Goal: Answer question/provide support: Answer question/provide support

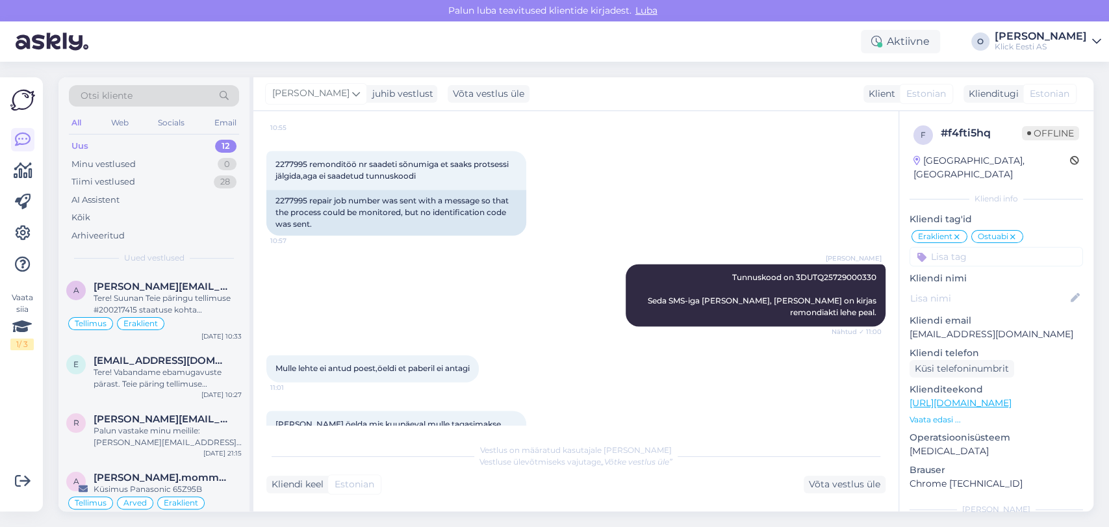
scroll to position [4725, 0]
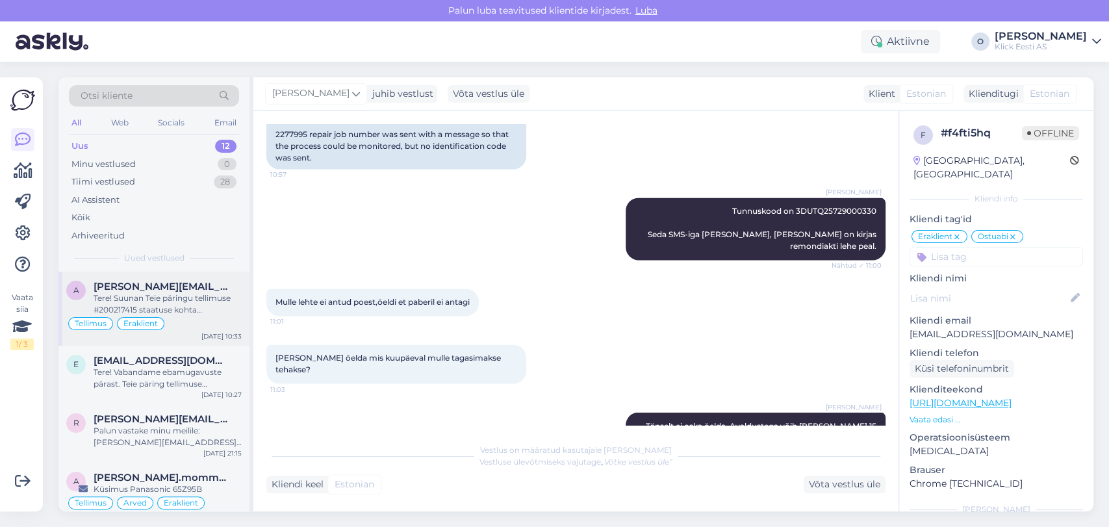
click at [144, 303] on div "Tere! Suunan Teie päringu tellimuse #200217415 staatuse kohta spetsialistile. U…" at bounding box center [168, 303] width 148 height 23
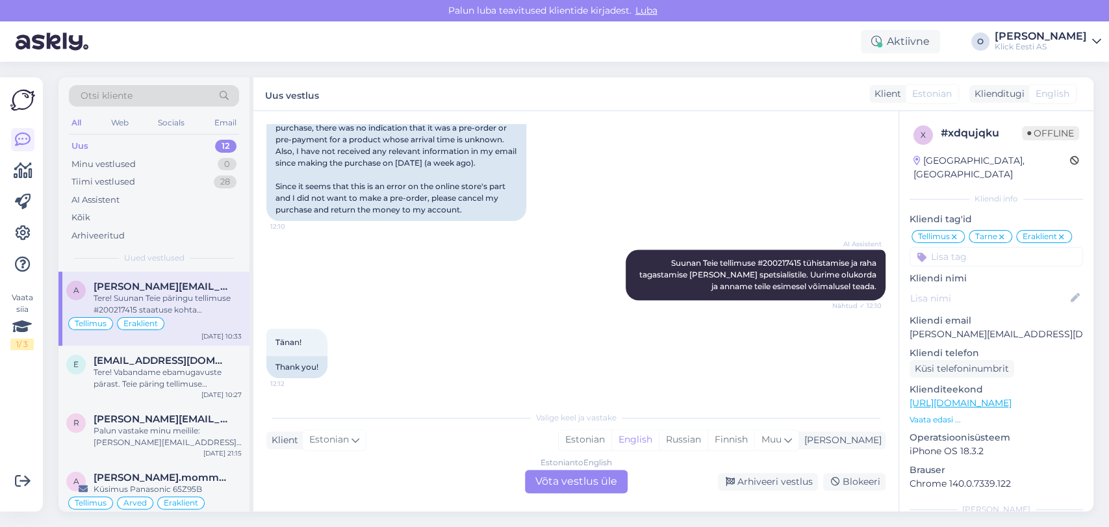
scroll to position [908, 0]
click at [772, 261] on span "Suunan Teie tellimuse #200217415 tühistamise ja raha tagastamise [PERSON_NAME] …" at bounding box center [758, 274] width 239 height 33
copy span "200217415"
click at [148, 86] on div "Otsi kliente" at bounding box center [154, 95] width 170 height 21
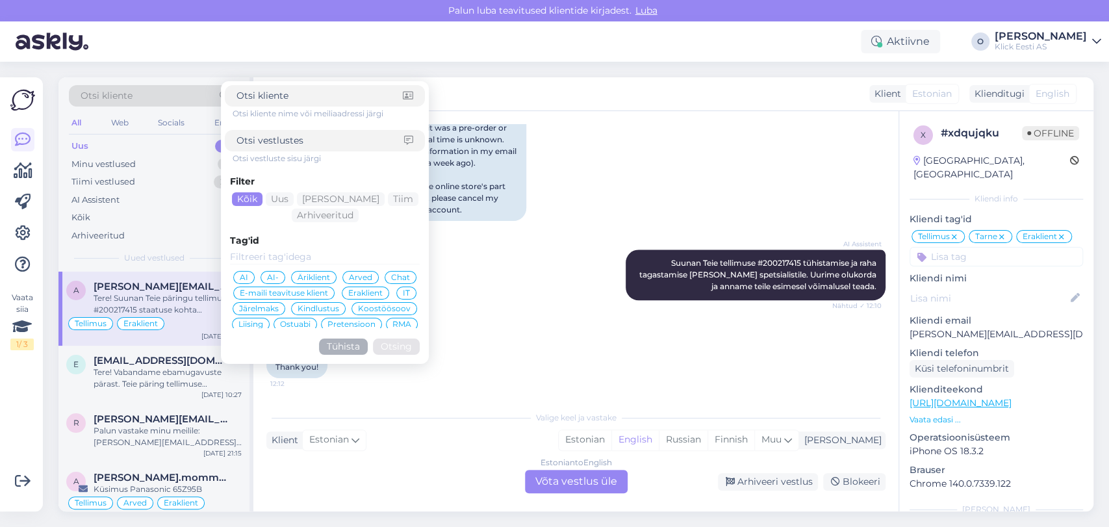
click at [263, 146] on input at bounding box center [321, 141] width 168 height 14
paste input "[[DATE] 11:45]: 1-2h pidi [PERSON_NAME] poodi"
click at [291, 142] on input "[[DATE] 11:45]: 1-2h pidi [PERSON_NAME] poodi" at bounding box center [321, 141] width 168 height 14
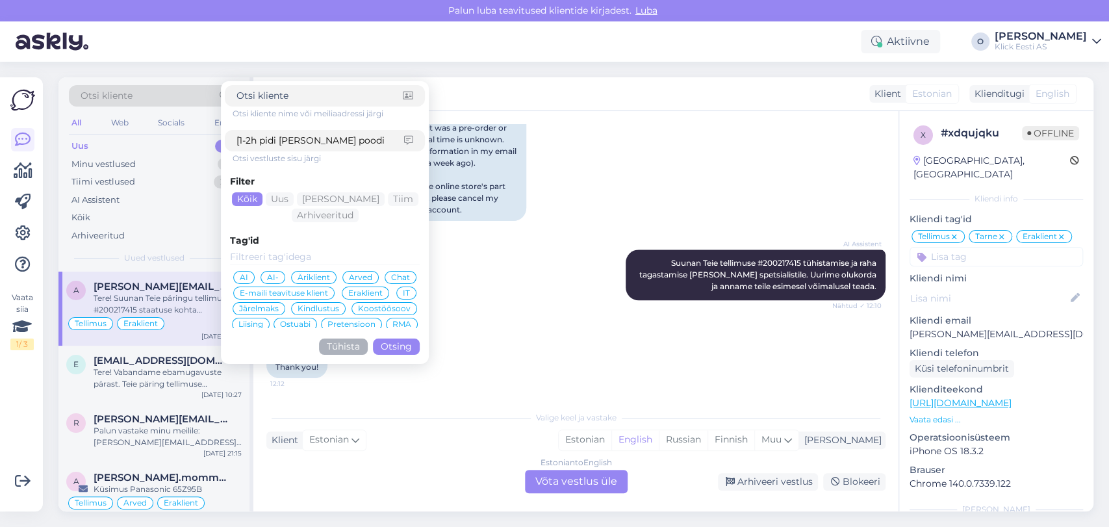
type input "1-2h pidi [PERSON_NAME] poodi"
click button "Otsing" at bounding box center [396, 347] width 47 height 16
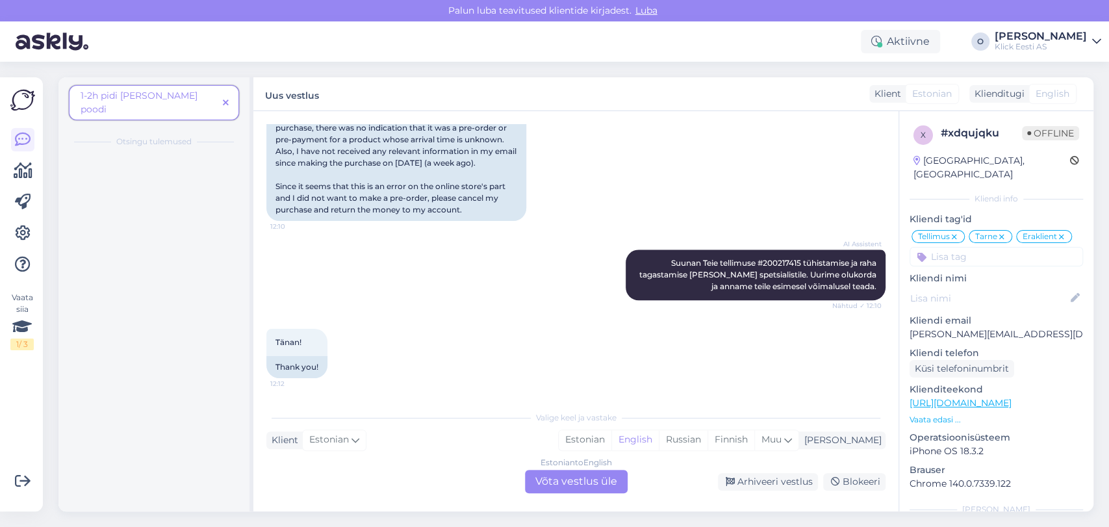
click at [135, 97] on span "1-2h pidi [PERSON_NAME] poodi" at bounding box center [139, 102] width 117 height 25
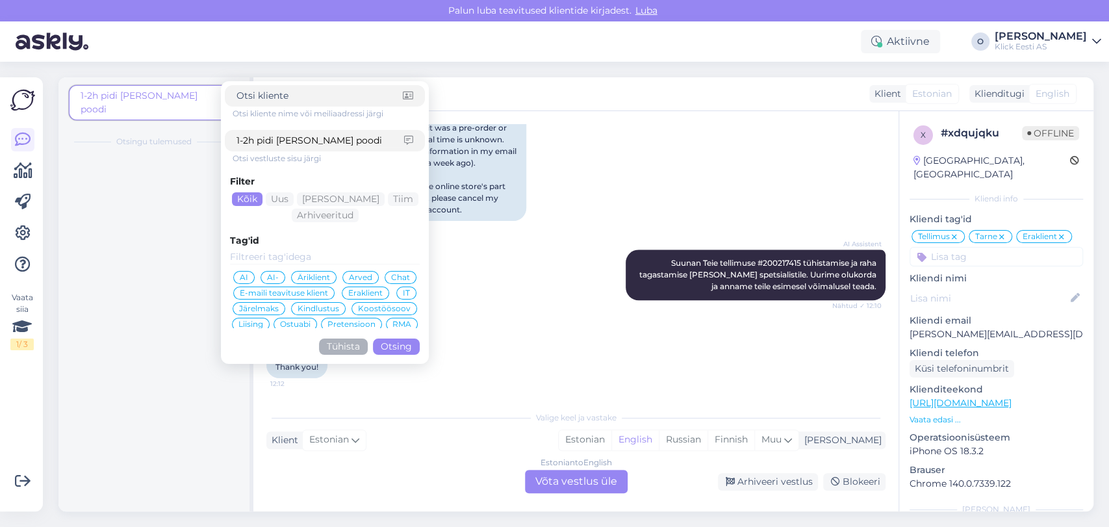
click at [305, 144] on input "1-2h pidi [PERSON_NAME] poodi" at bounding box center [321, 141] width 168 height 14
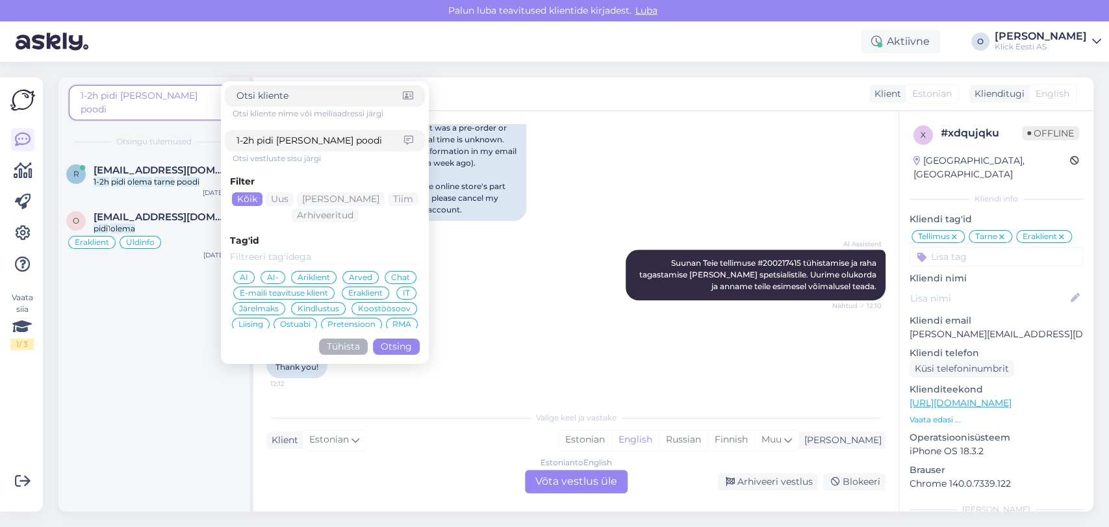
click at [172, 308] on div "r [EMAIL_ADDRESS][DOMAIN_NAME] 1-2h pidi [PERSON_NAME] poodi [DATE] 11:45 o [EM…" at bounding box center [153, 333] width 191 height 356
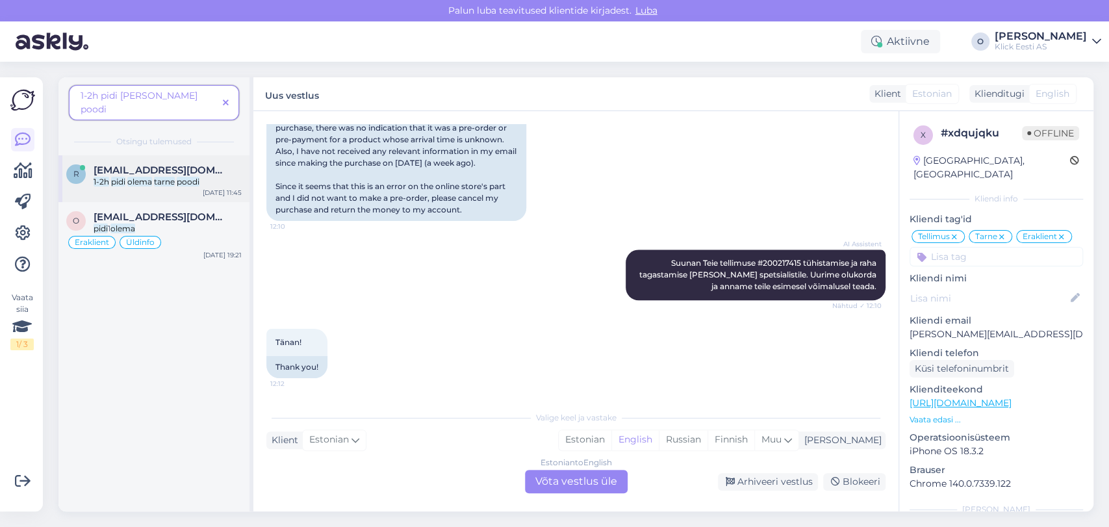
click at [138, 177] on mark "olema" at bounding box center [139, 182] width 25 height 10
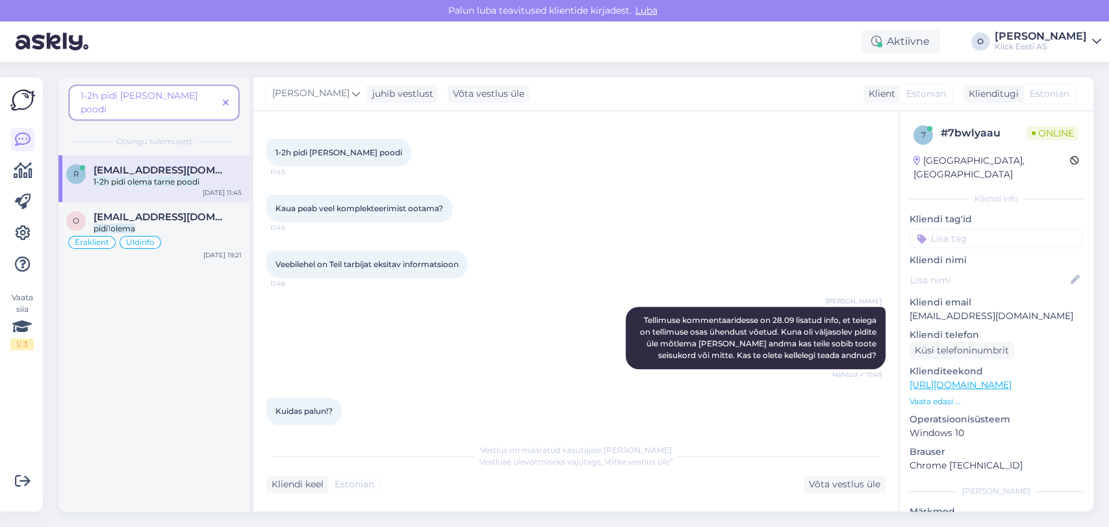
click at [975, 309] on p "[EMAIL_ADDRESS][DOMAIN_NAME]" at bounding box center [997, 316] width 174 height 14
copy p "[EMAIL_ADDRESS][DOMAIN_NAME]"
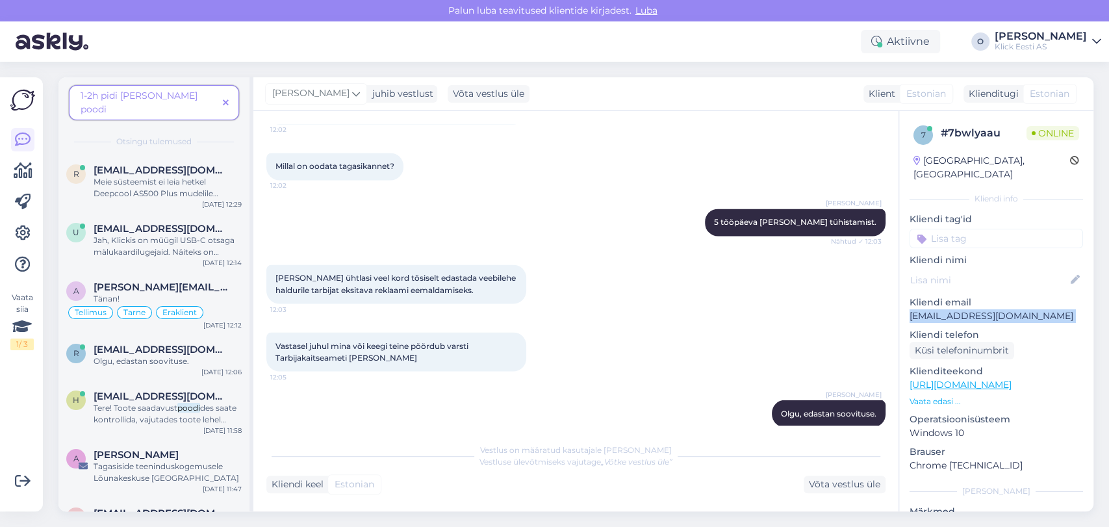
scroll to position [1499, 0]
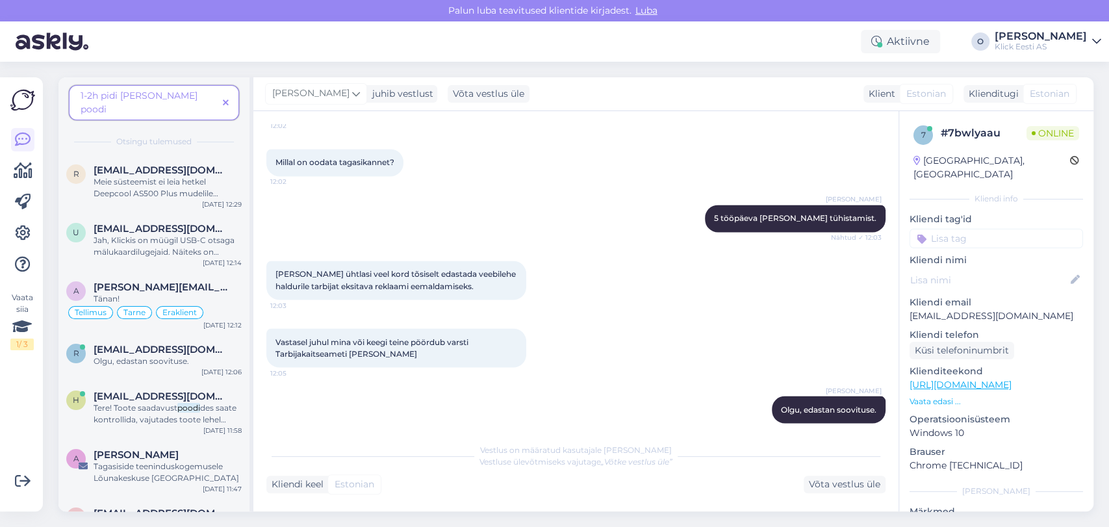
click at [621, 399] on div "[PERSON_NAME], edastan soovituse. Nähtud ✓ 12:06" at bounding box center [575, 409] width 619 height 56
click at [863, 490] on div "Võta vestlus üle" at bounding box center [845, 485] width 82 height 18
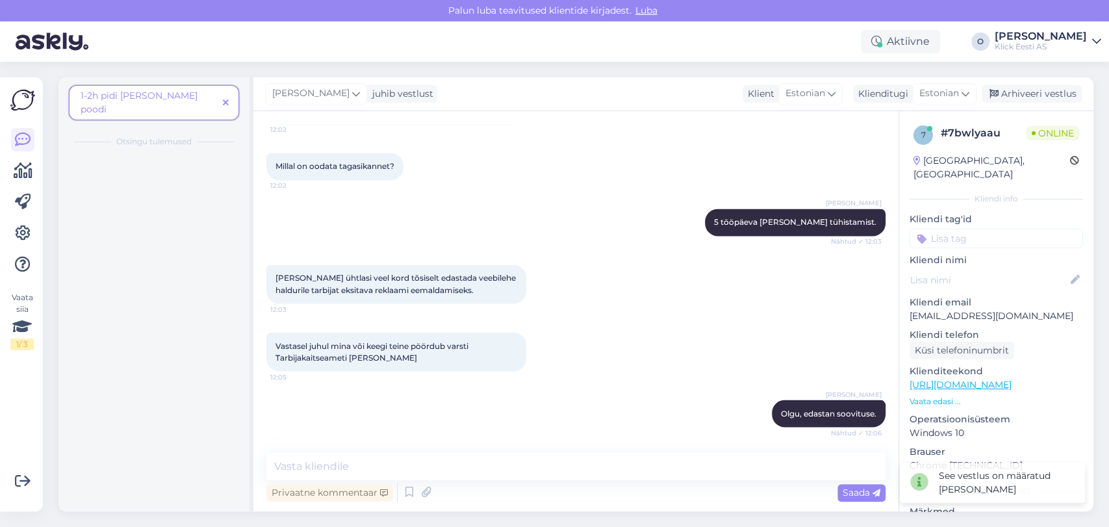
scroll to position [1482, 0]
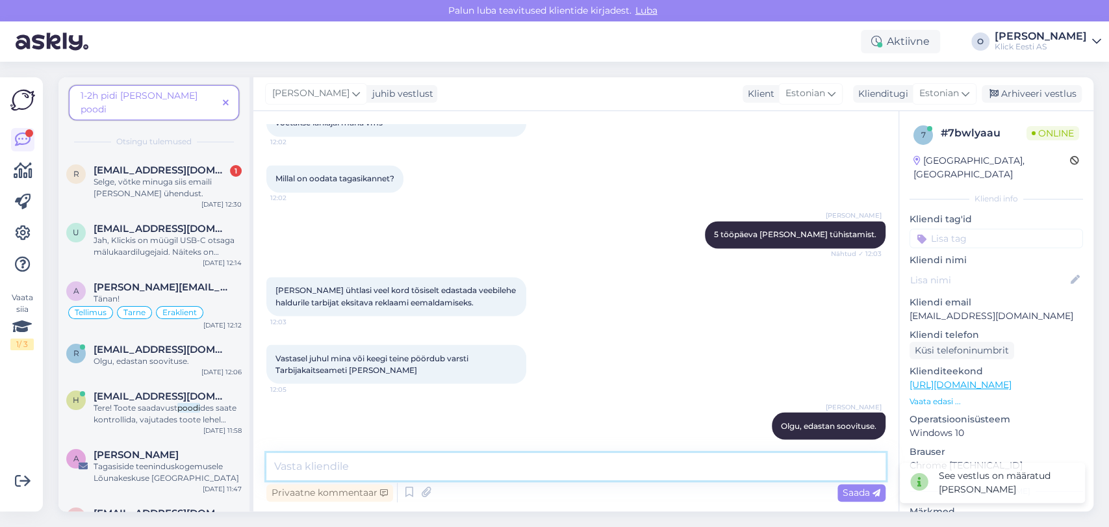
click at [467, 458] on textarea at bounding box center [575, 466] width 619 height 27
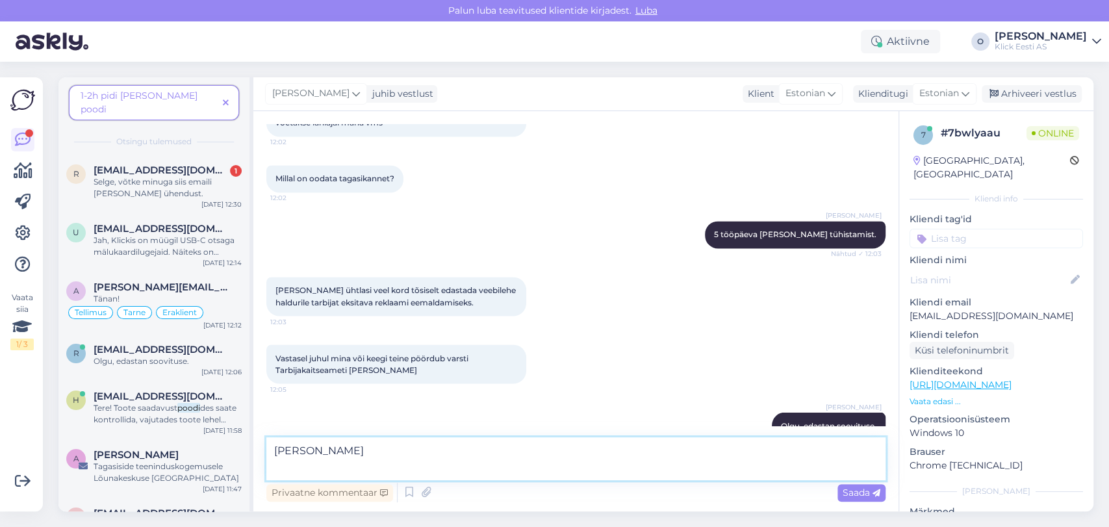
scroll to position [1498, 0]
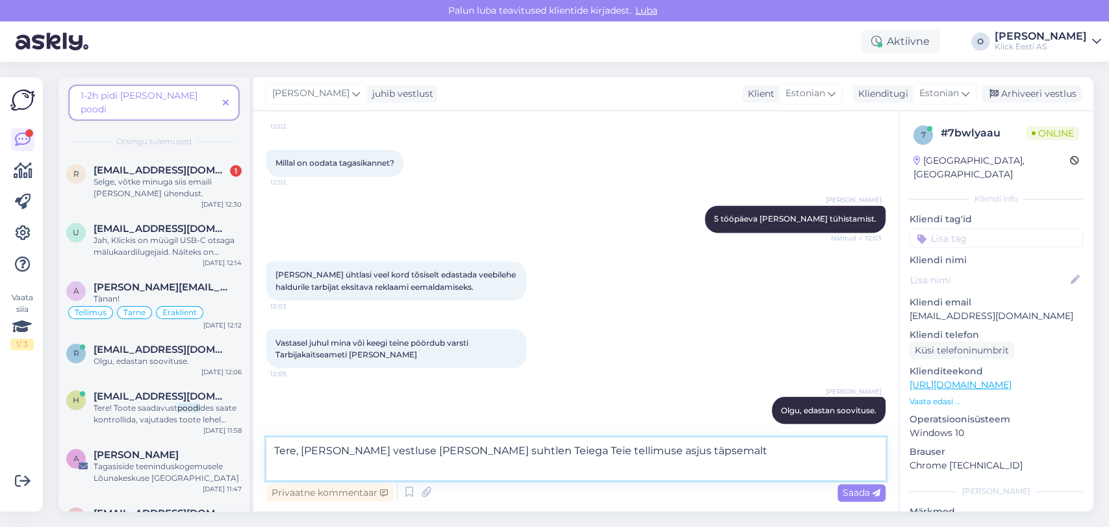
type textarea "Tere, [PERSON_NAME] vestluse [PERSON_NAME] suhtlen Teiega Teie tellimuse asjus …"
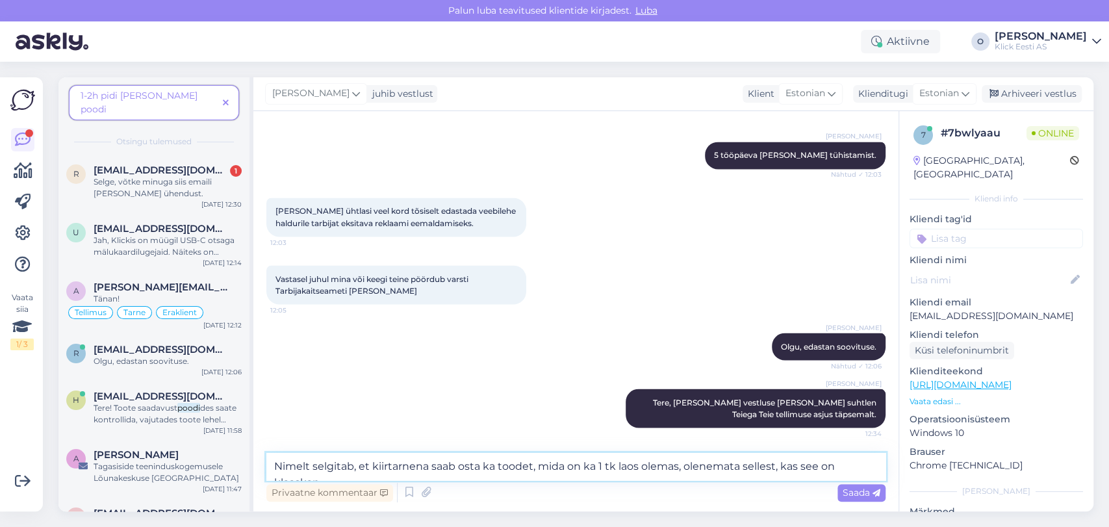
scroll to position [1577, 0]
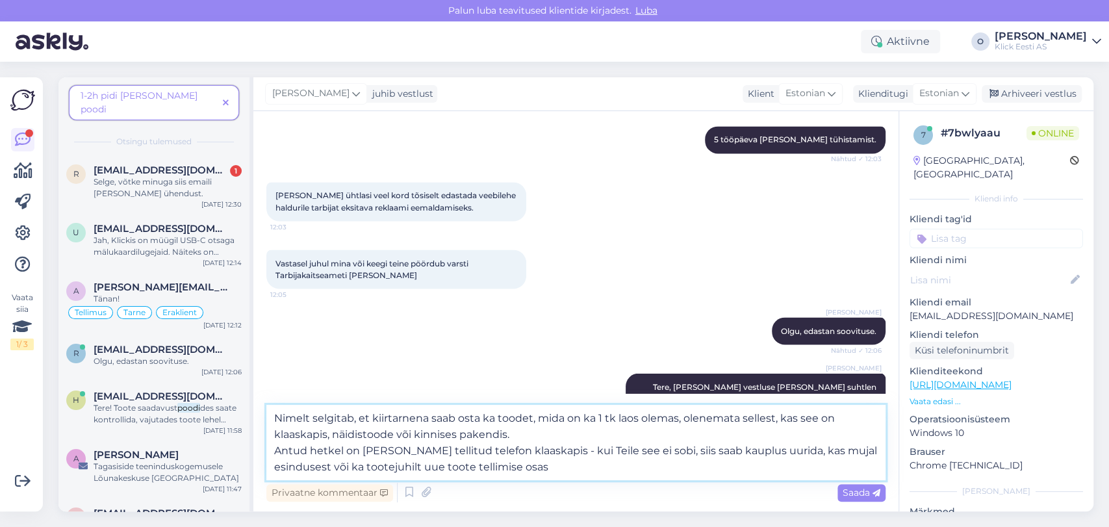
type textarea "Nimelt selgitab, et kiirtarnena saab osta ka toodet, mida on ka 1 tk laos olema…"
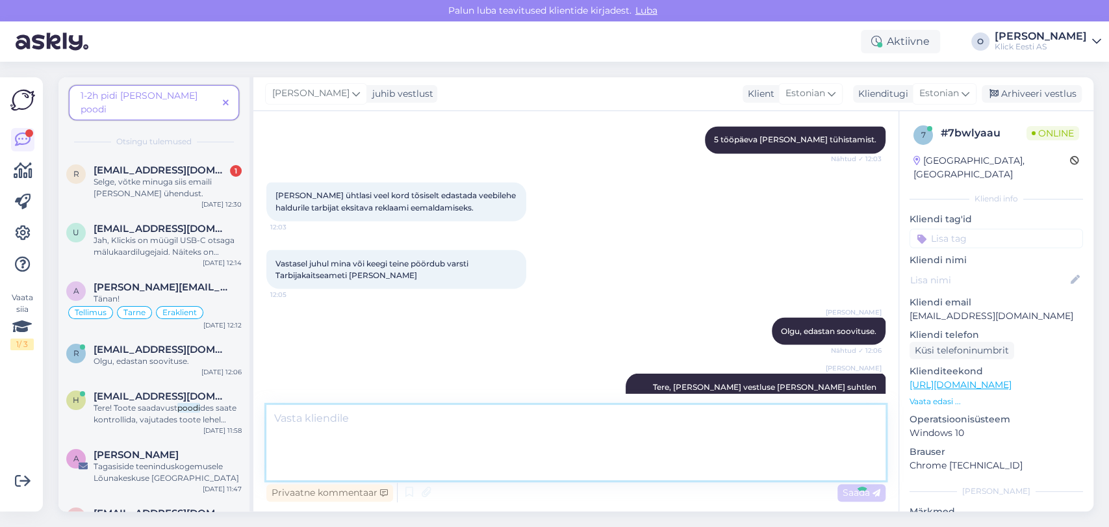
scroll to position [1676, 0]
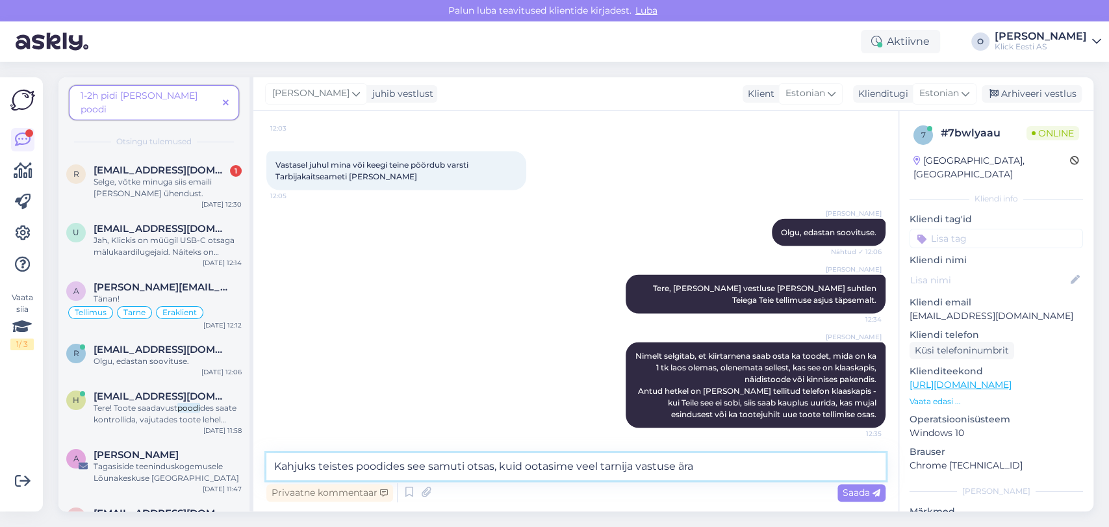
type textarea "Kahjuks teistes poodides see samuti otsas, kuid ootasime veel tarnija vastuse ä…"
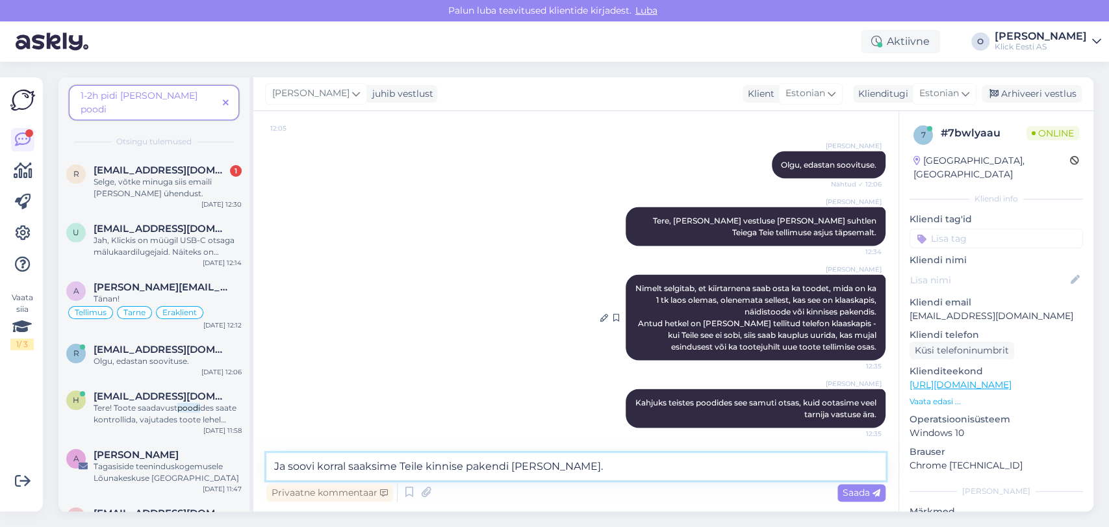
type textarea "Ja soovi korral saaksime Teile kinnise pakendi [PERSON_NAME]."
drag, startPoint x: 693, startPoint y: 292, endPoint x: 594, endPoint y: 318, distance: 102.3
click at [600, 318] on icon at bounding box center [604, 317] width 8 height 8
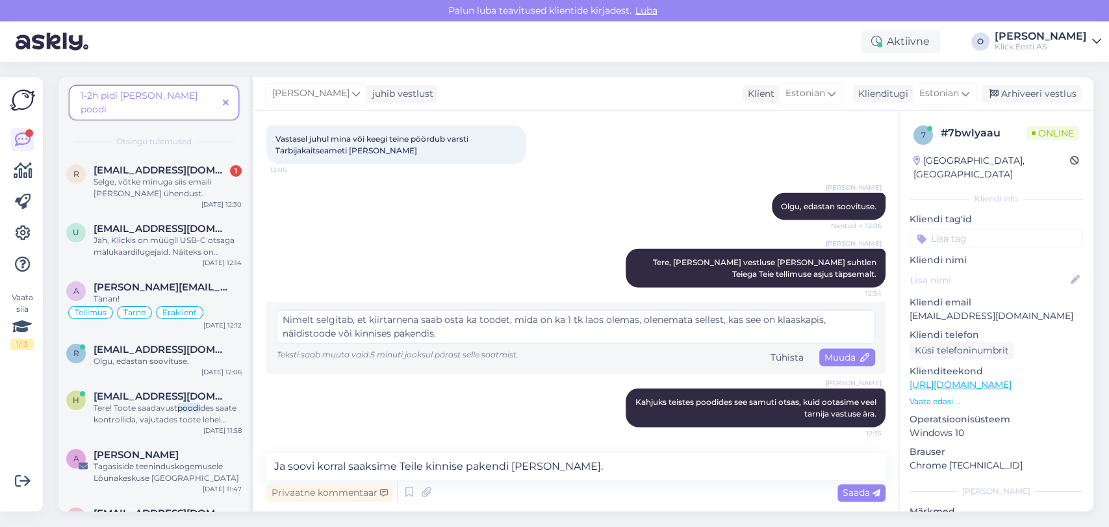
scroll to position [1701, 0]
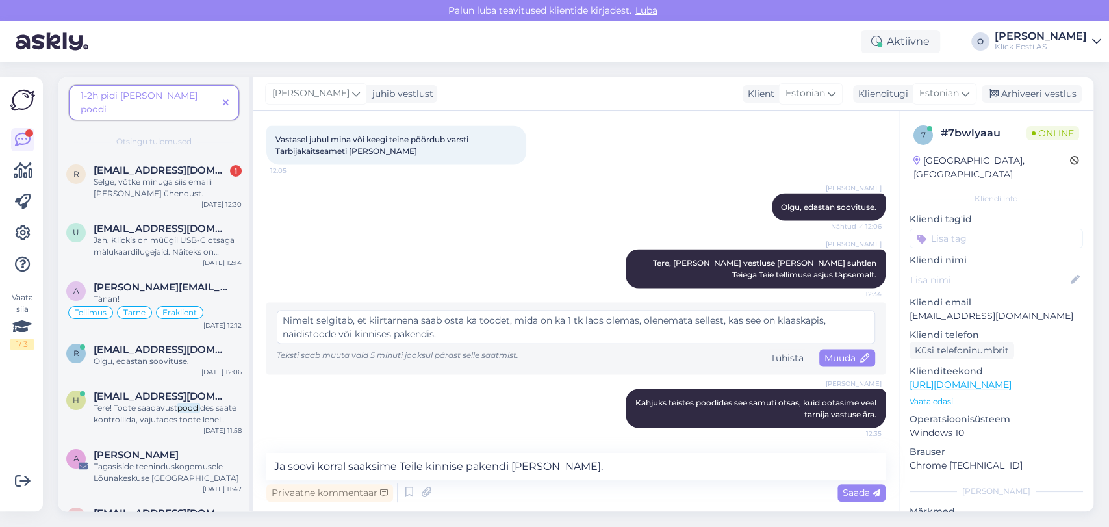
click at [348, 317] on textarea "Nimelt selgitab, et kiirtarnena saab osta ka toodet, mida on ka 1 tk laos olema…" at bounding box center [576, 327] width 599 height 34
type textarea "Nimelt selgitan, et kiirtarnena saab osta ka toodet, mida on ka 1 tk laos olema…"
click at [825, 355] on span "Muuda" at bounding box center [847, 358] width 45 height 12
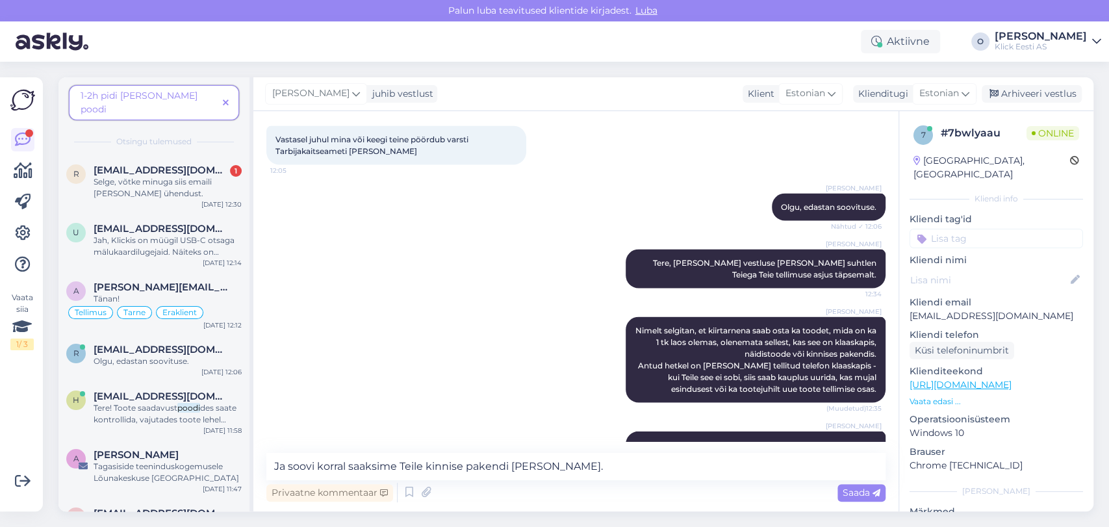
scroll to position [1744, 0]
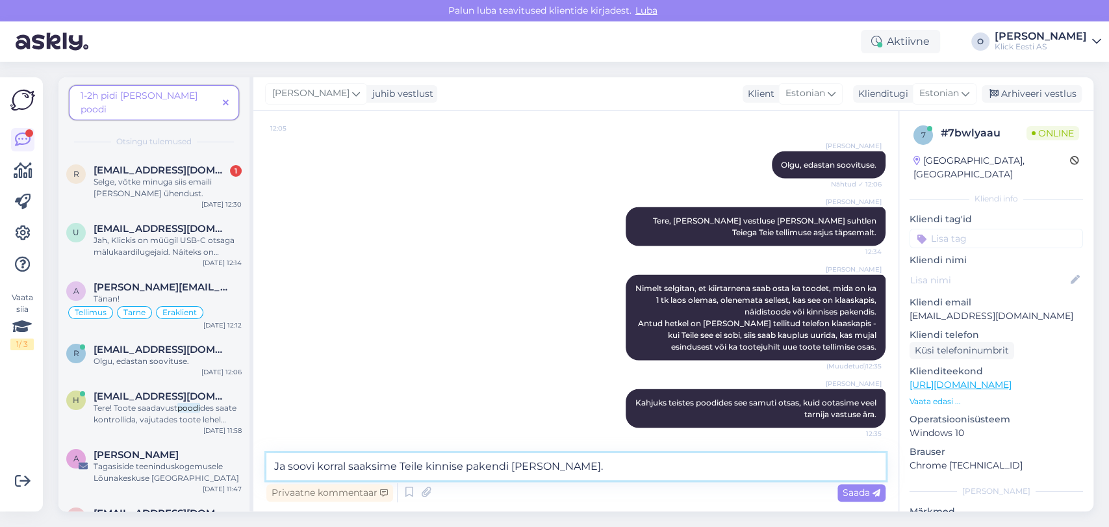
click at [573, 463] on textarea "Ja soovi korral saaksime Teile kinnise pakendi [PERSON_NAME]." at bounding box center [575, 466] width 619 height 27
click at [576, 463] on textarea "Ja soovi korral saaksime Teile kinnise pakendi [PERSON_NAME]." at bounding box center [575, 466] width 619 height 27
type textarea "Ja soovi korral saaksime Teile kinnise pakendi tellida. Tarneaeg oleks 1-3 tööp…"
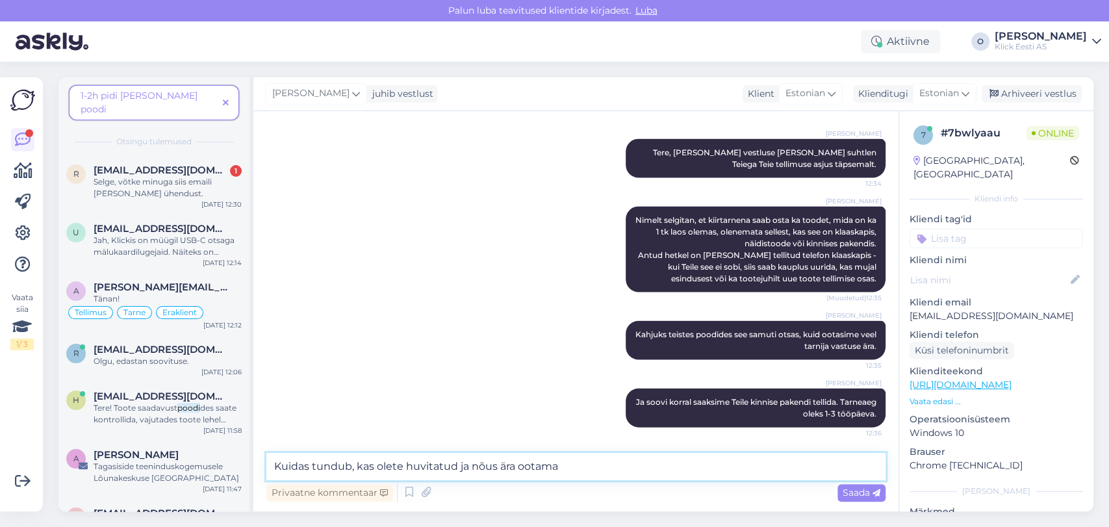
type textarea "Kuidas tundub, kas olete huvitatud ja nõus ära ootama?"
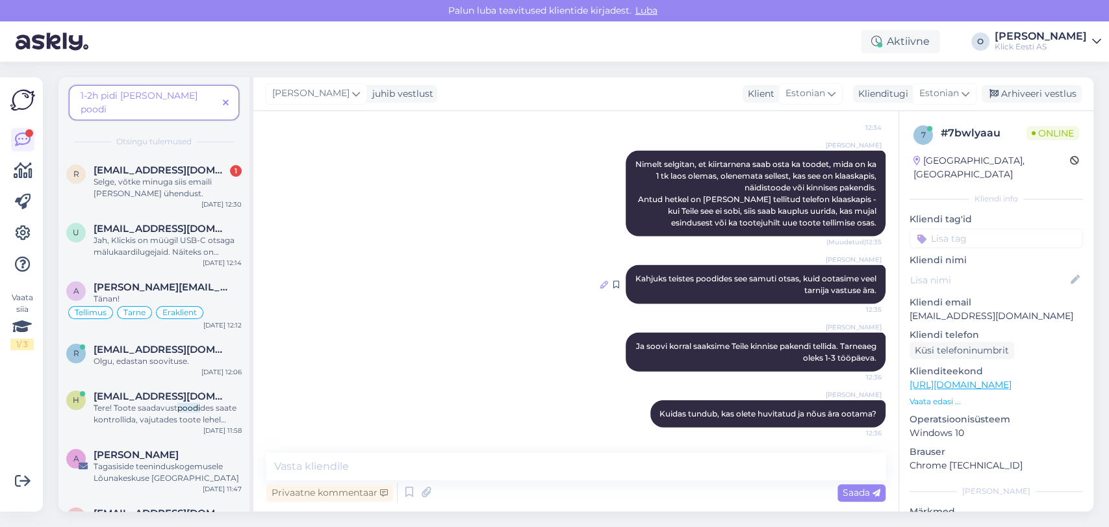
drag, startPoint x: 790, startPoint y: 287, endPoint x: 593, endPoint y: 283, distance: 196.9
click at [600, 283] on icon at bounding box center [604, 285] width 8 height 8
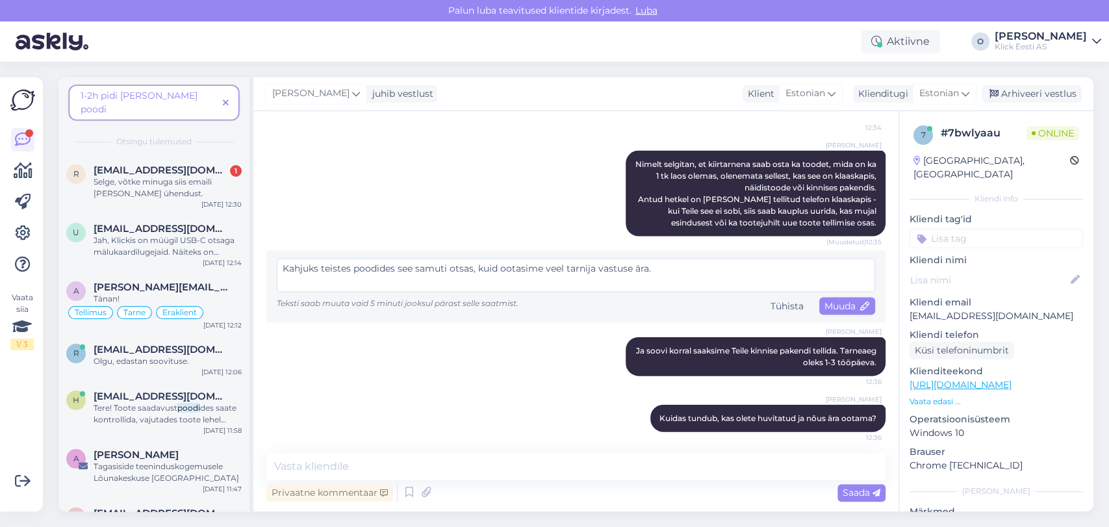
click at [470, 266] on textarea "Kahjuks teistes poodides see samuti otsas, kuid ootasime veel tarnija vastuse ä…" at bounding box center [576, 276] width 599 height 34
click at [536, 268] on textarea "Kahjuks teistes poodides see samuti avatud pakendiga, kuid ootasime veel tarnij…" at bounding box center [576, 276] width 599 height 34
type textarea "Kahjuks teistes poodides see samuti avatud pakendiga, mistõttu ootasime veel ta…"
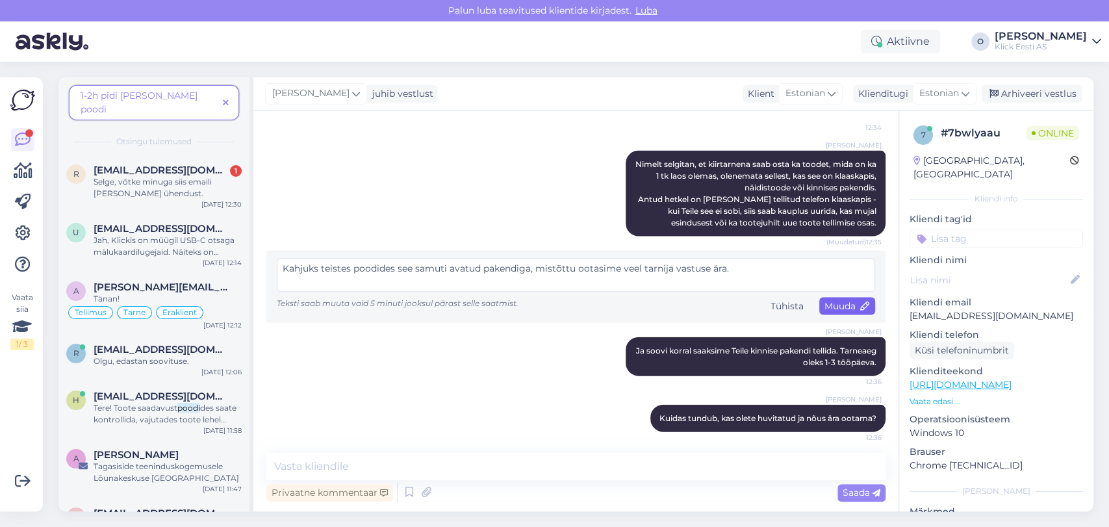
click at [834, 308] on span "Muuda" at bounding box center [847, 306] width 45 height 12
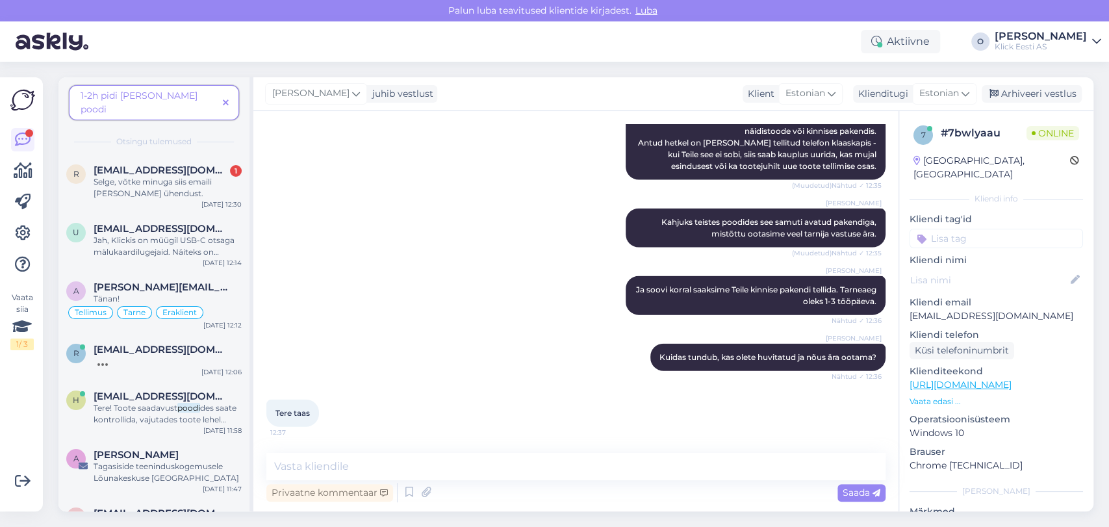
scroll to position [1979, 0]
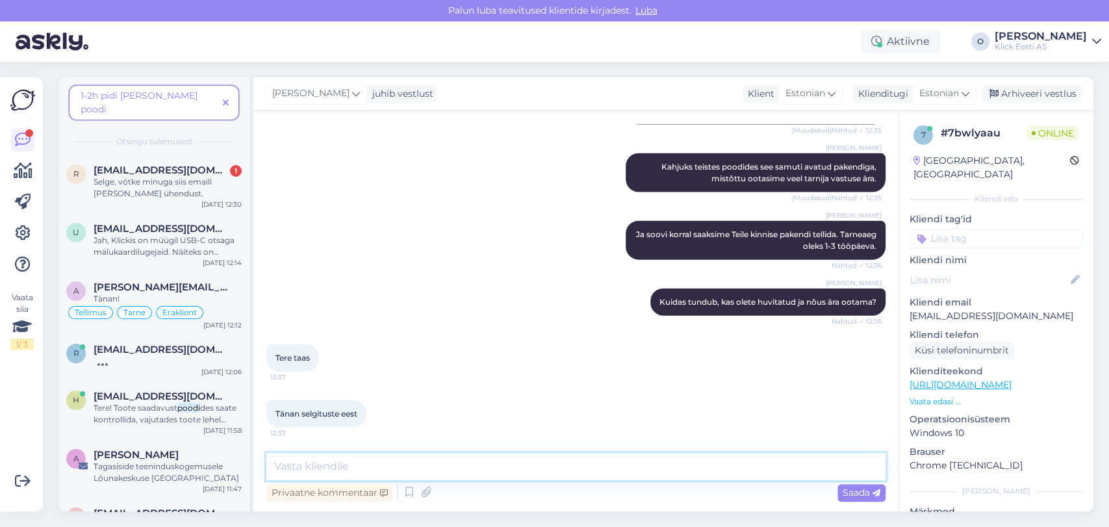
click at [380, 467] on textarea at bounding box center [575, 466] width 619 height 27
click at [347, 456] on textarea at bounding box center [575, 466] width 619 height 27
type textarea "H"
type textarea "K"
type textarea "I"
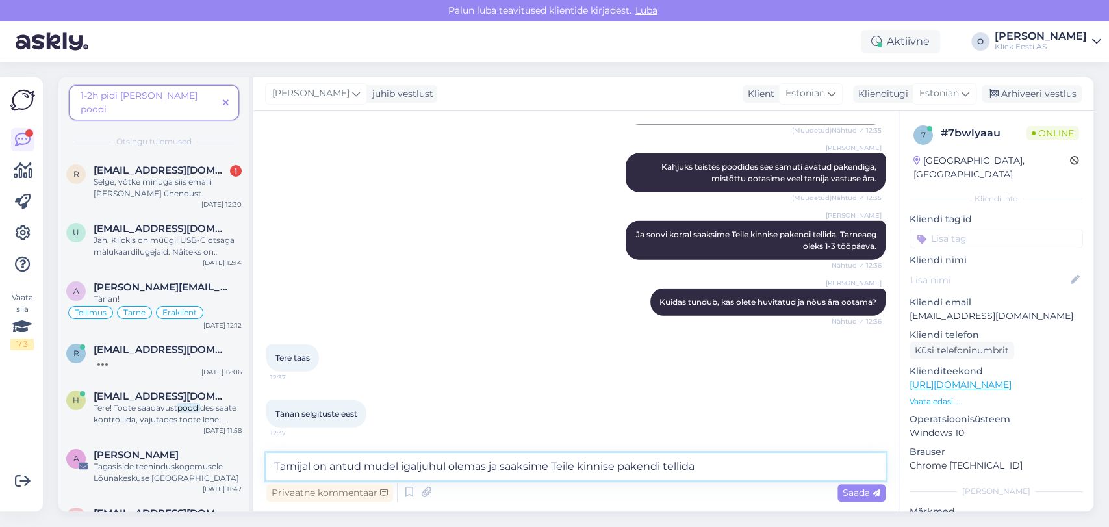
type textarea "Tarnijal on antud mudel igaljuhul olemas ja saaksime Teile kinnise pakendi tell…"
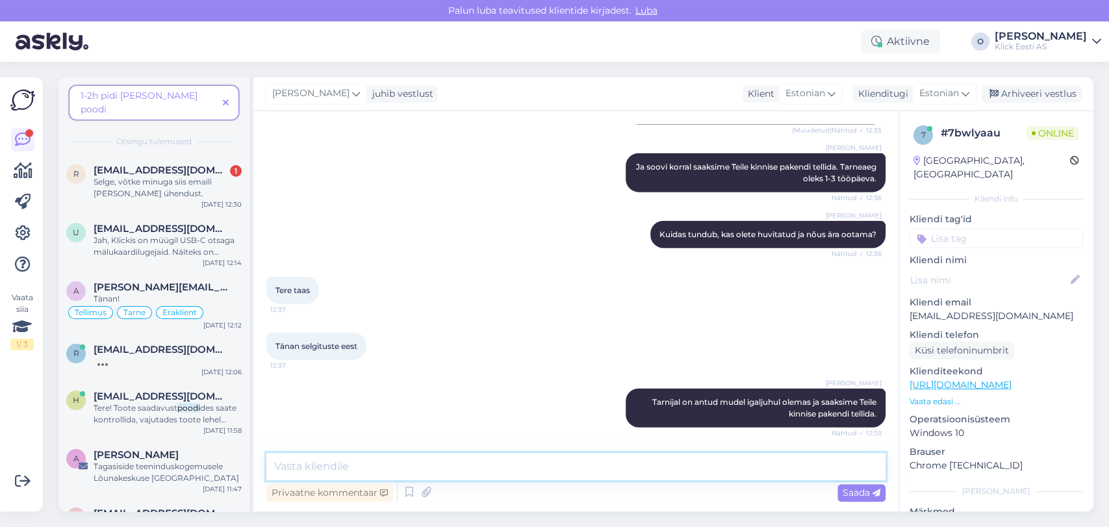
type textarea "A"
type textarea "Kui on huvi, siis andke teada [PERSON_NAME] toote [PERSON_NAME][GEOGRAPHIC_DATA…"
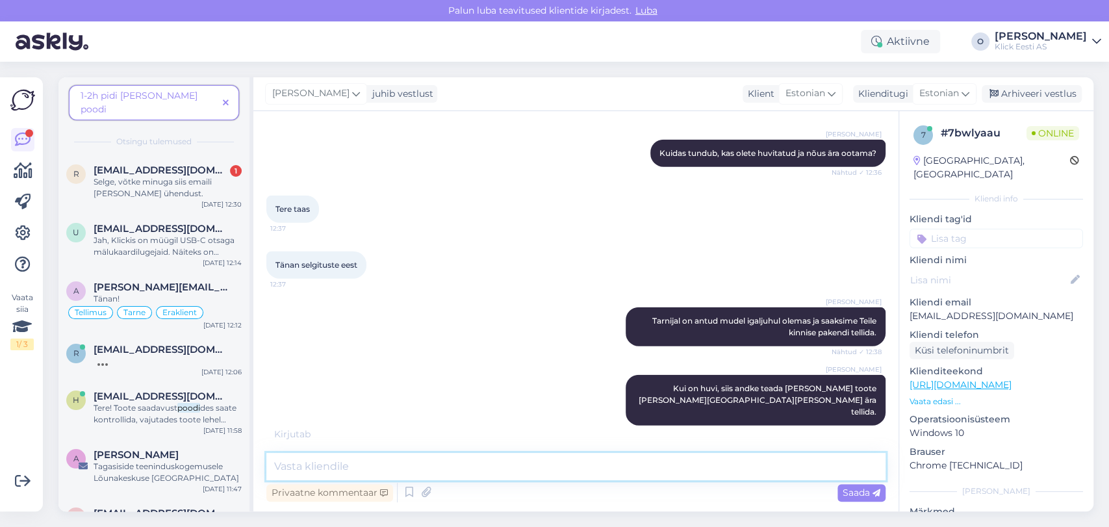
scroll to position [2114, 0]
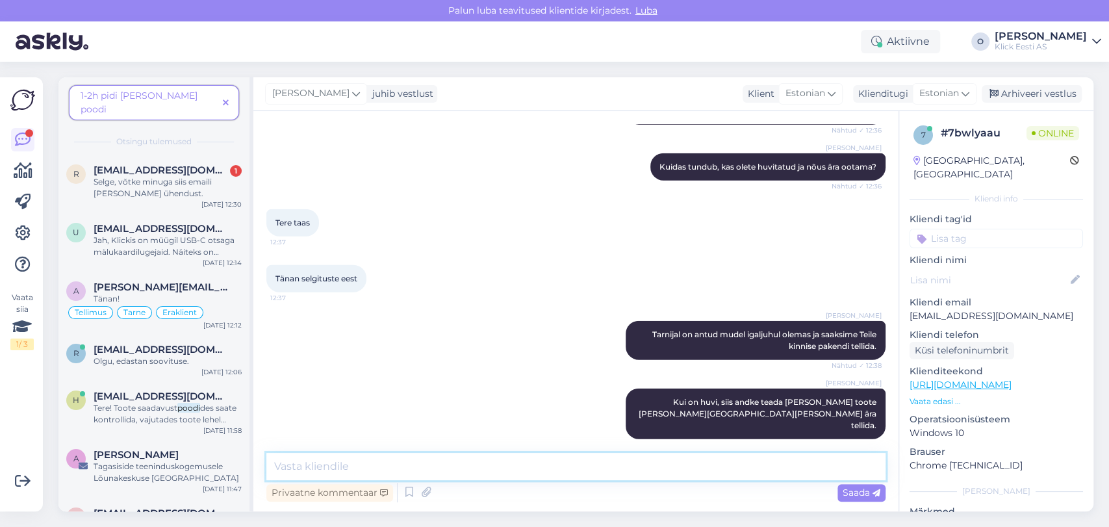
click at [841, 458] on textarea at bounding box center [575, 466] width 619 height 27
click at [209, 177] on span "Selge, võtke minuga siis emaili [PERSON_NAME] ühendust." at bounding box center [153, 187] width 118 height 21
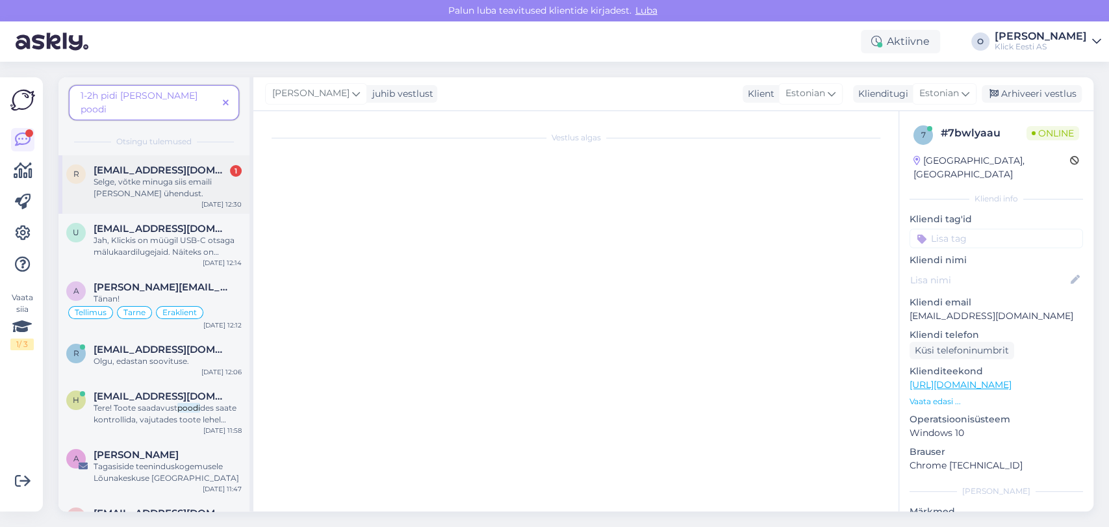
scroll to position [214, 0]
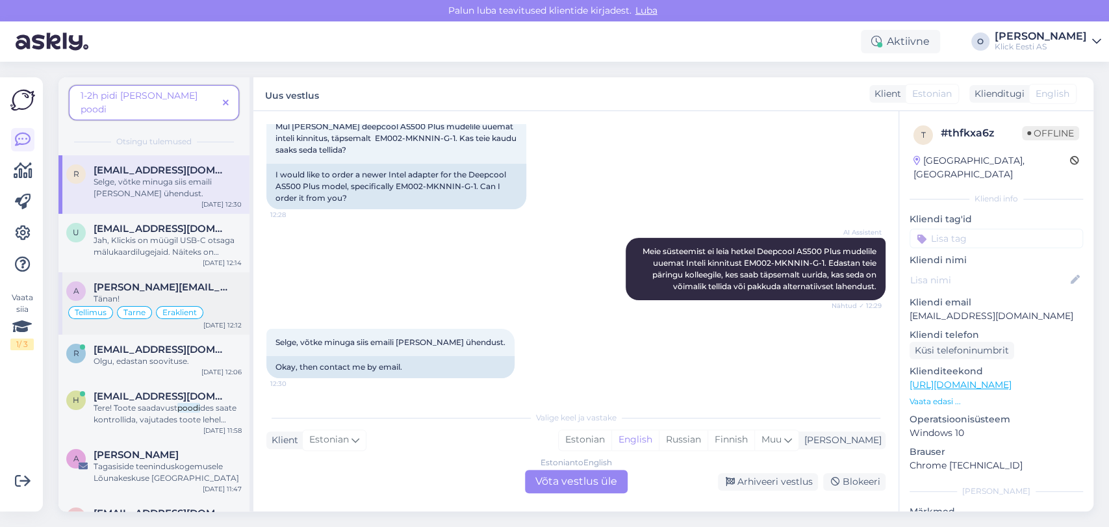
click at [151, 281] on span "[PERSON_NAME][EMAIL_ADDRESS][DOMAIN_NAME]" at bounding box center [161, 287] width 135 height 12
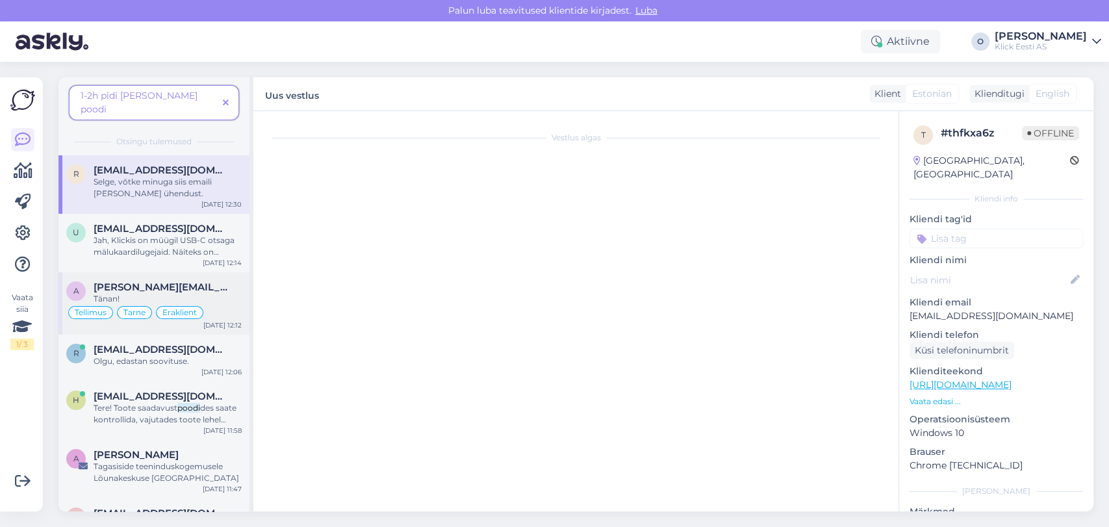
scroll to position [908, 0]
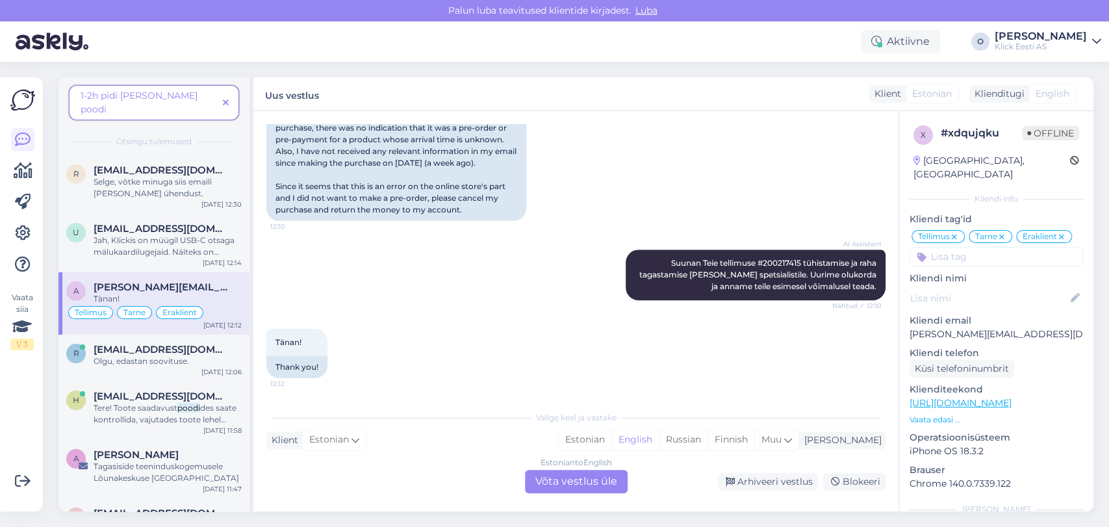
click at [227, 102] on span at bounding box center [226, 103] width 16 height 14
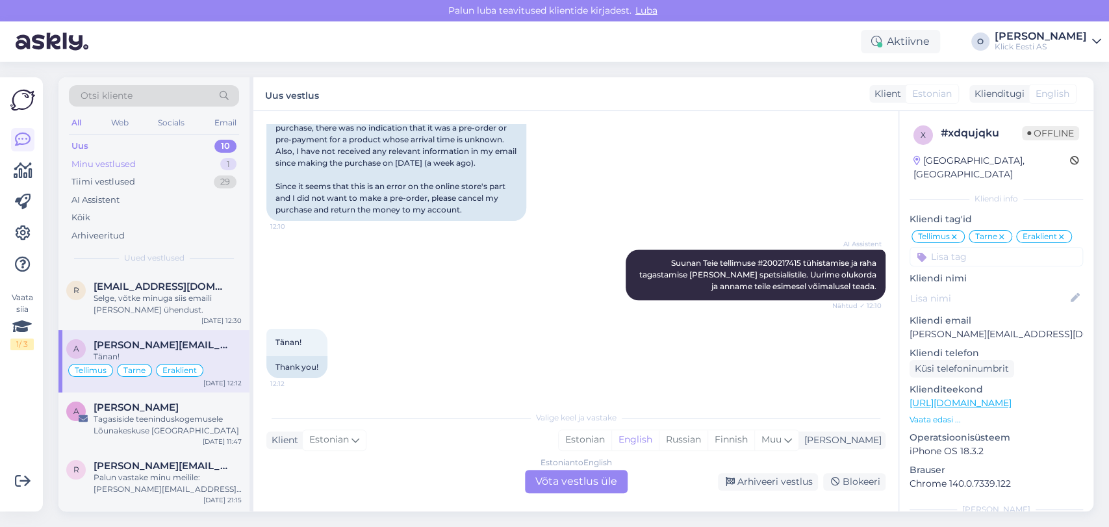
click at [177, 161] on div "Minu vestlused 1" at bounding box center [154, 164] width 170 height 18
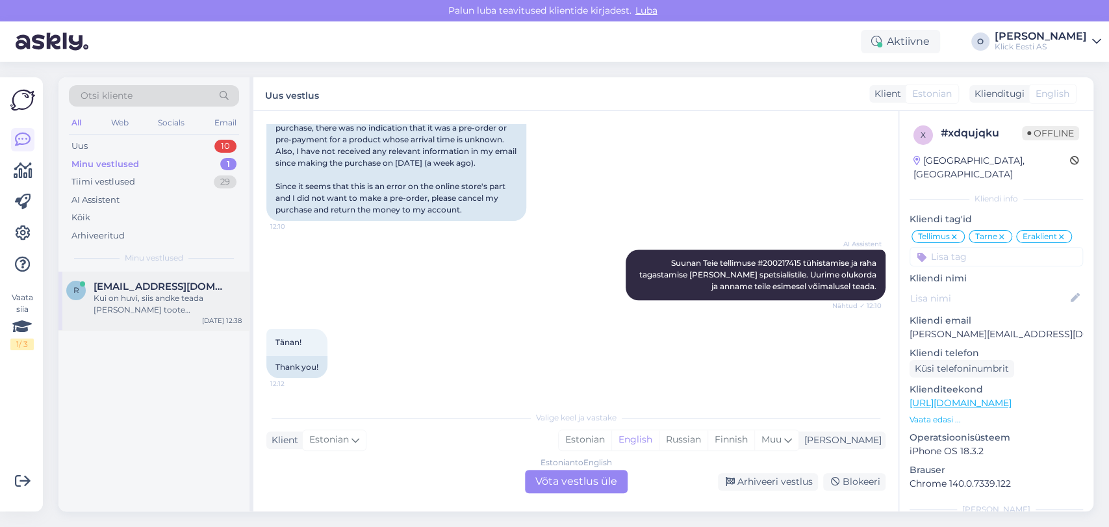
click at [146, 290] on span "[EMAIL_ADDRESS][DOMAIN_NAME]" at bounding box center [161, 287] width 135 height 12
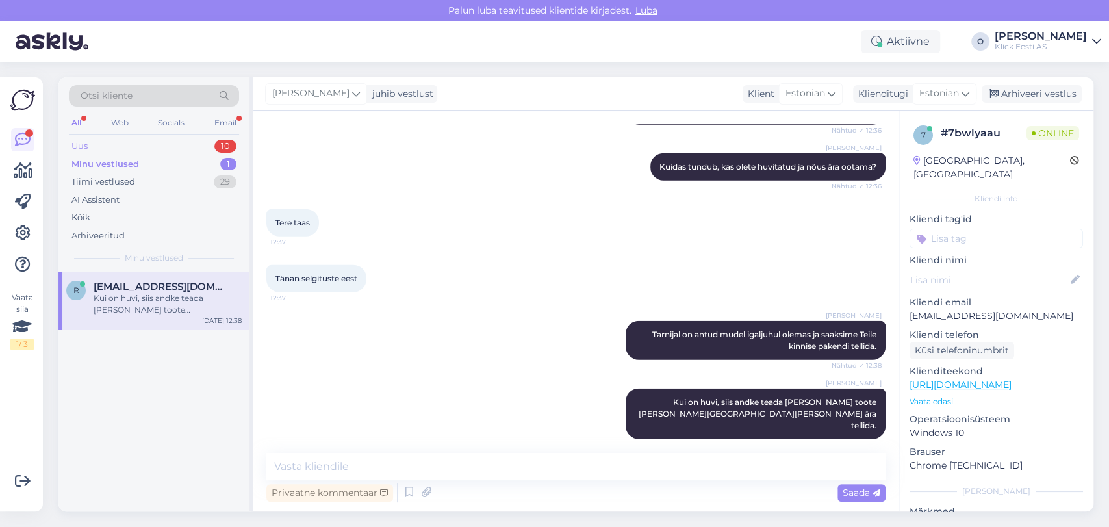
click at [135, 144] on div "Uus 10" at bounding box center [154, 146] width 170 height 18
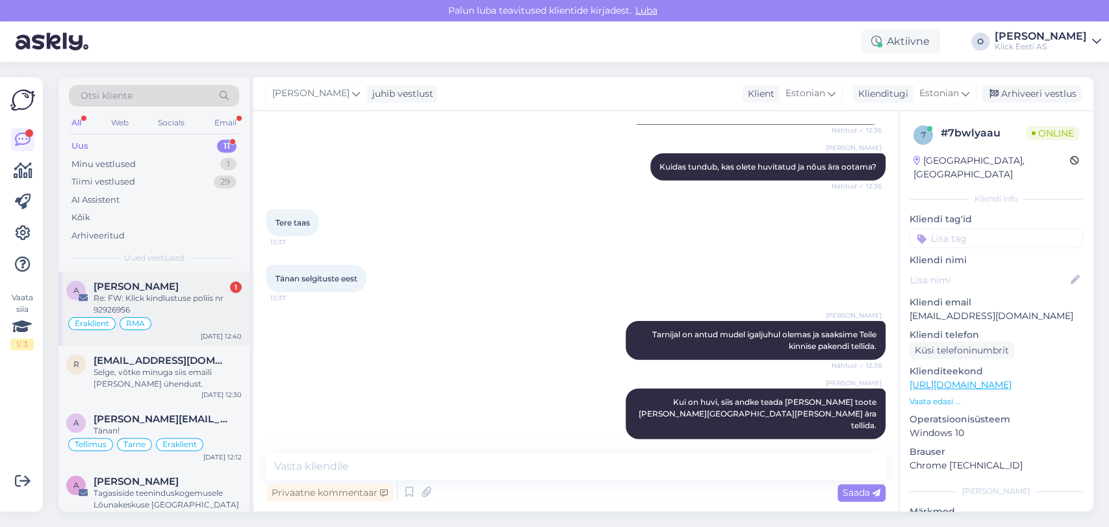
click at [128, 287] on span "[PERSON_NAME]" at bounding box center [136, 287] width 85 height 12
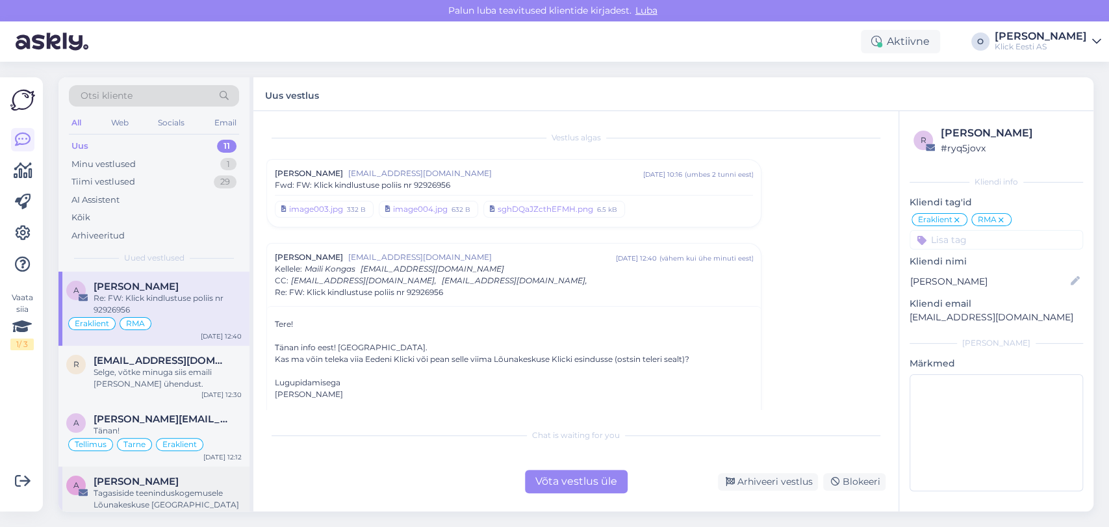
click at [161, 490] on div "Tagasiside teeninduskogemusele Lõunakeskuse [GEOGRAPHIC_DATA]" at bounding box center [168, 498] width 148 height 23
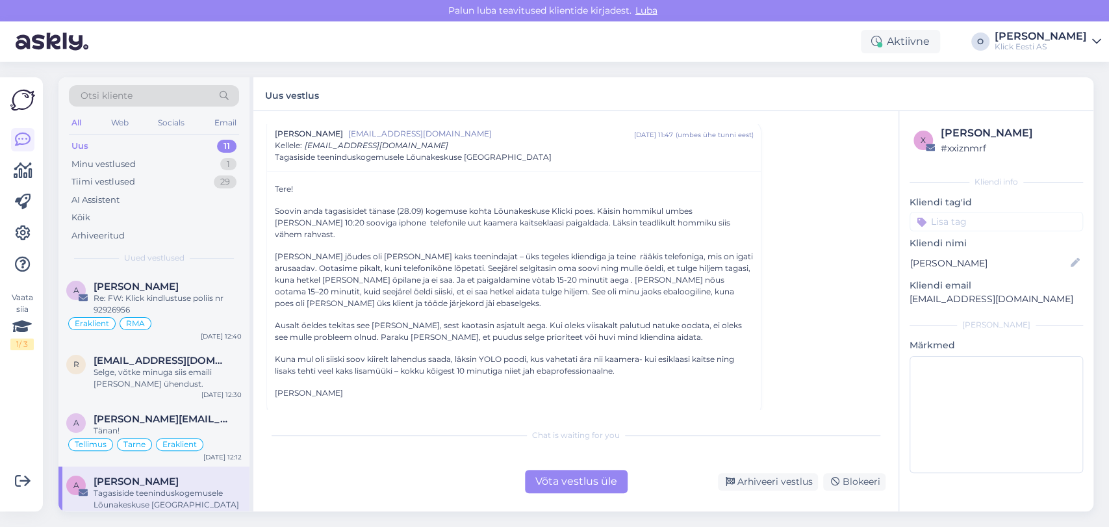
scroll to position [43, 0]
click at [139, 428] on div "Tänan!" at bounding box center [168, 431] width 148 height 12
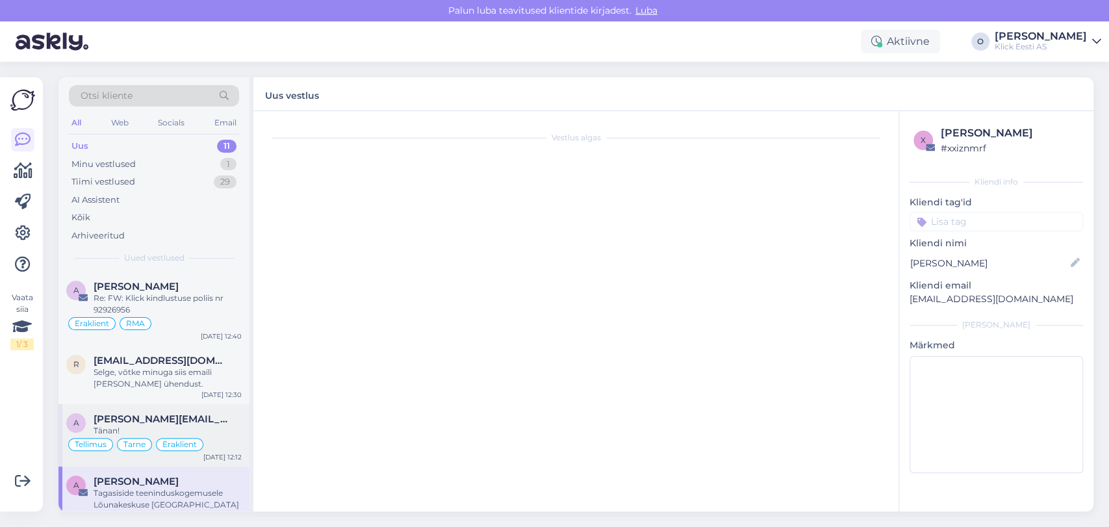
scroll to position [908, 0]
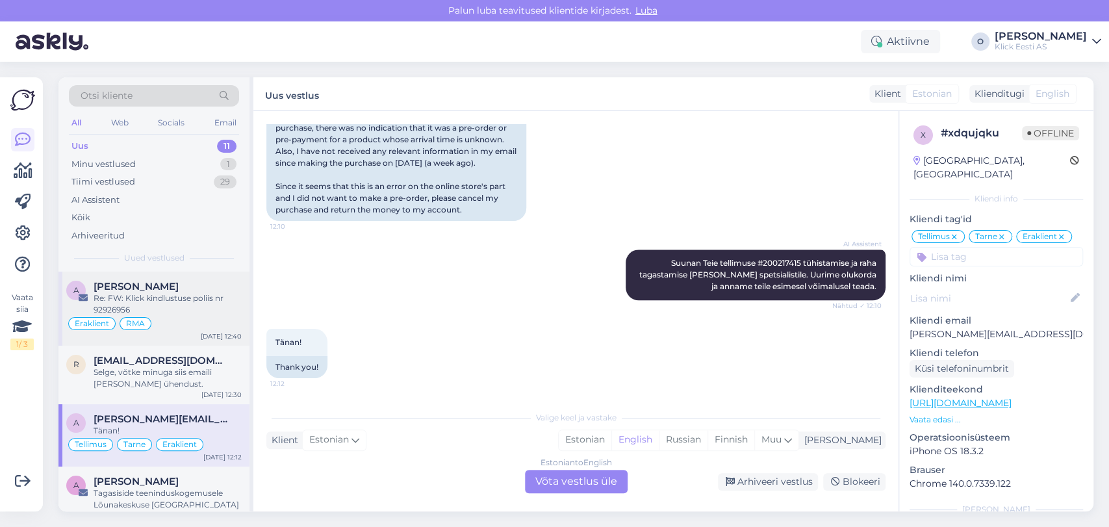
click at [165, 309] on div "Re: FW: Klick kindlustuse poliis nr 92926956" at bounding box center [168, 303] width 148 height 23
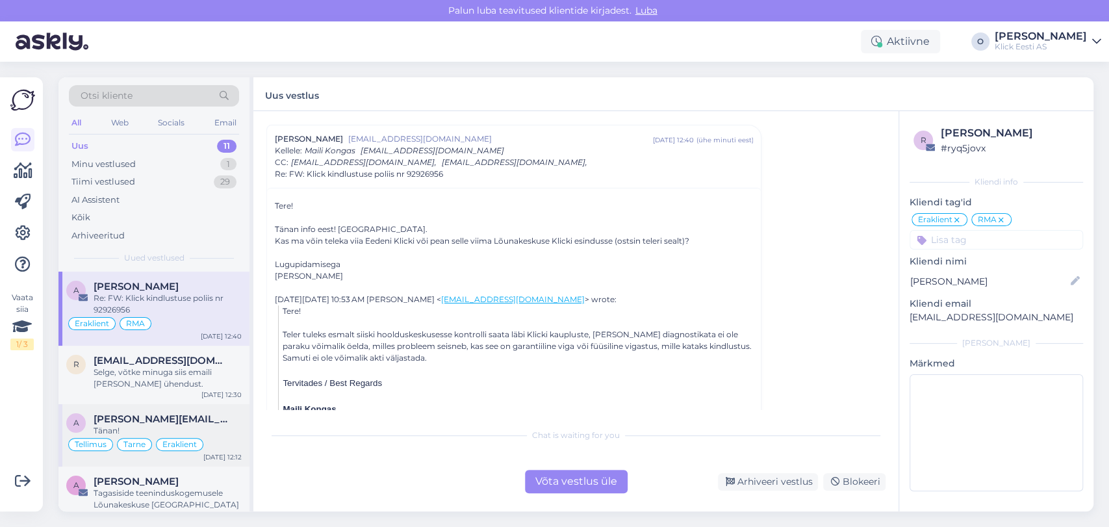
click at [161, 413] on span "[PERSON_NAME][EMAIL_ADDRESS][DOMAIN_NAME]" at bounding box center [161, 419] width 135 height 12
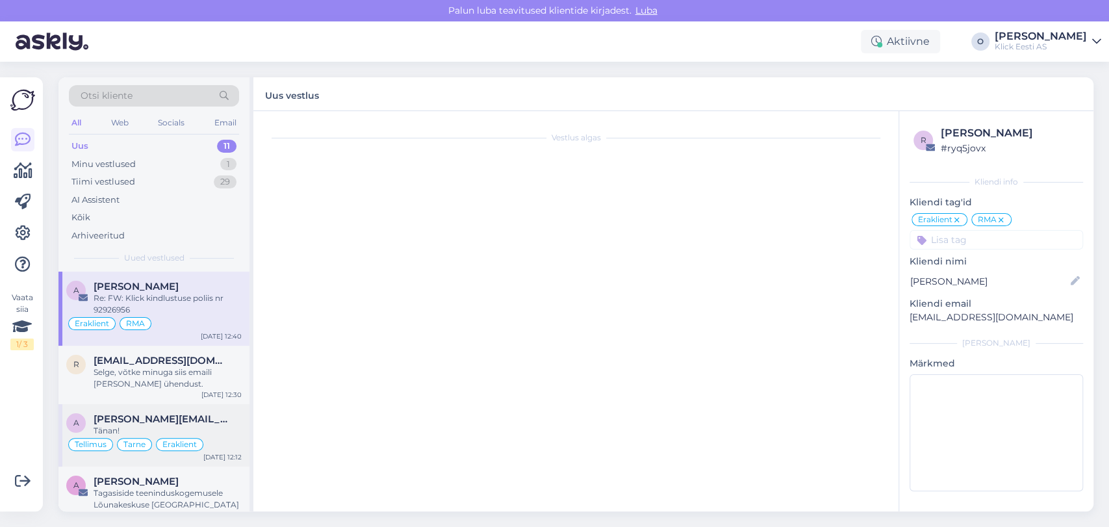
scroll to position [908, 0]
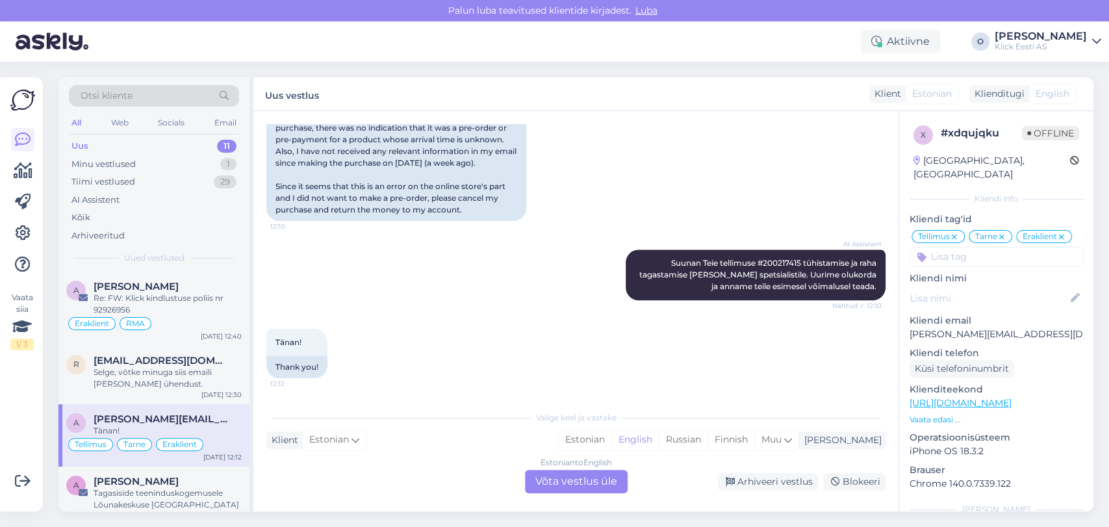
click at [589, 473] on div "Estonian to English Võta vestlus üle" at bounding box center [576, 481] width 103 height 23
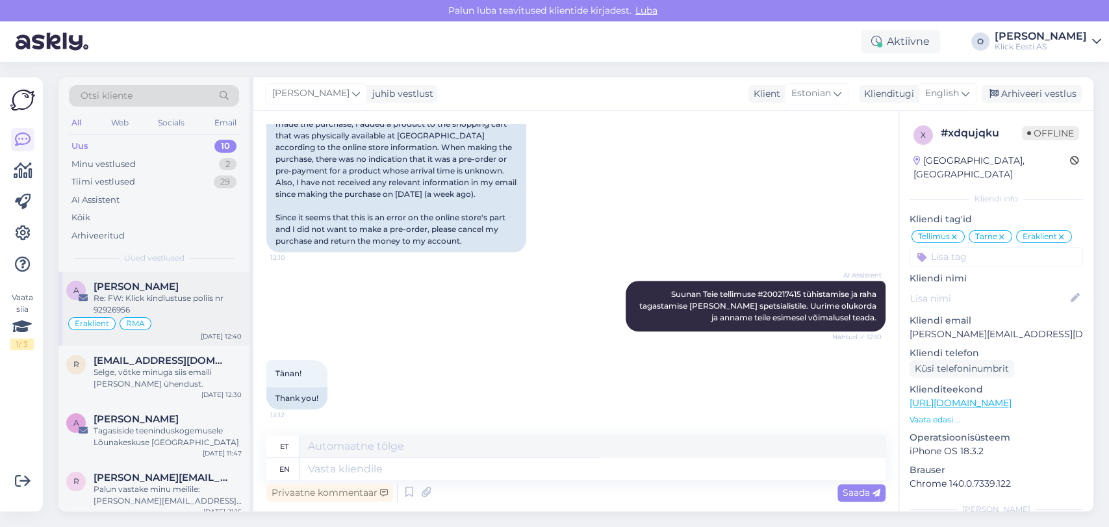
click at [156, 277] on div "A [PERSON_NAME] Re: FW: Klick kindlustuse poliis nr 92926956 Eraklient RMA [DAT…" at bounding box center [153, 309] width 191 height 74
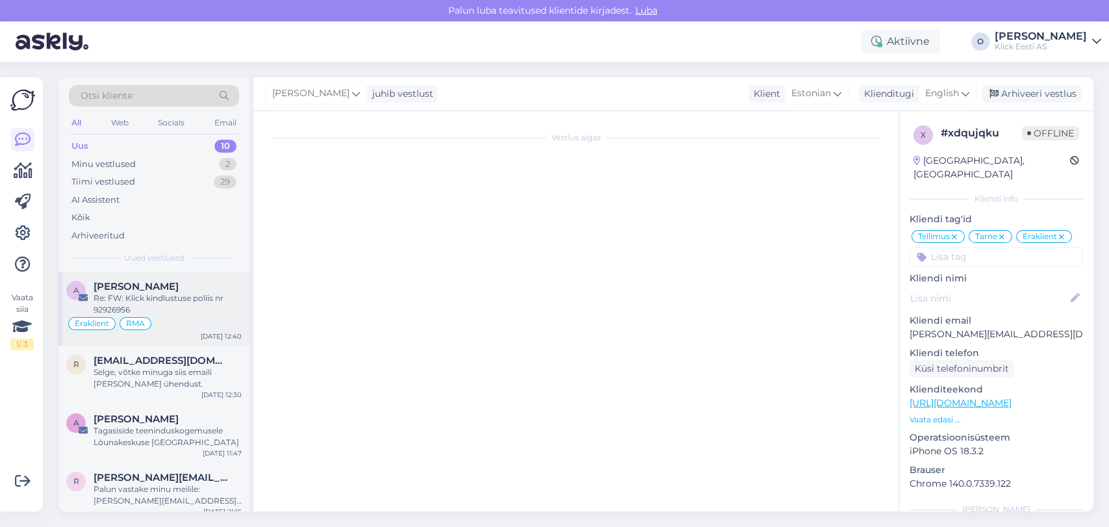
scroll to position [118, 0]
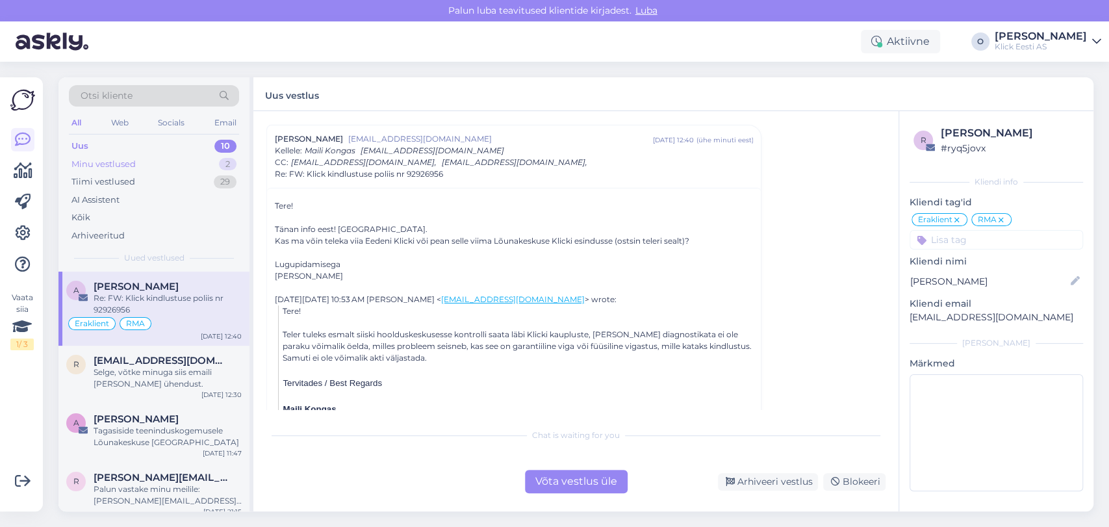
click at [208, 162] on div "Minu vestlused 2" at bounding box center [154, 164] width 170 height 18
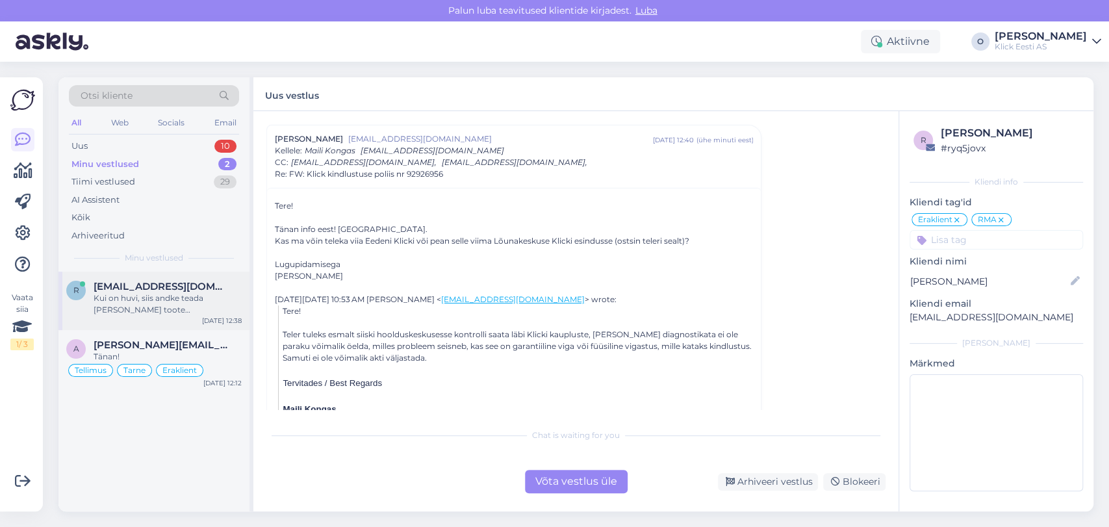
click at [146, 302] on div "Kui on huvi, siis andke teada [PERSON_NAME] toote [PERSON_NAME][GEOGRAPHIC_DATA…" at bounding box center [168, 303] width 148 height 23
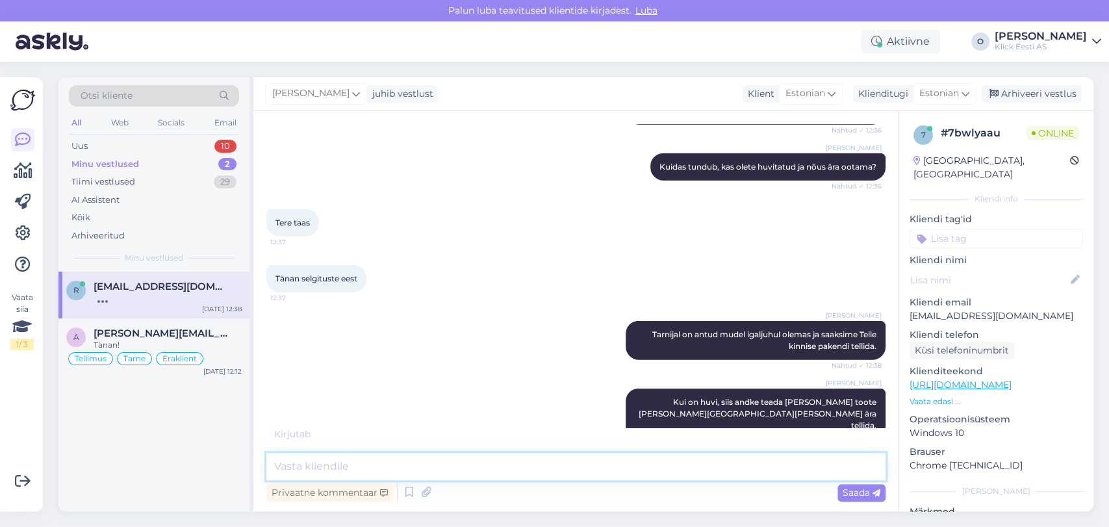
click at [348, 468] on textarea at bounding box center [575, 466] width 619 height 27
type textarea "S"
type textarea "V"
type textarea "s"
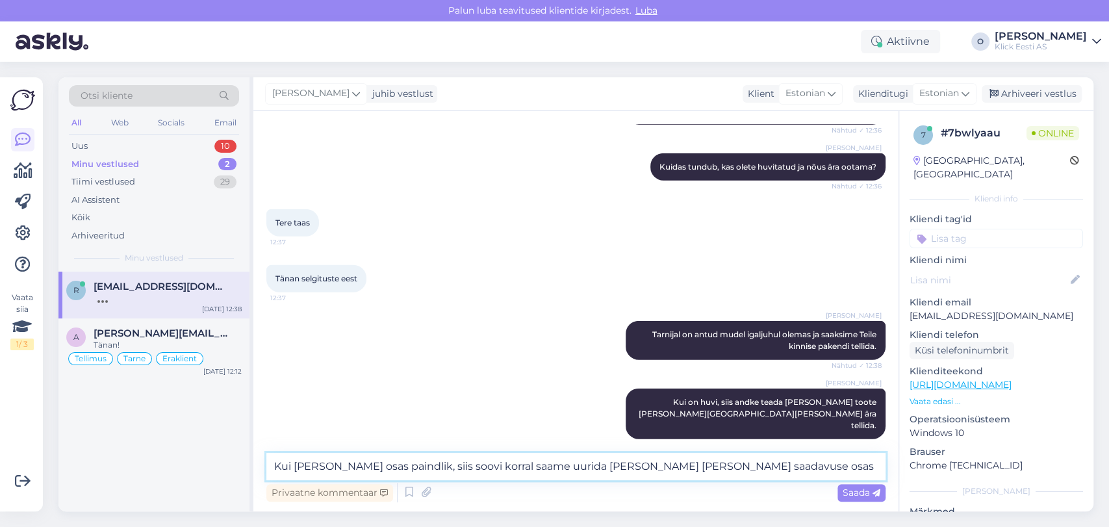
type textarea "Kui [PERSON_NAME] osas paindlik, siis soovi korral saame uurida [PERSON_NAME] […"
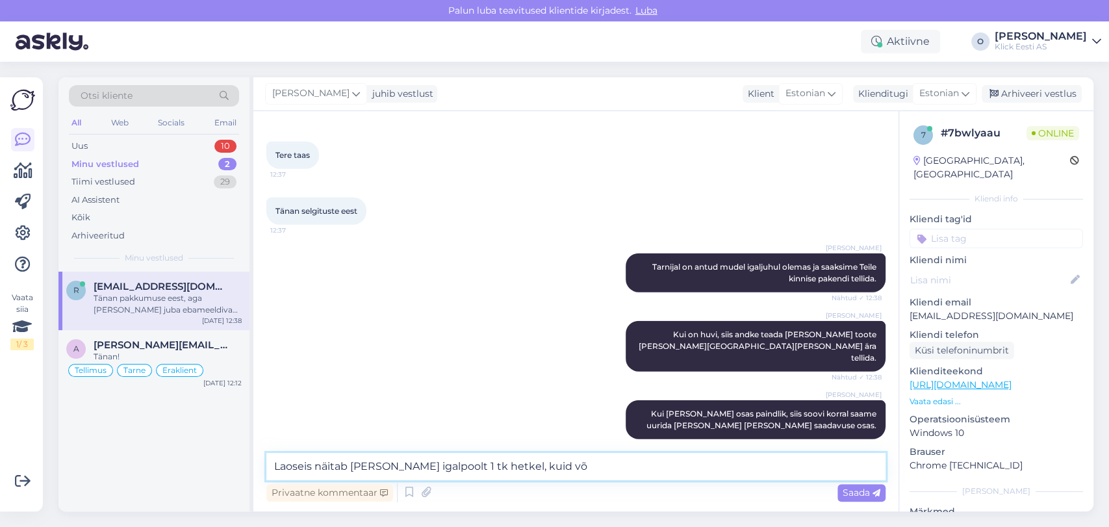
scroll to position [2296, 0]
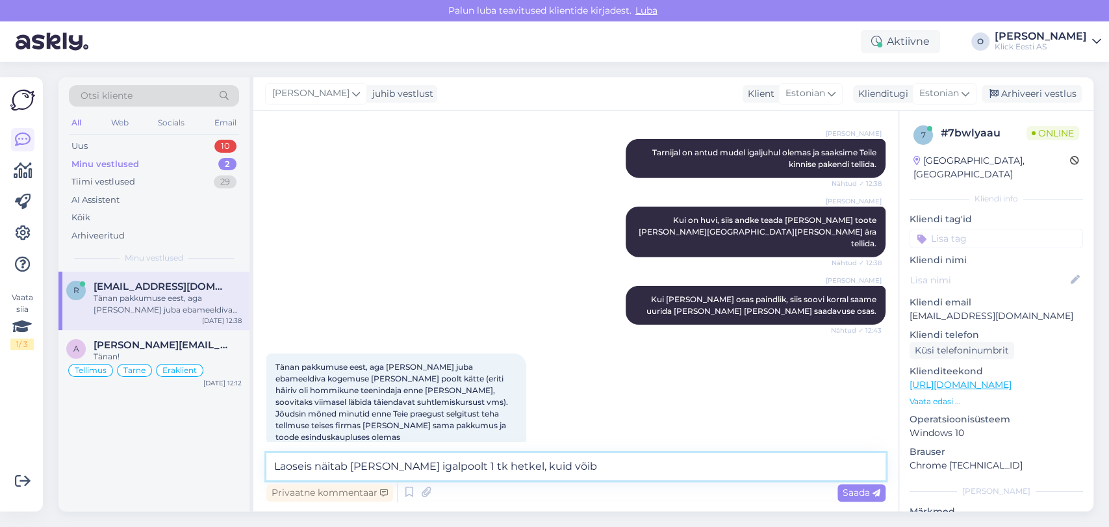
click at [367, 459] on textarea "Laoseis näitab [PERSON_NAME] igalpoolt 1 tk hetkel, kuid võib" at bounding box center [575, 466] width 619 height 27
type textarea "Arusaadav!"
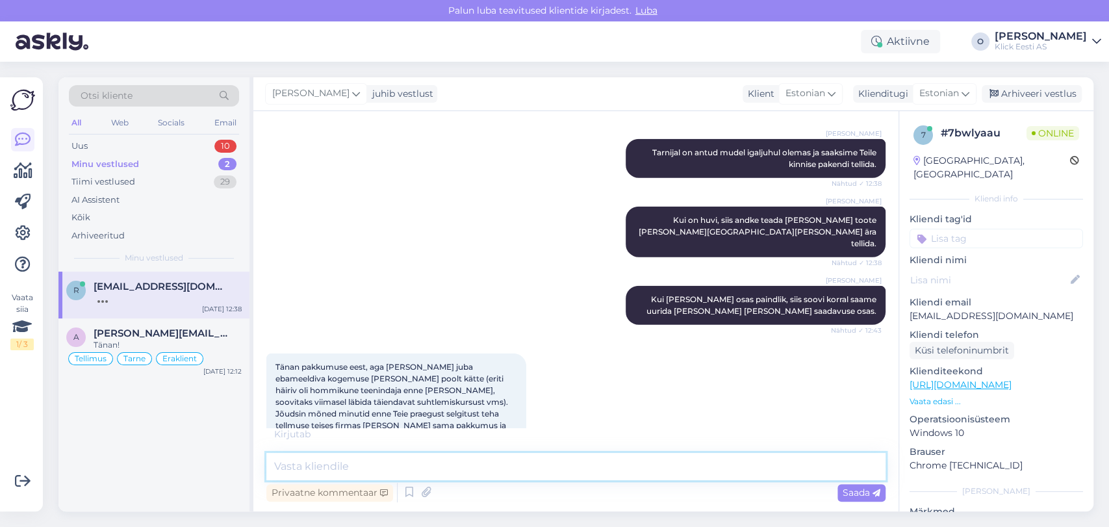
scroll to position [2352, 0]
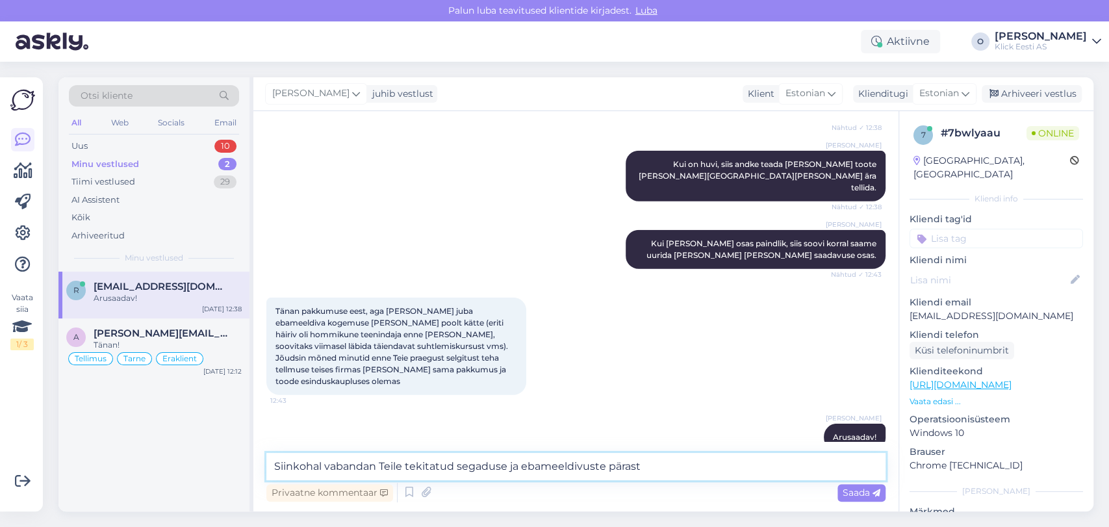
type textarea "Siinkohal vabandan Teile tekitatud segaduse ja ebameeldivuste pärast!"
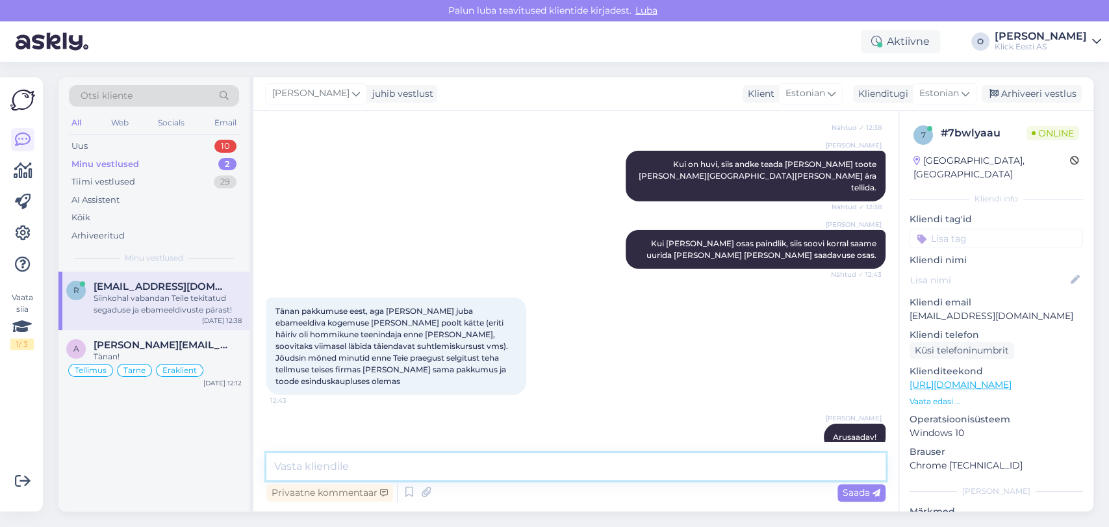
scroll to position [2420, 0]
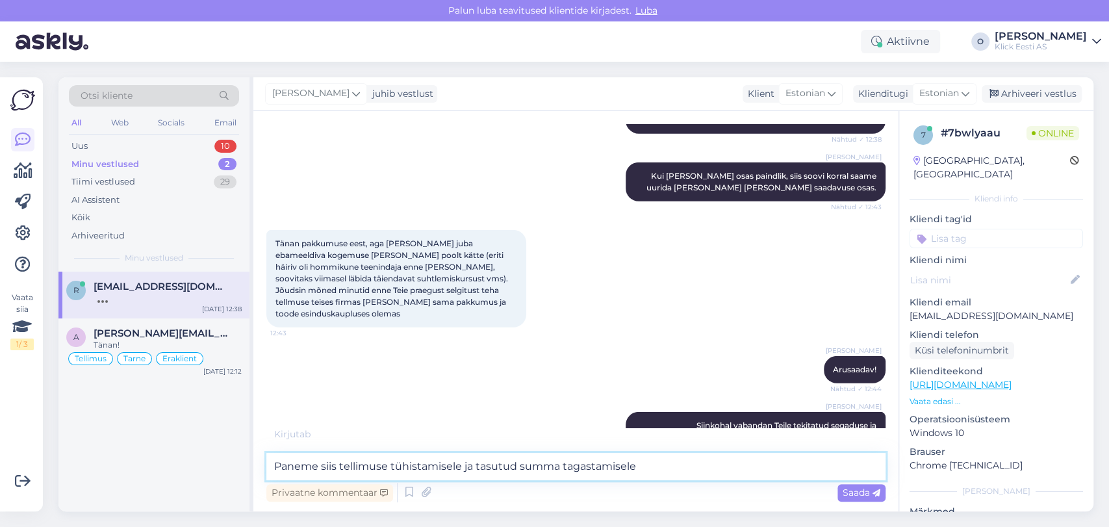
type textarea "Paneme siis tellimuse tühistamisele ja tasutud summa tagastamisele."
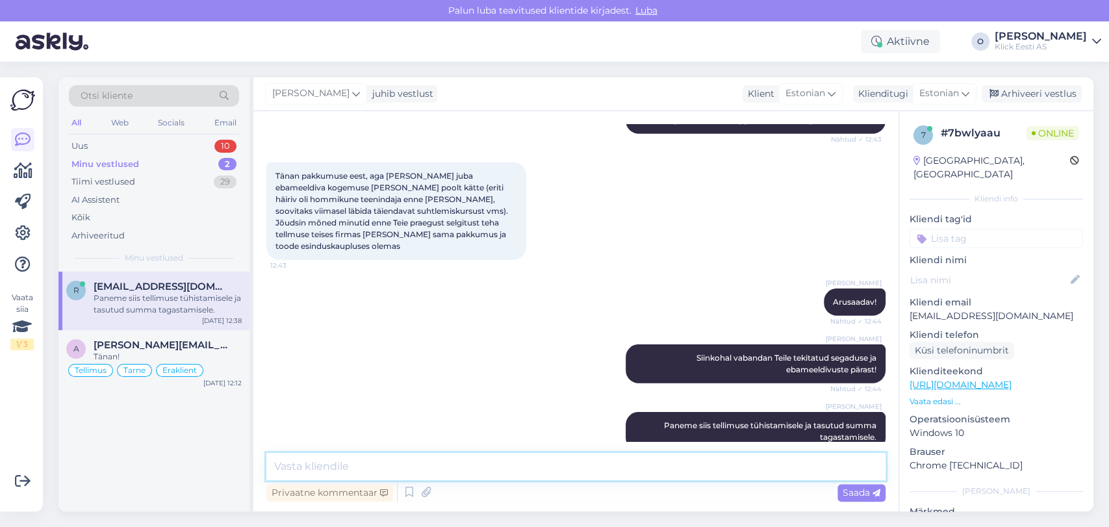
scroll to position [2555, 0]
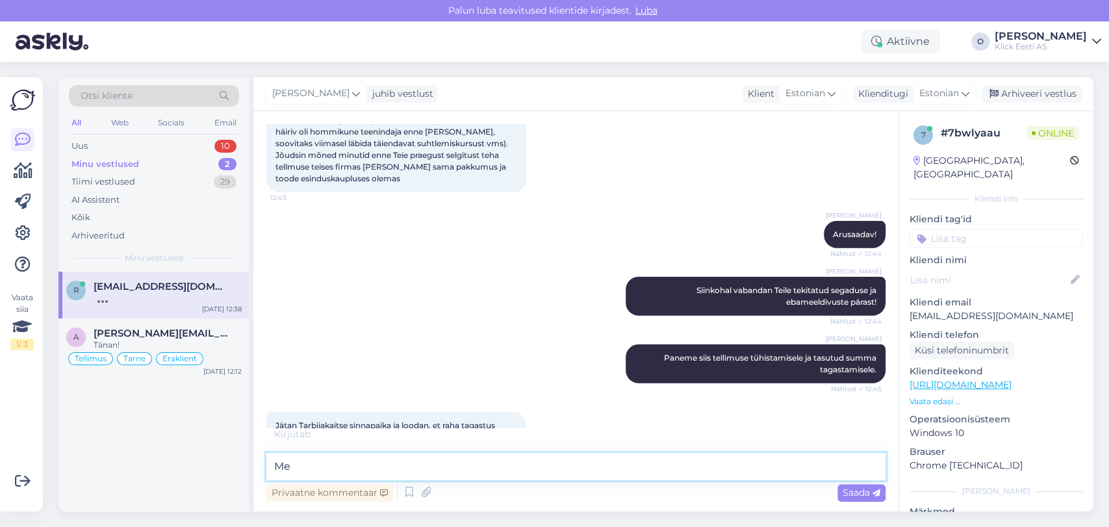
type textarea "M"
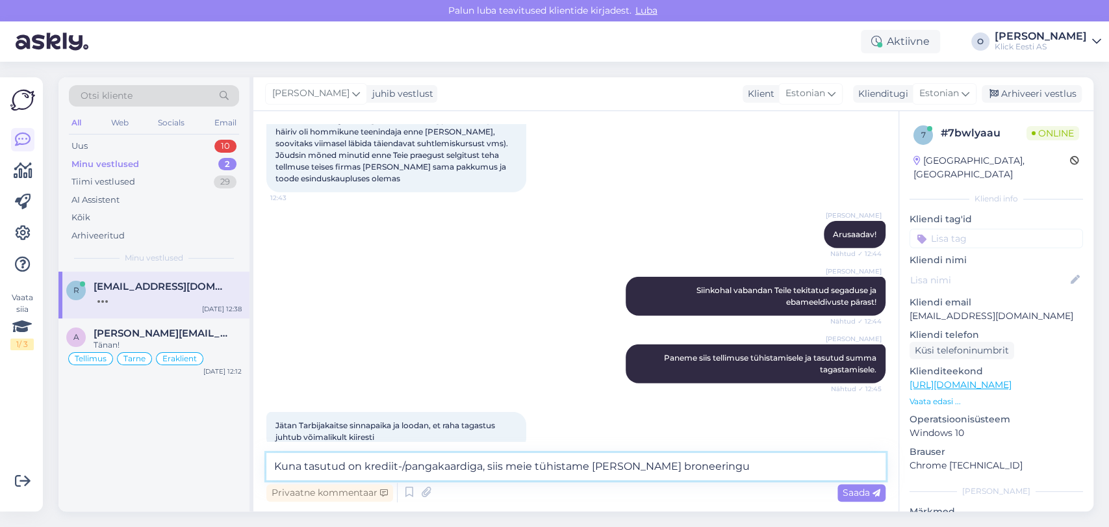
type textarea "Kuna tasutud on krediit-/pangakaardiga, siis meie tühistame [PERSON_NAME] brone…"
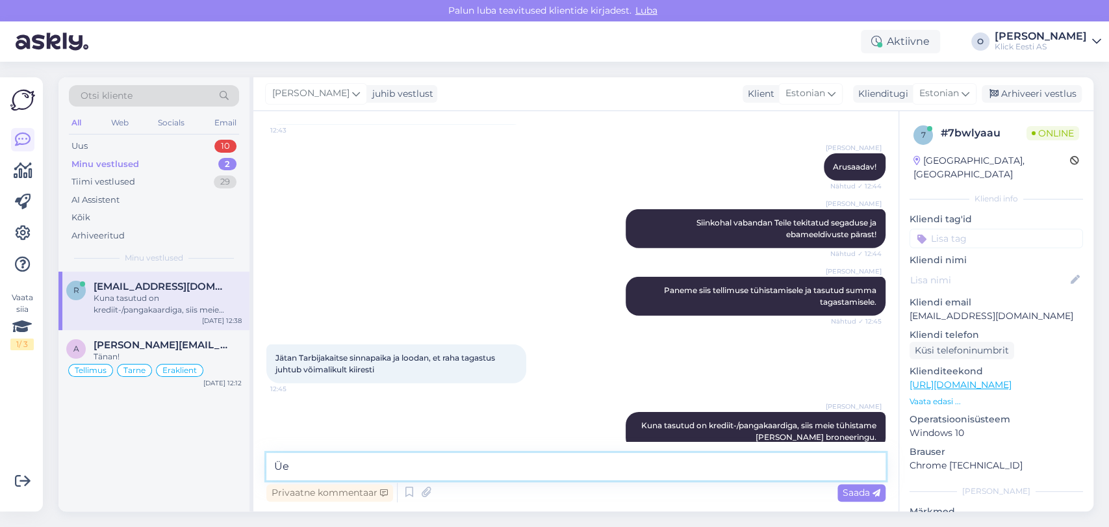
type textarea "Ü"
type textarea "Tagastuse osas tegeleb seejärel pank."
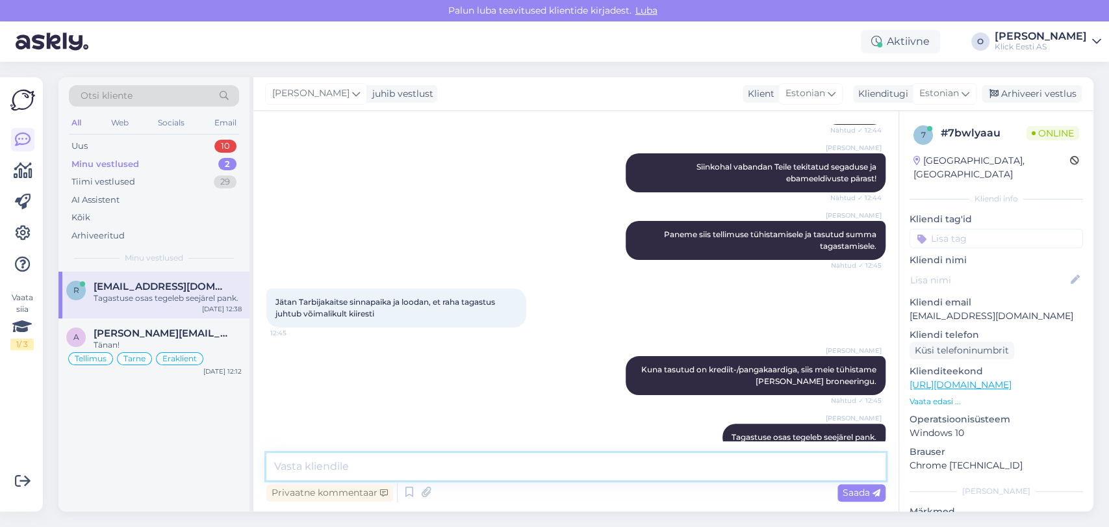
scroll to position [2746, 0]
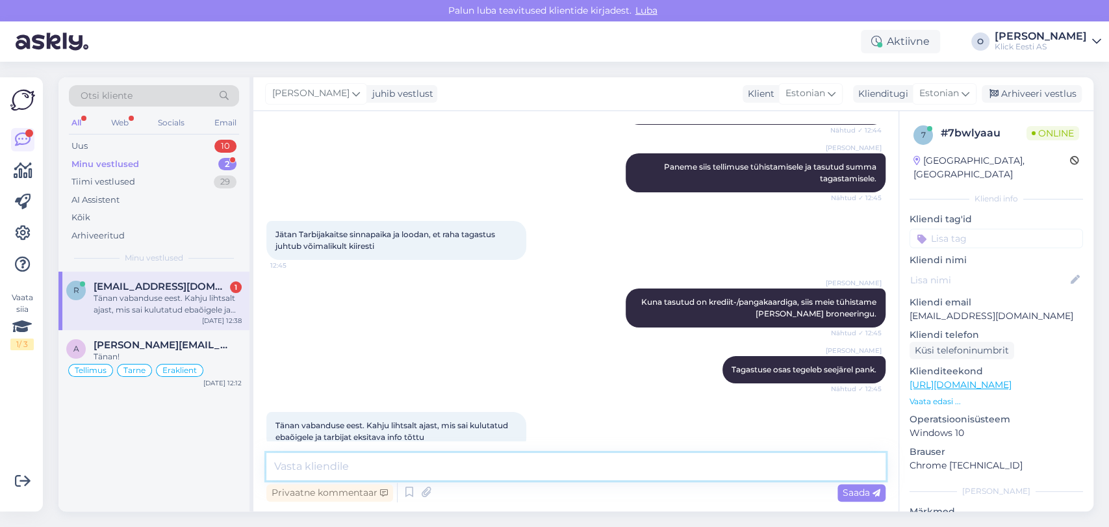
click at [491, 464] on textarea at bounding box center [575, 466] width 619 height 27
click at [460, 472] on textarea at bounding box center [575, 466] width 619 height 27
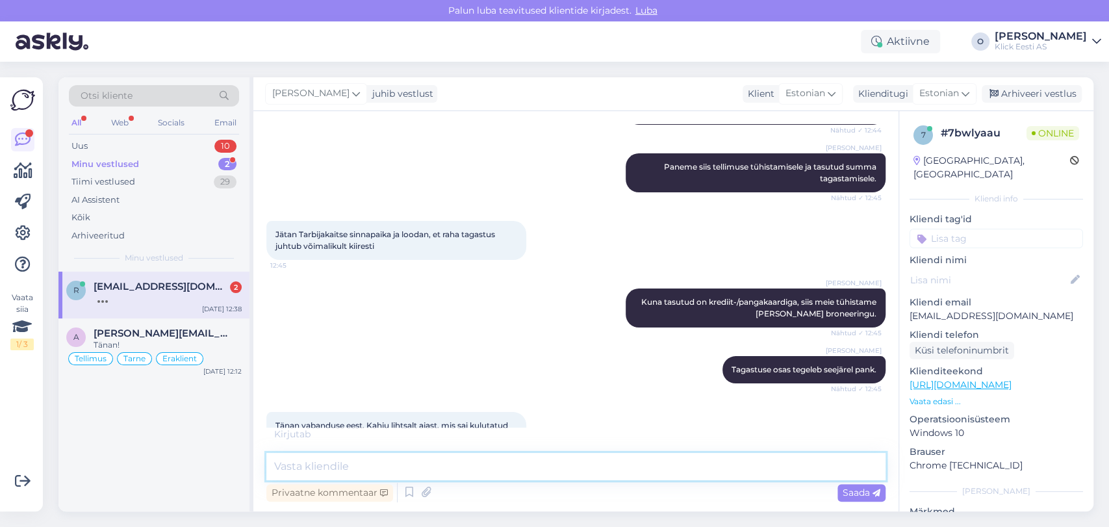
scroll to position [2802, 0]
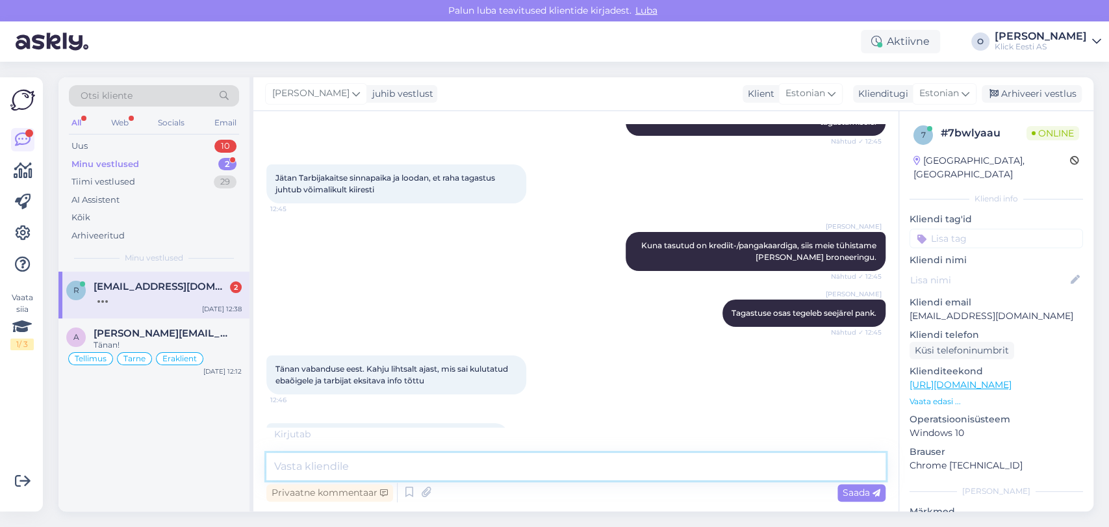
click at [355, 476] on textarea at bounding box center [575, 466] width 619 height 27
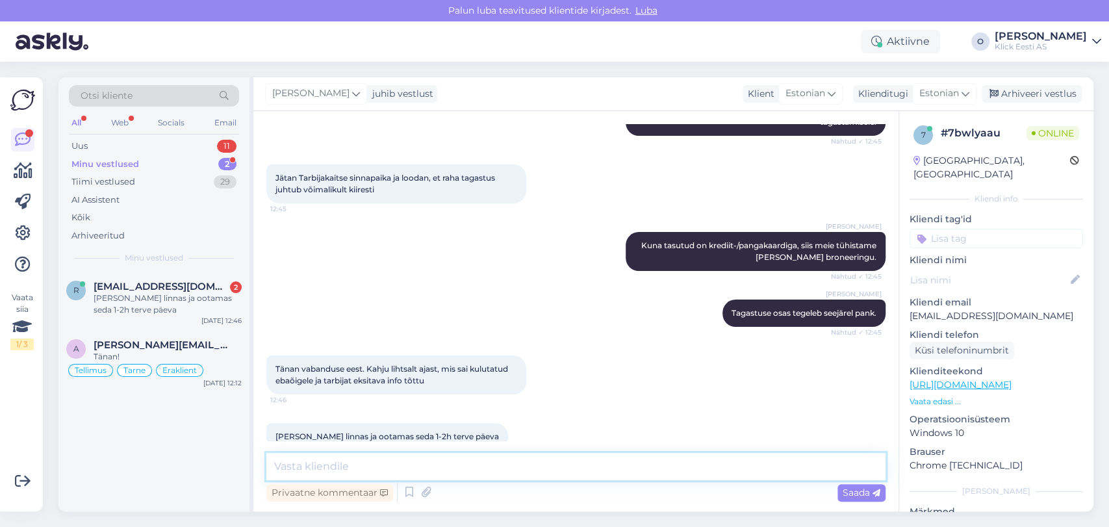
scroll to position [2858, 0]
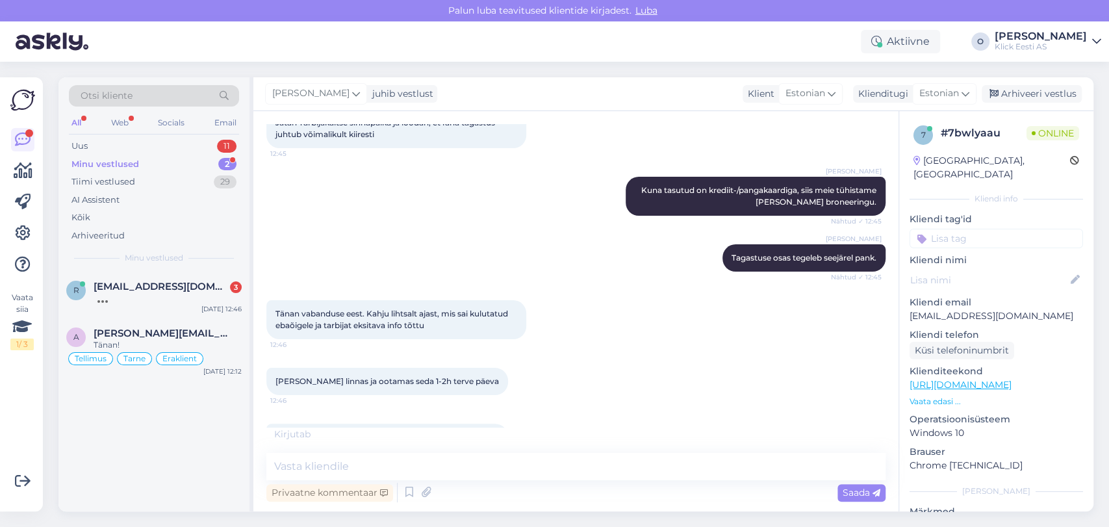
click at [952, 309] on p "[EMAIL_ADDRESS][DOMAIN_NAME]" at bounding box center [997, 316] width 174 height 14
copy p "[EMAIL_ADDRESS][DOMAIN_NAME]"
click at [339, 465] on textarea at bounding box center [575, 466] width 619 height 27
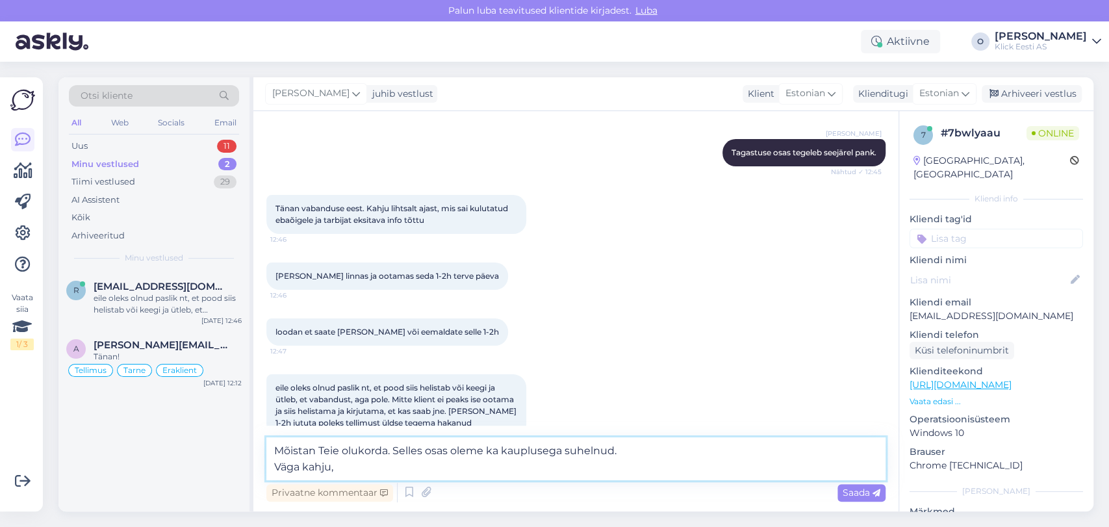
scroll to position [3032, 0]
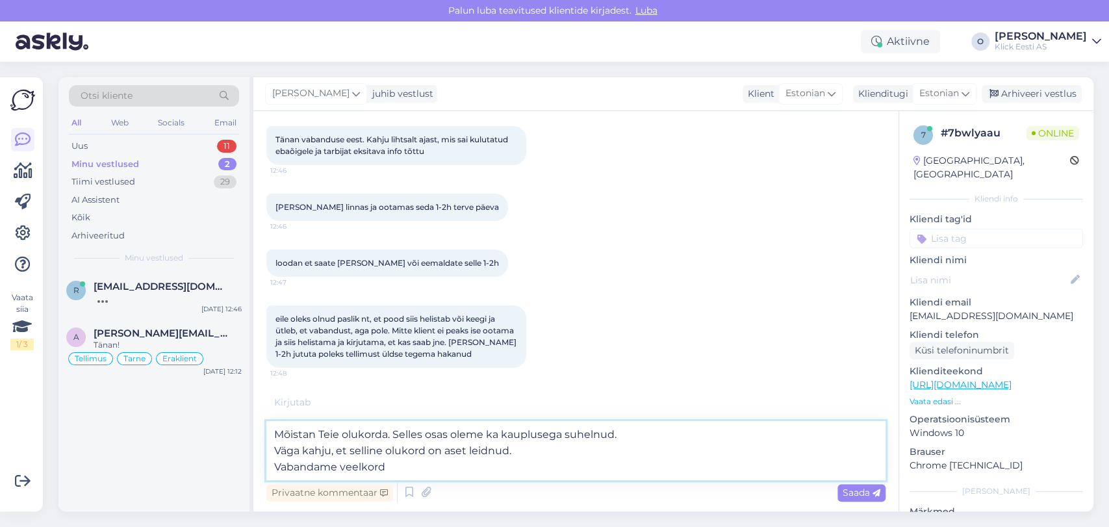
type textarea "Mõistan Teie olukorda. Selles osas oleme ka kauplusega suhelnud. Väga kahju, et…"
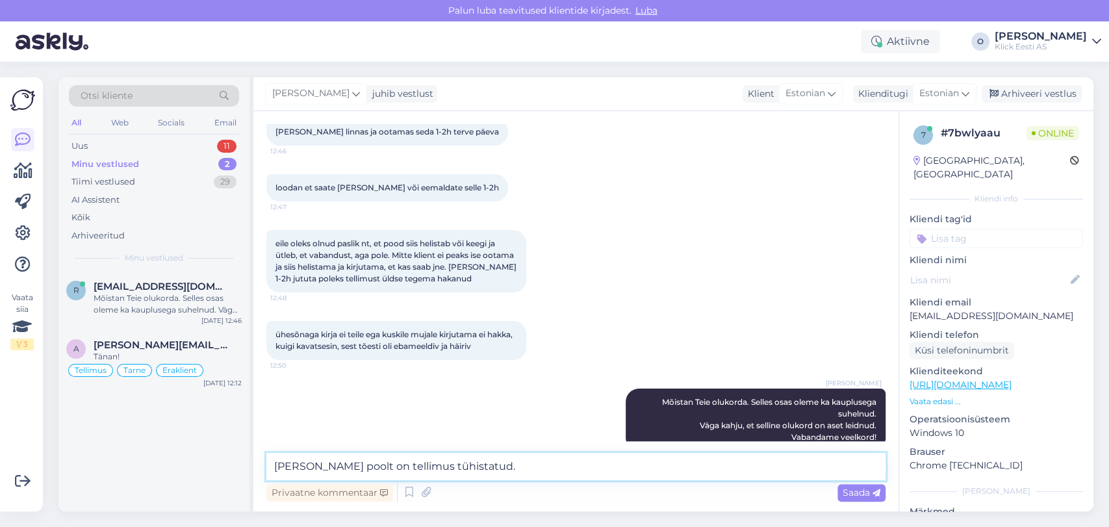
scroll to position [3123, 0]
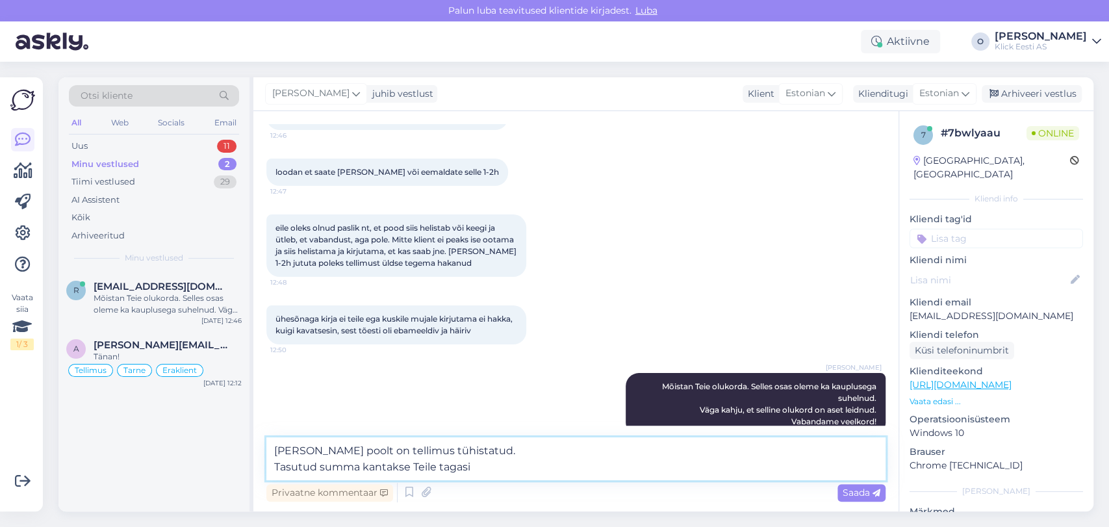
type textarea "[PERSON_NAME] poolt on tellimus tühistatud. Tasutud summa kantakse Teile tagasi."
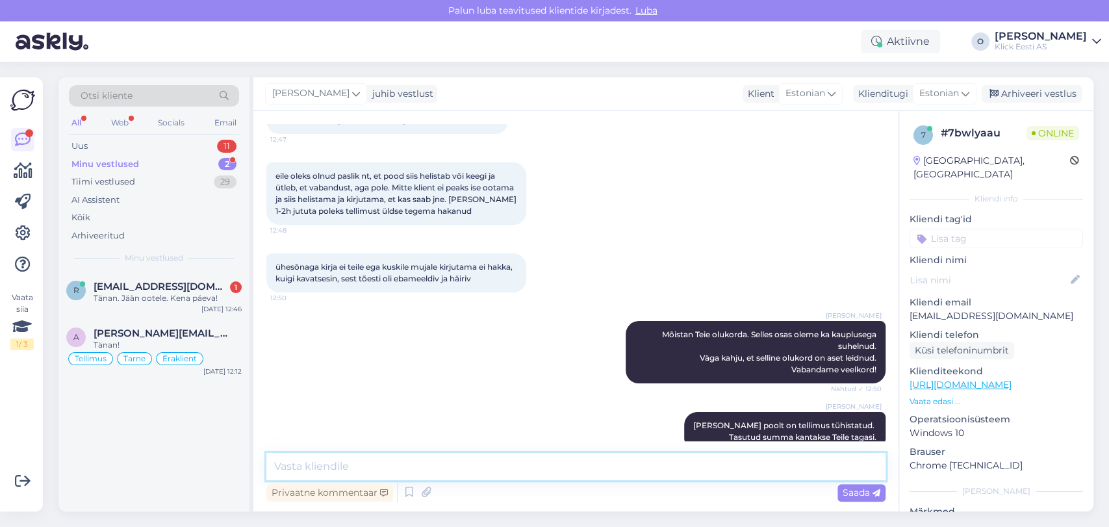
scroll to position [3231, 0]
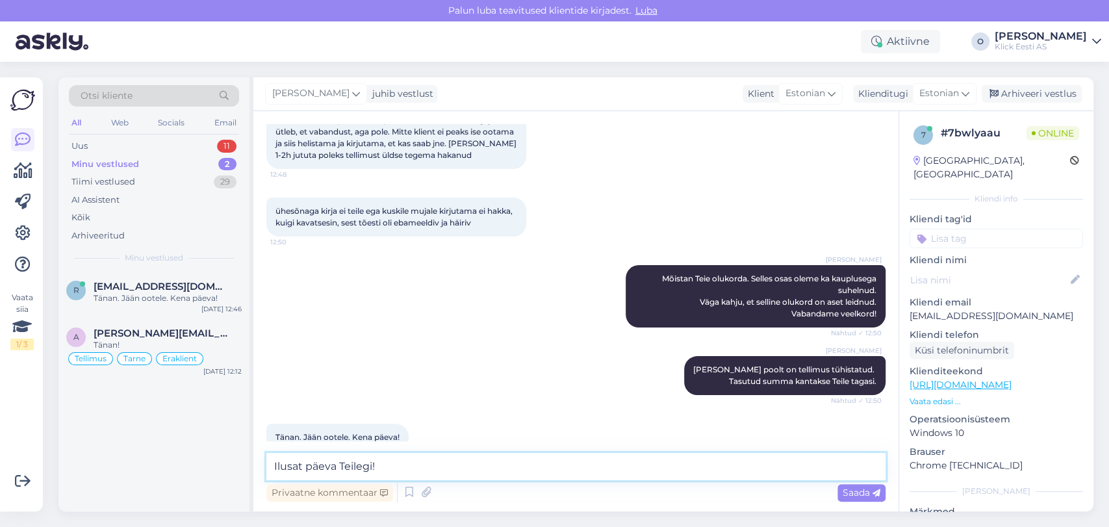
type textarea "Ilusat päeva Teilegi!"
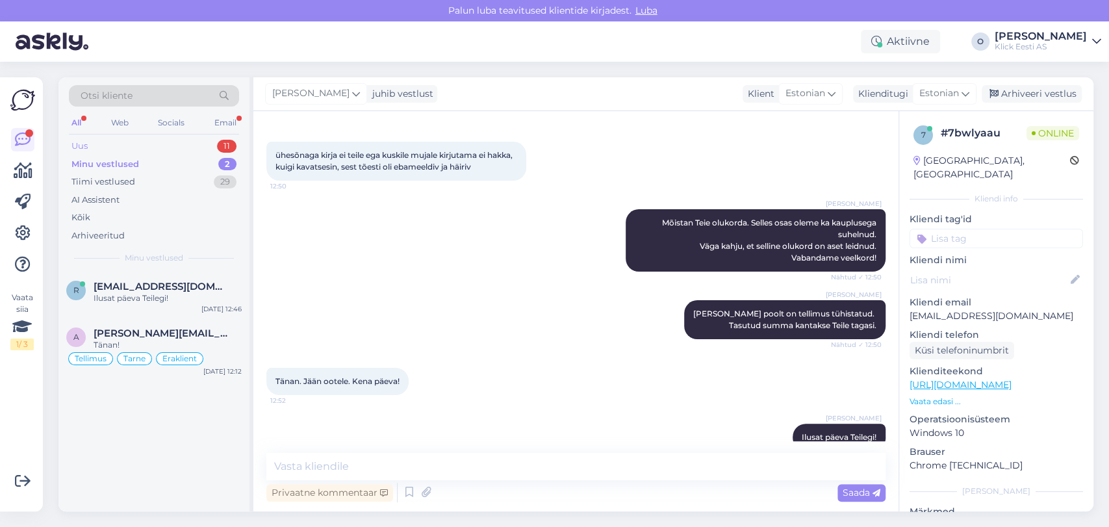
click at [149, 151] on div "Uus 11" at bounding box center [154, 146] width 170 height 18
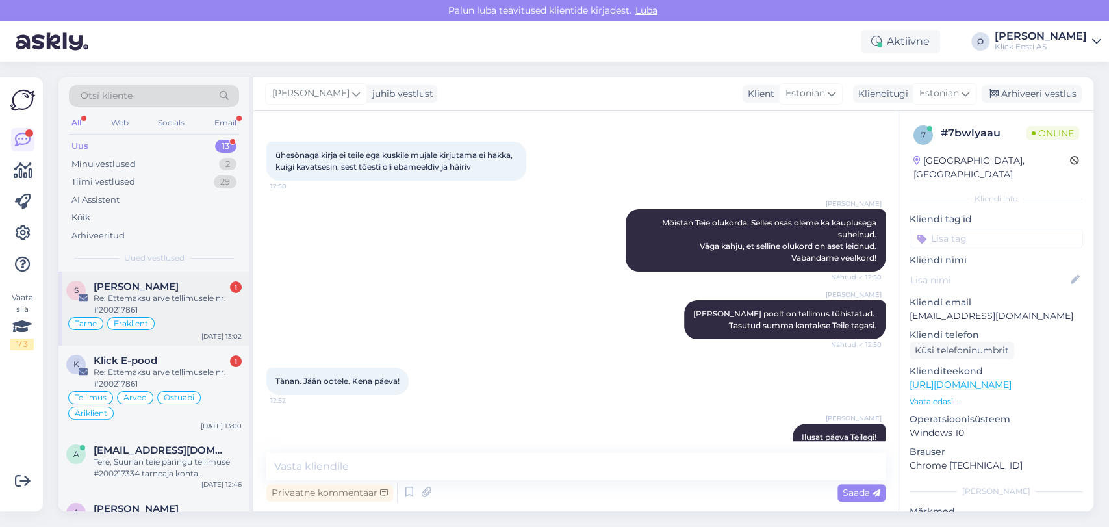
click at [119, 274] on div "S Siim Tõniste 1 Re: Ettemaksu arve tellimusele nr. #200217861 Tarne Eraklient …" at bounding box center [153, 309] width 191 height 74
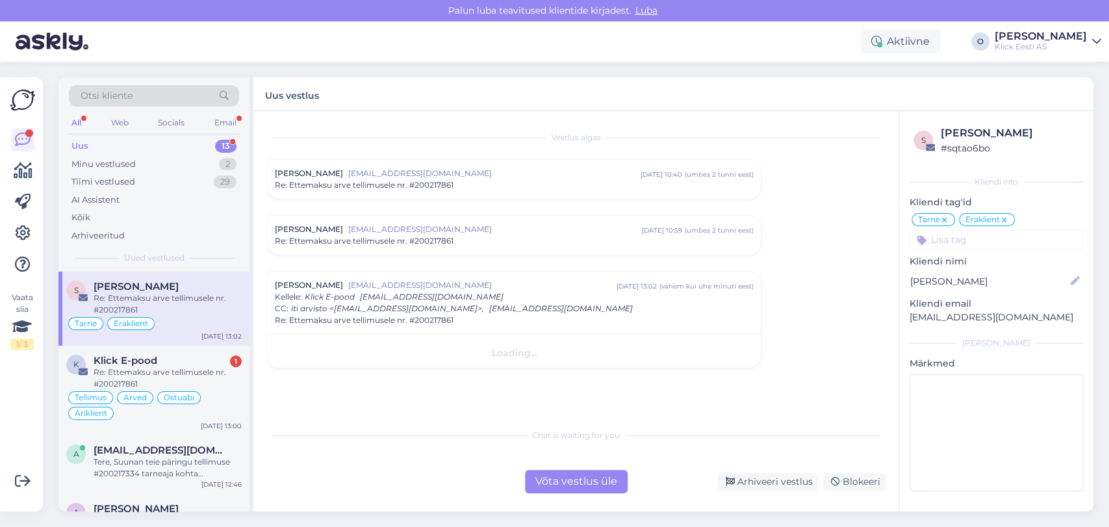
scroll to position [0, 0]
click at [105, 374] on div "Re: Ettemaksu arve tellimusele nr. #200217861" at bounding box center [168, 378] width 148 height 23
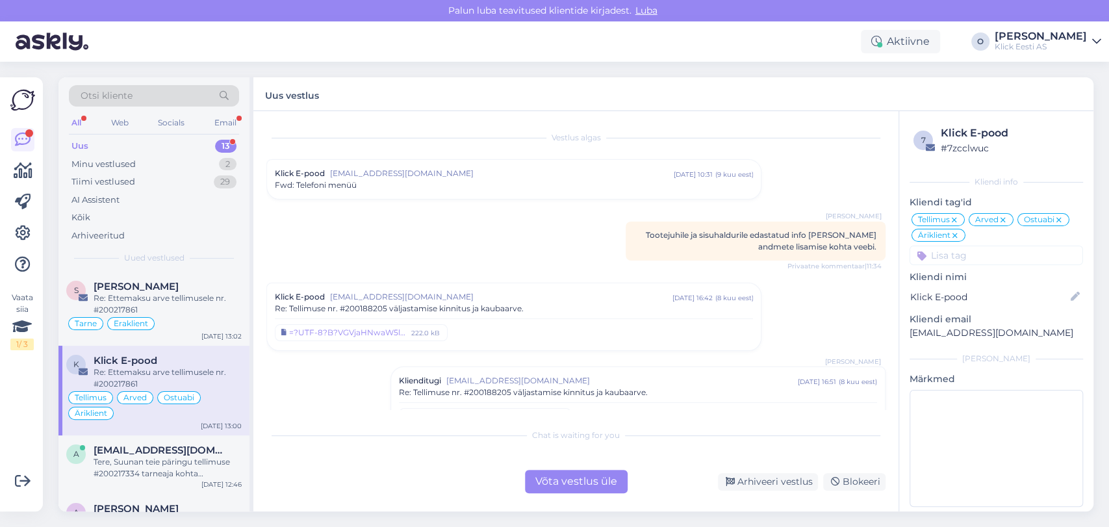
scroll to position [4419, 0]
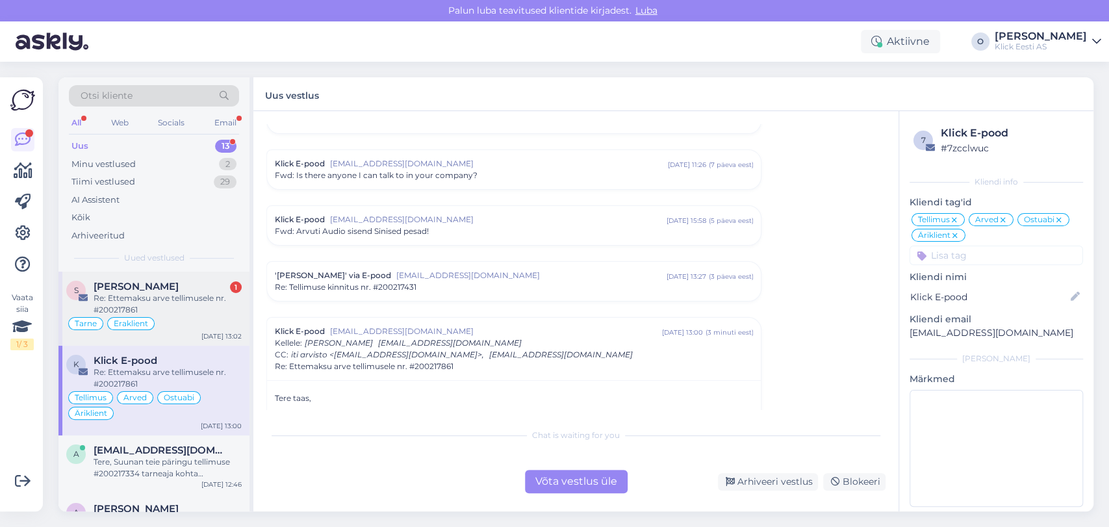
click at [172, 305] on div "Re: Ettemaksu arve tellimusele nr. #200217861" at bounding box center [168, 303] width 148 height 23
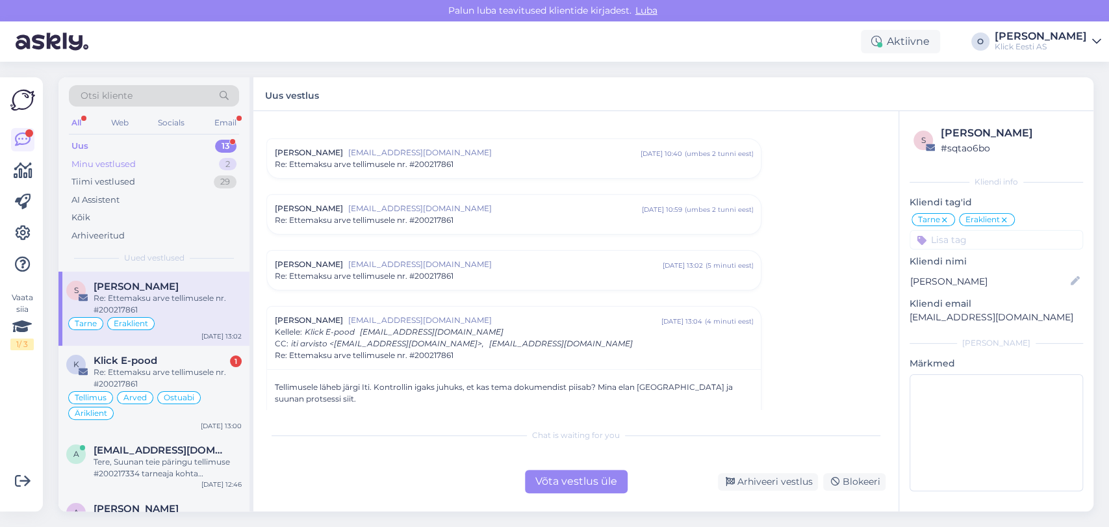
click at [137, 161] on div "Minu vestlused 2" at bounding box center [154, 164] width 170 height 18
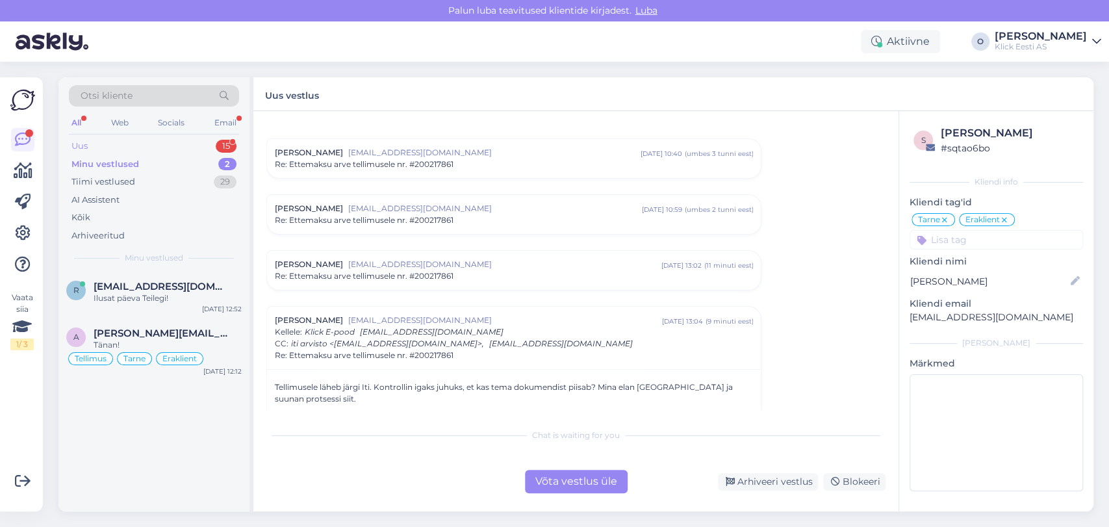
click at [135, 142] on div "Uus 15" at bounding box center [154, 146] width 170 height 18
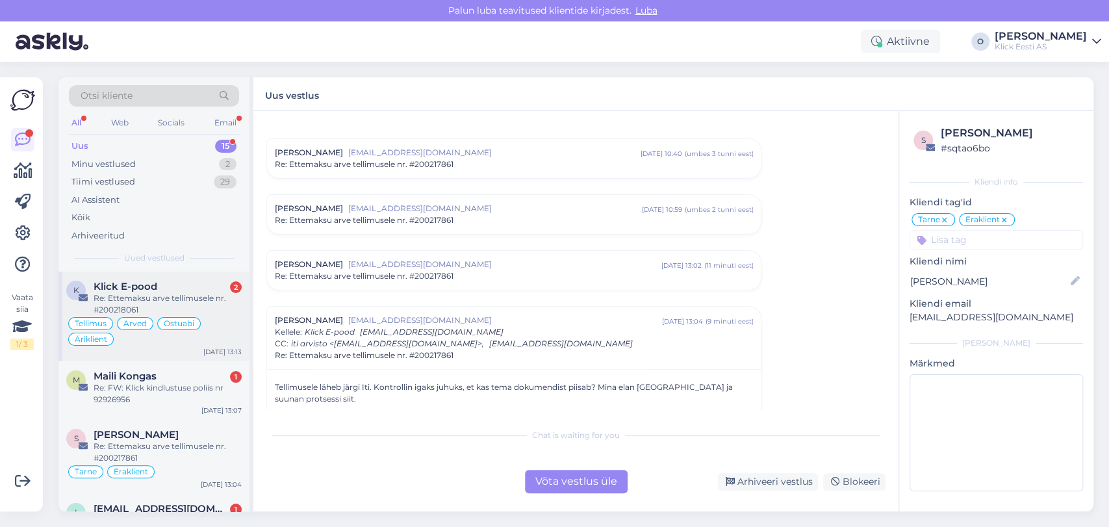
click at [111, 296] on div "Re: Ettemaksu arve tellimusele nr. #200218061" at bounding box center [168, 303] width 148 height 23
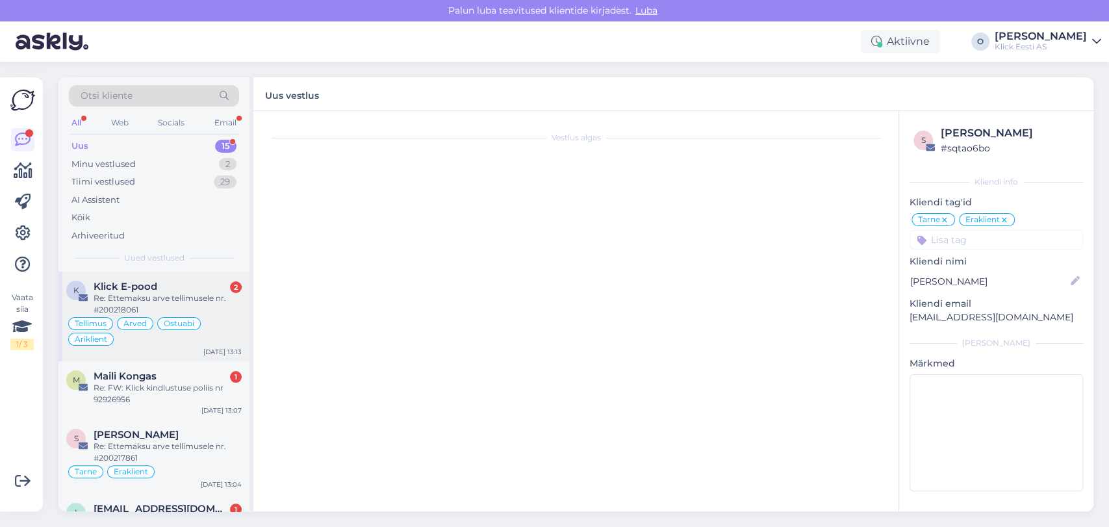
scroll to position [4562, 0]
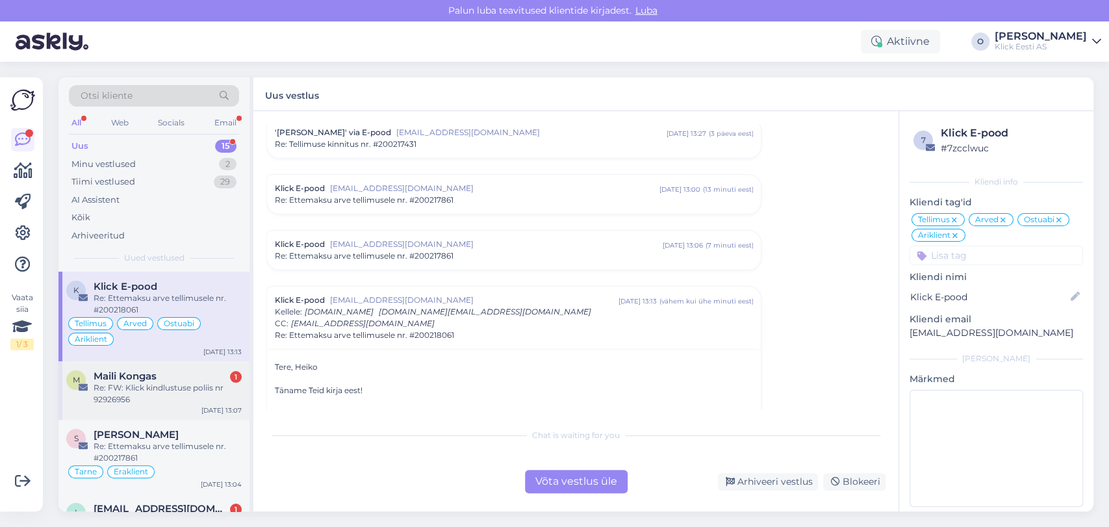
click at [130, 367] on div "M [PERSON_NAME] 1 Re: FW: Klick kindlustuse poliis nr 92926956 [DATE] 13:07" at bounding box center [153, 390] width 191 height 58
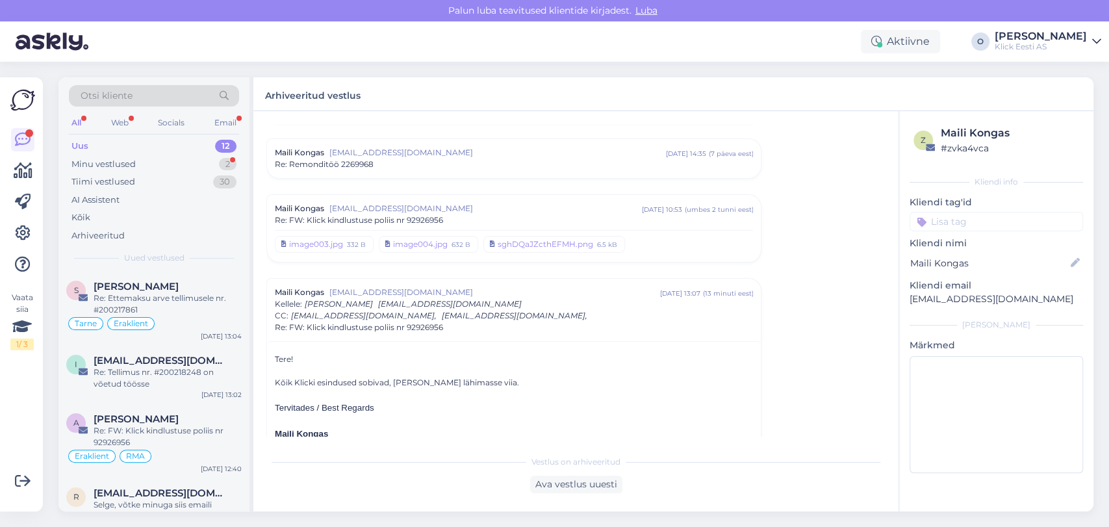
scroll to position [1567, 0]
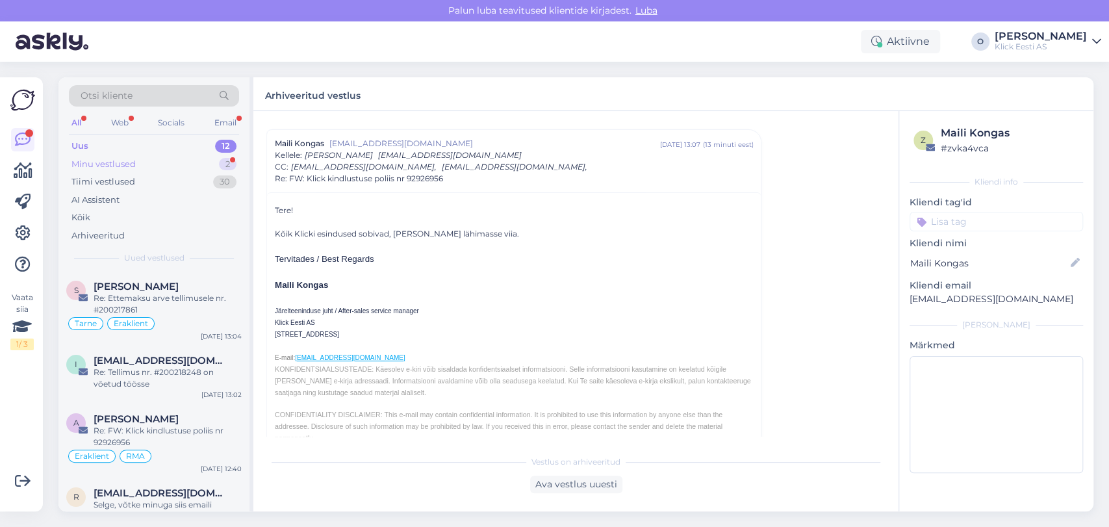
click at [172, 160] on div "Minu vestlused 2" at bounding box center [154, 164] width 170 height 18
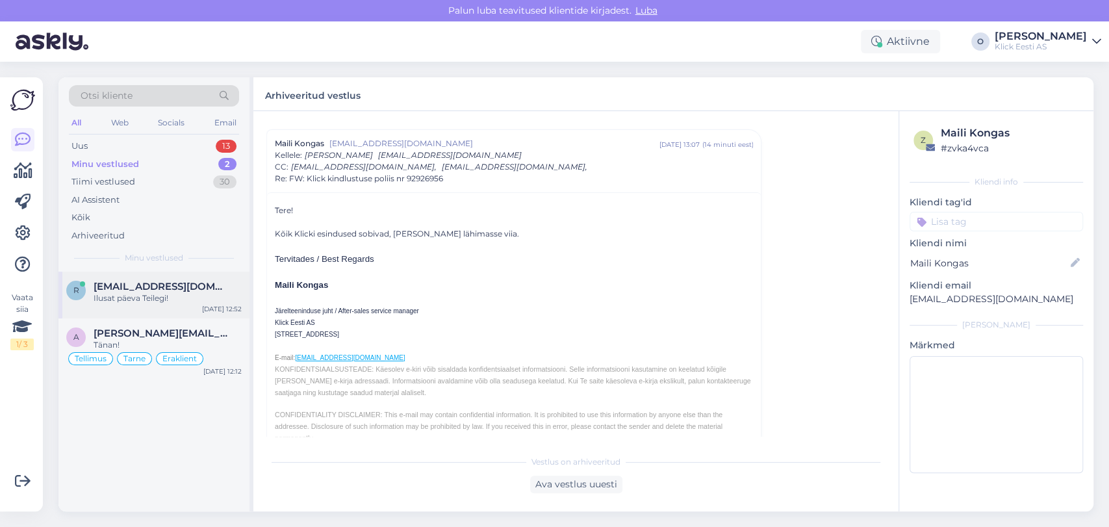
click at [148, 278] on div "r [EMAIL_ADDRESS][DOMAIN_NAME] Ilusat päeva Teilegi! [DATE] 12:52" at bounding box center [153, 295] width 191 height 47
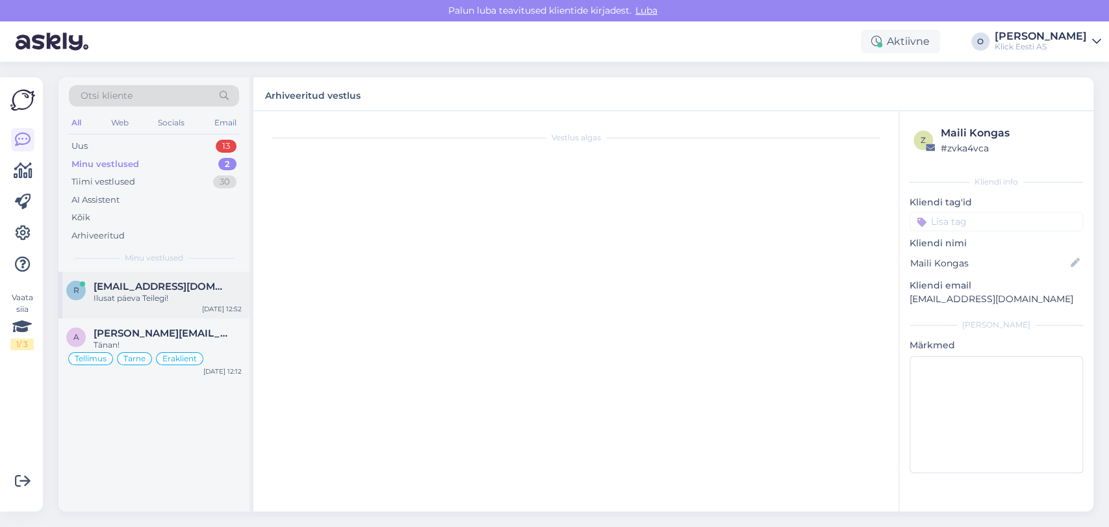
scroll to position [3286, 0]
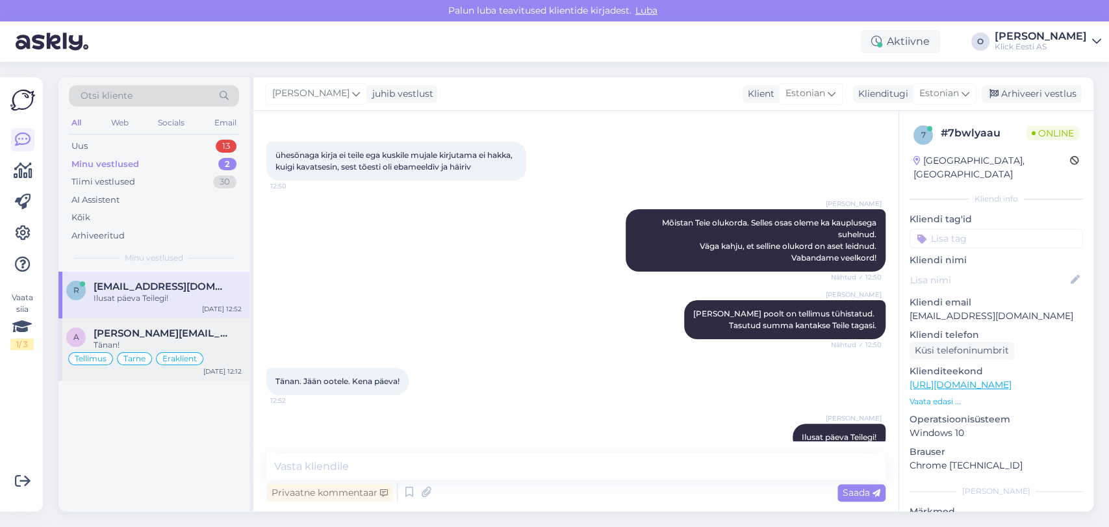
click at [139, 325] on div "a [PERSON_NAME][EMAIL_ADDRESS][DOMAIN_NAME] Tänan! Tellimus Tarne Eraklient [DA…" at bounding box center [153, 349] width 191 height 62
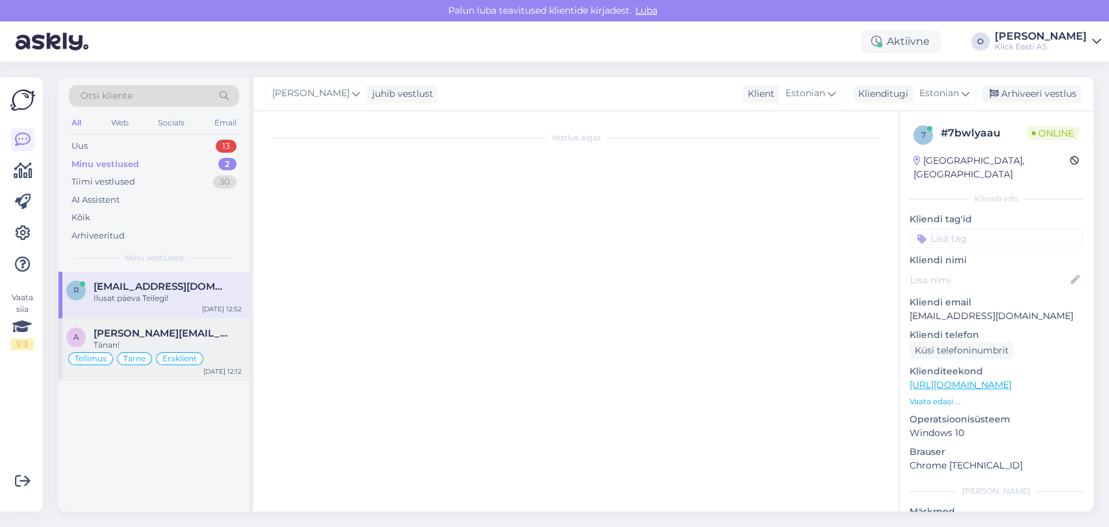
scroll to position [877, 0]
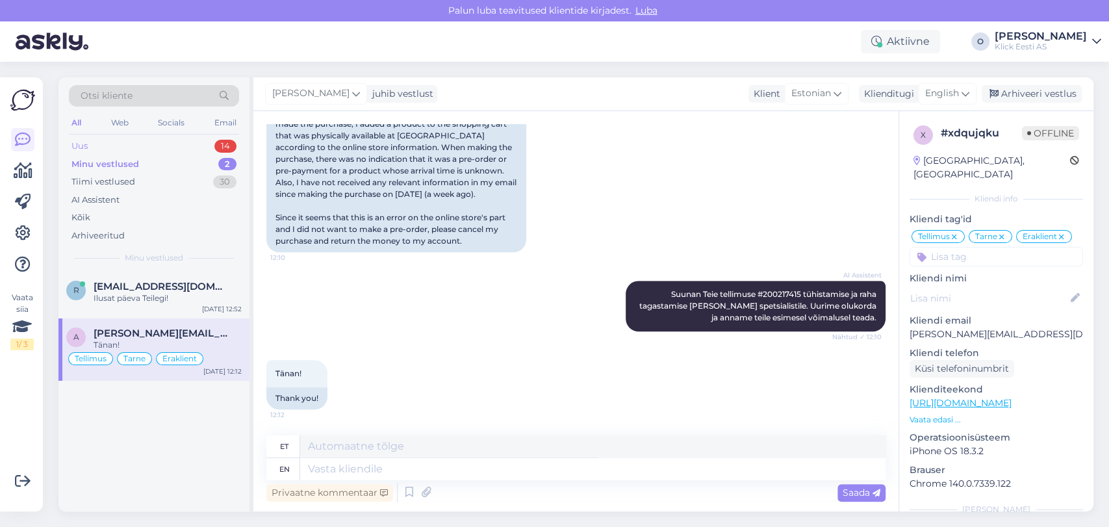
click at [148, 142] on div "Uus 14" at bounding box center [154, 146] width 170 height 18
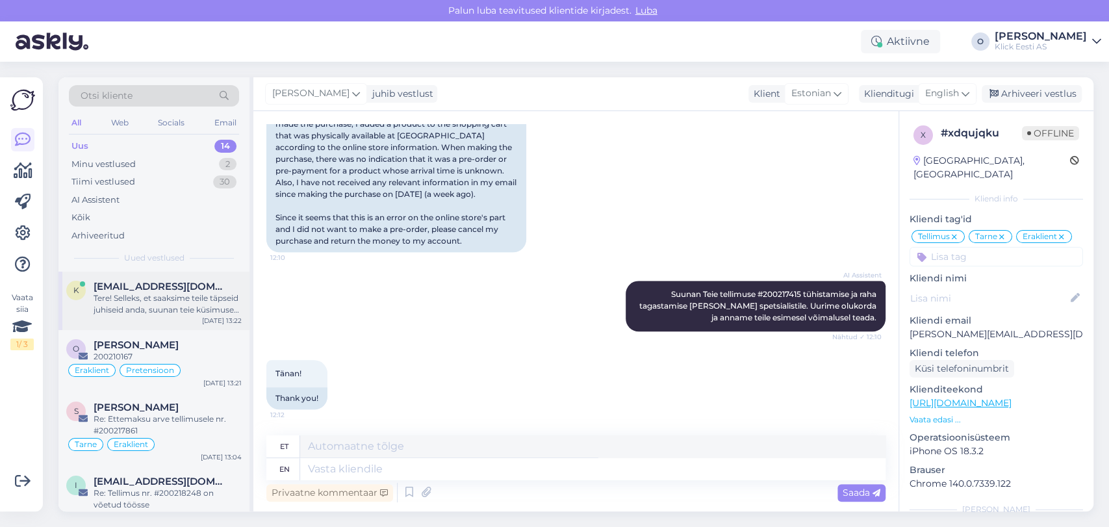
click at [161, 305] on div "Tere! Selleks, et saaksime teile täpseid juhiseid anda, suunan teie küsimuse ed…" at bounding box center [168, 303] width 148 height 23
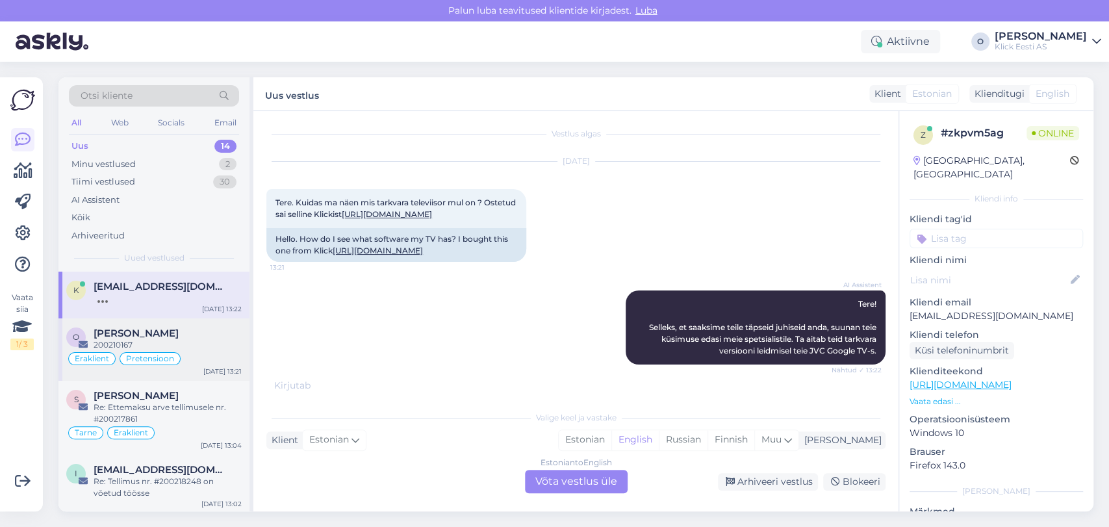
click at [143, 326] on div "O [PERSON_NAME] 200210167 Eraklient Pretensioon [DATE] 13:21" at bounding box center [153, 349] width 191 height 62
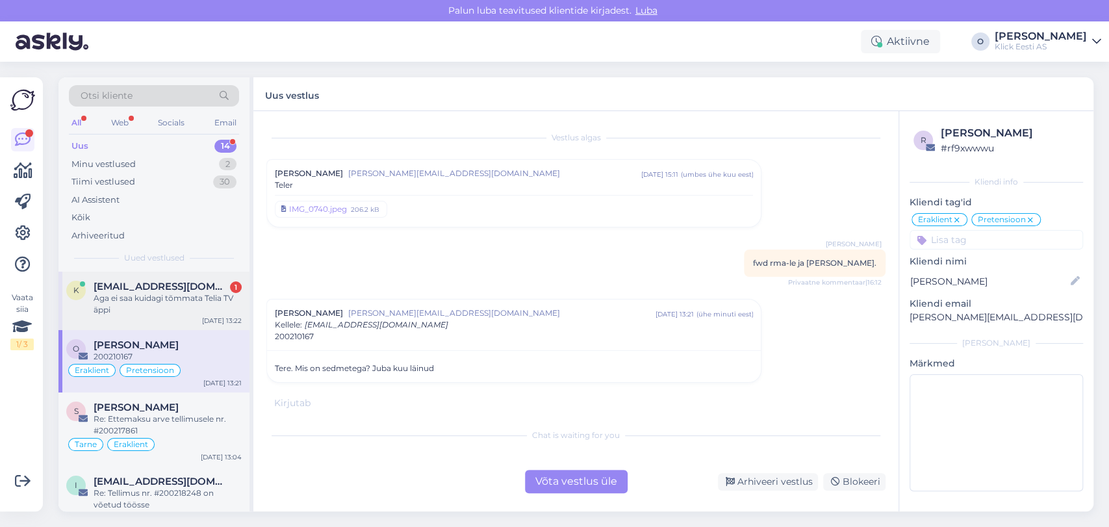
click at [177, 297] on div "Aga ei saa kuidagi tõmmata Telia TV äppi" at bounding box center [168, 303] width 148 height 23
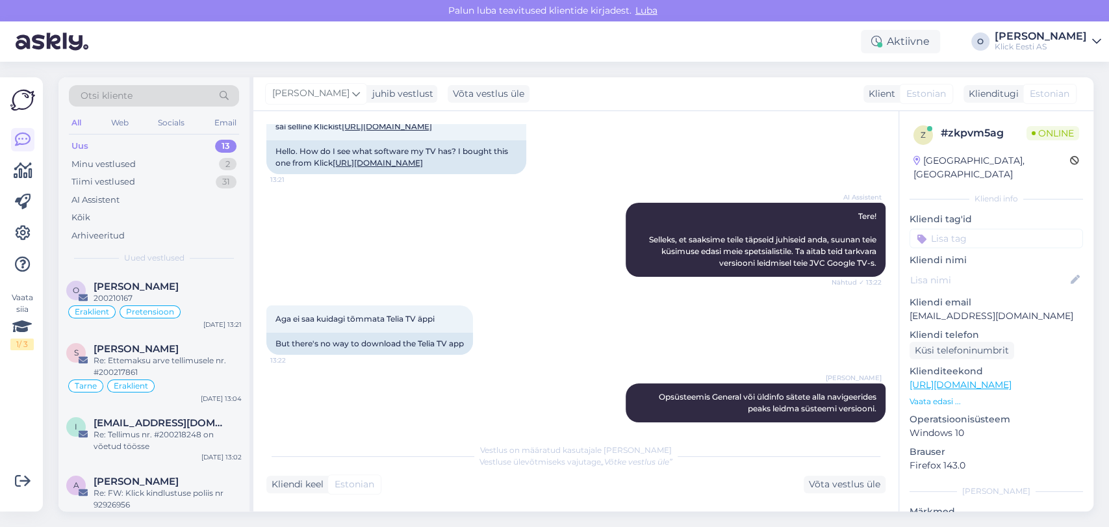
scroll to position [126, 0]
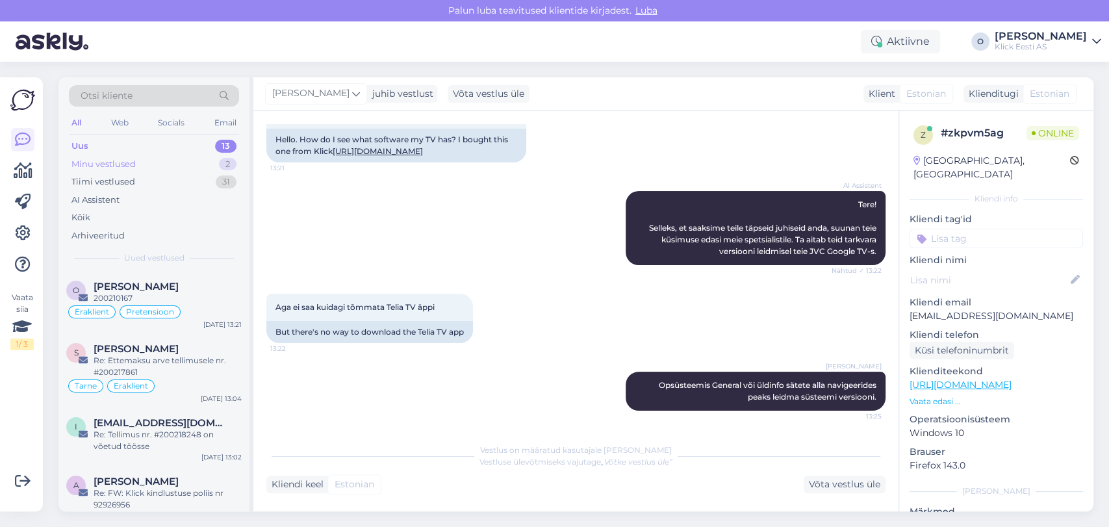
click at [115, 167] on div "Minu vestlused" at bounding box center [103, 164] width 64 height 13
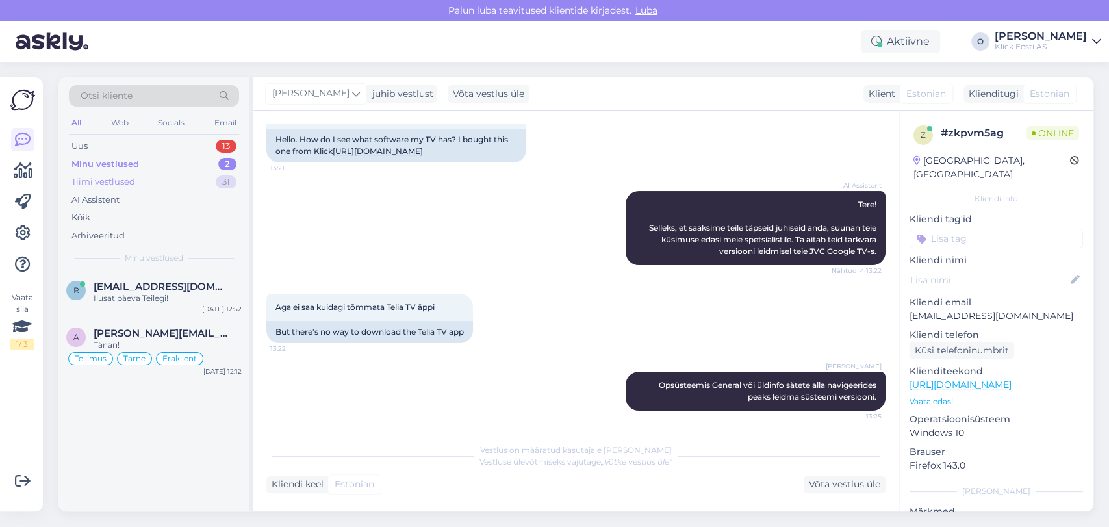
click at [123, 182] on div "Tiimi vestlused" at bounding box center [103, 181] width 64 height 13
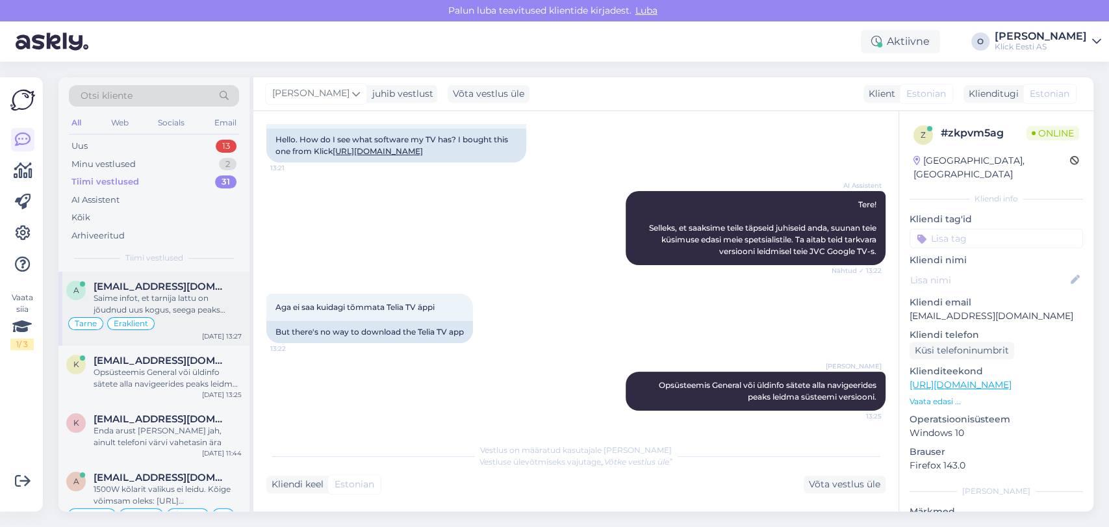
click at [112, 287] on span "[EMAIL_ADDRESS][DOMAIN_NAME]" at bounding box center [161, 287] width 135 height 12
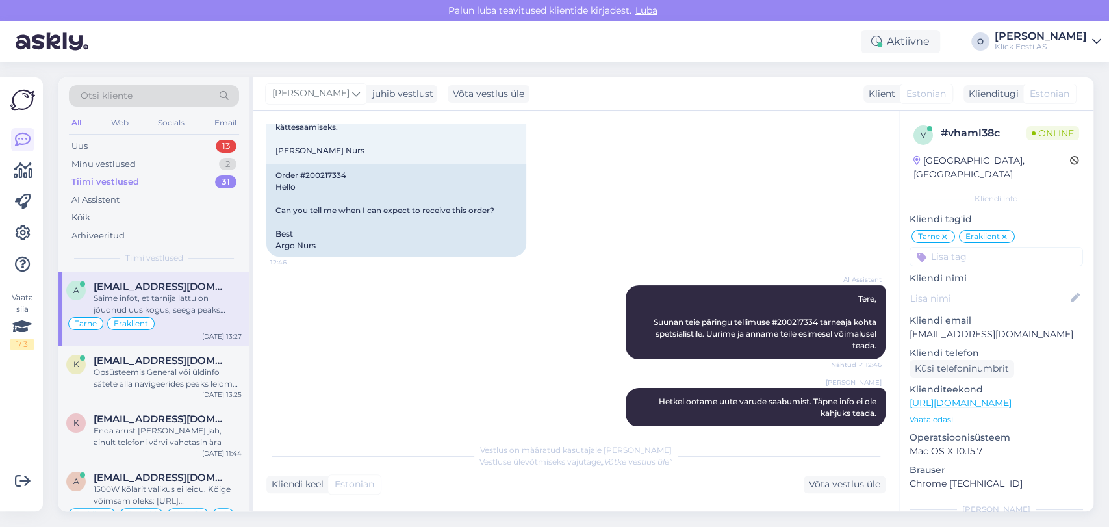
scroll to position [301, 0]
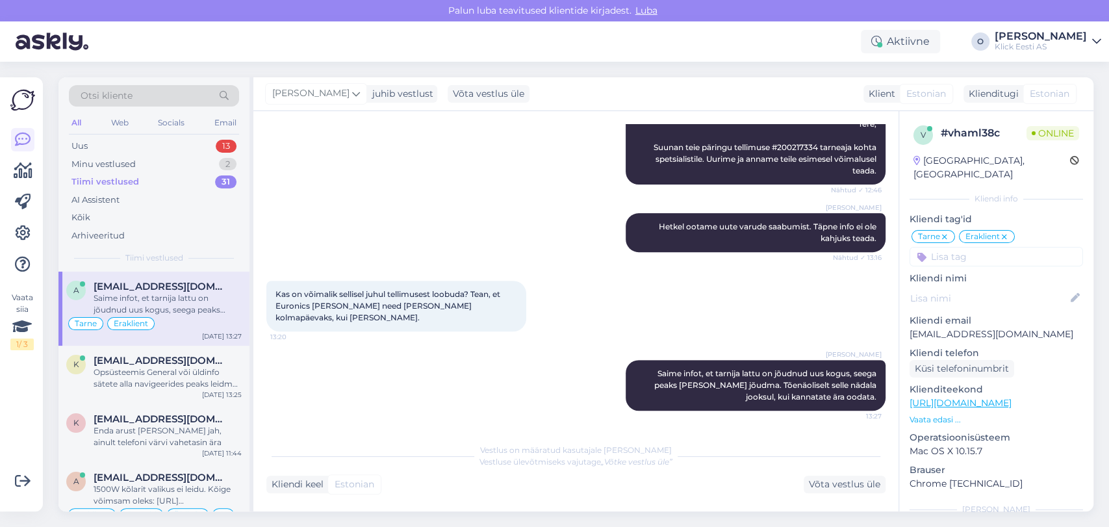
click at [112, 287] on span "[EMAIL_ADDRESS][DOMAIN_NAME]" at bounding box center [161, 287] width 135 height 12
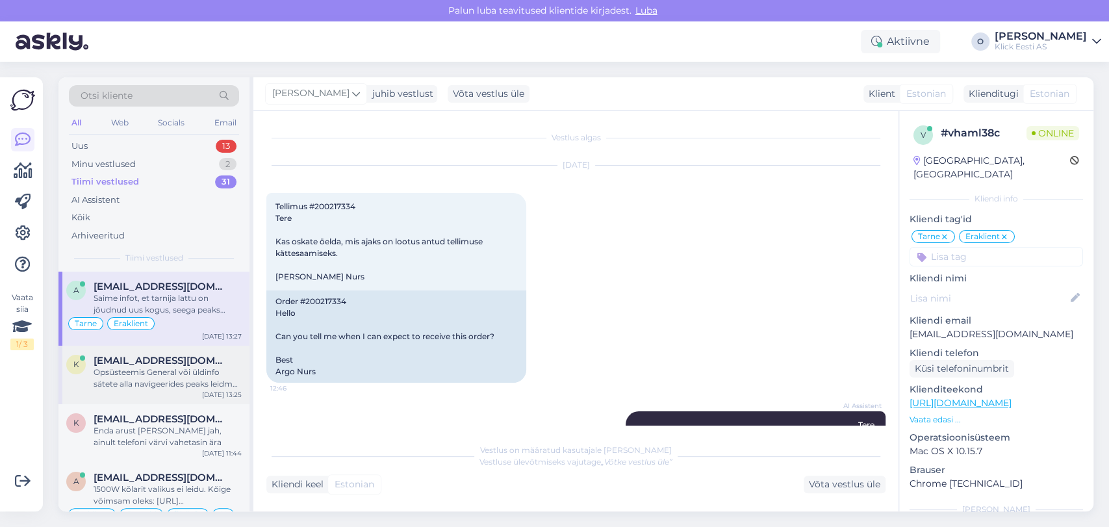
click at [118, 357] on span "[EMAIL_ADDRESS][DOMAIN_NAME]" at bounding box center [161, 361] width 135 height 12
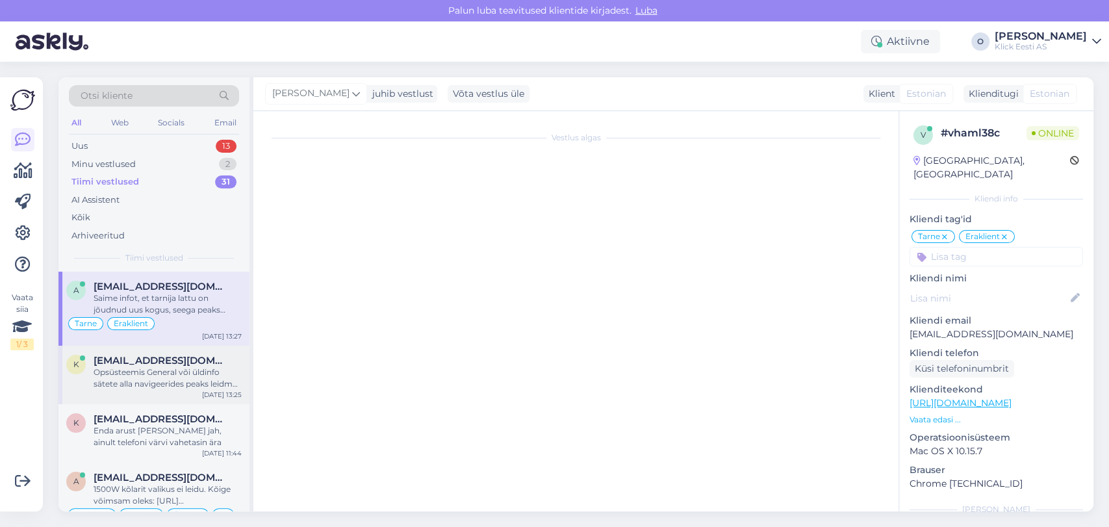
scroll to position [126, 0]
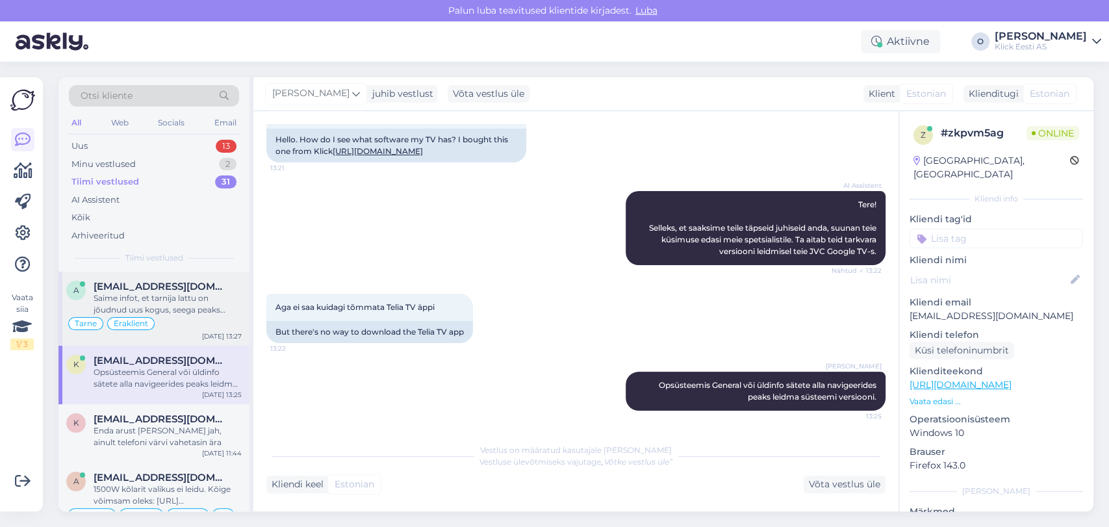
click at [135, 303] on div "Saime infot, et tarnija lattu on jõudnud uus kogus, seega peaks [PERSON_NAME] j…" at bounding box center [168, 303] width 148 height 23
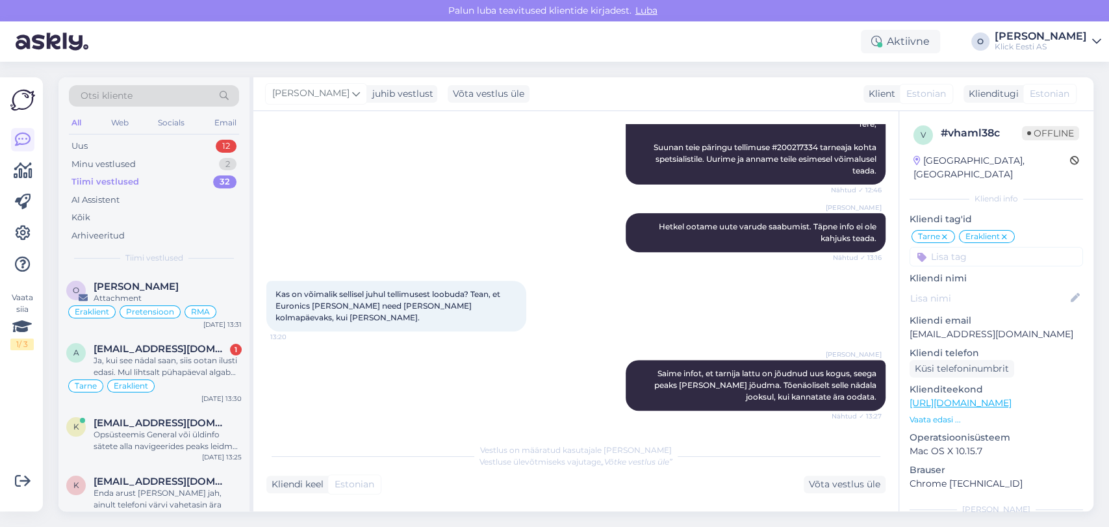
scroll to position [368, 0]
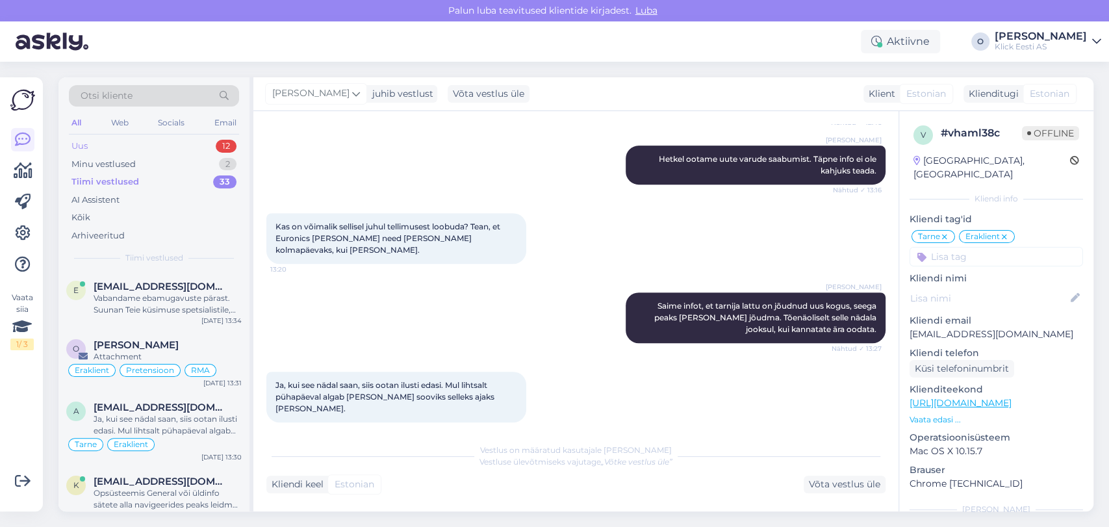
click at [153, 140] on div "Uus 12" at bounding box center [154, 146] width 170 height 18
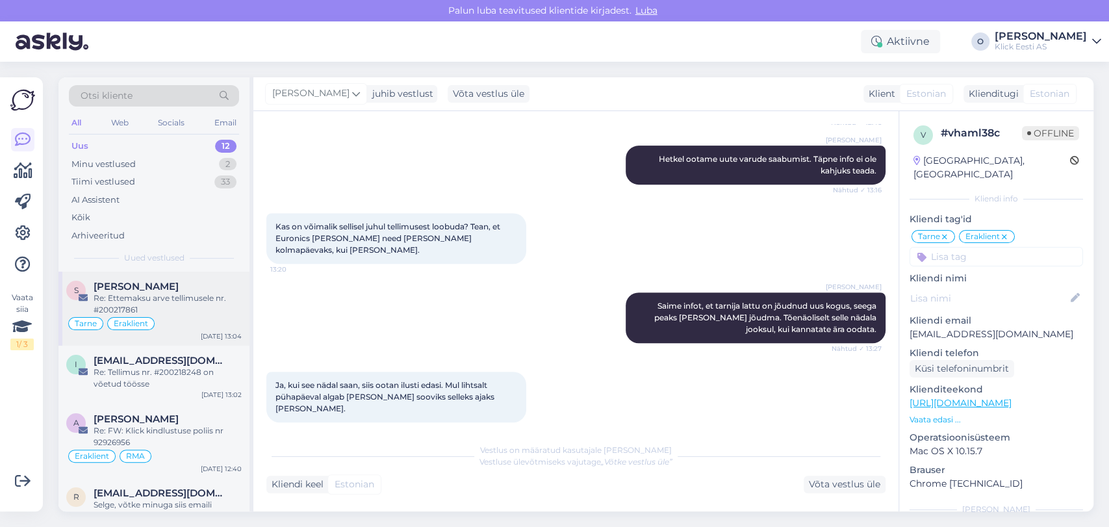
click at [141, 285] on span "[PERSON_NAME]" at bounding box center [136, 287] width 85 height 12
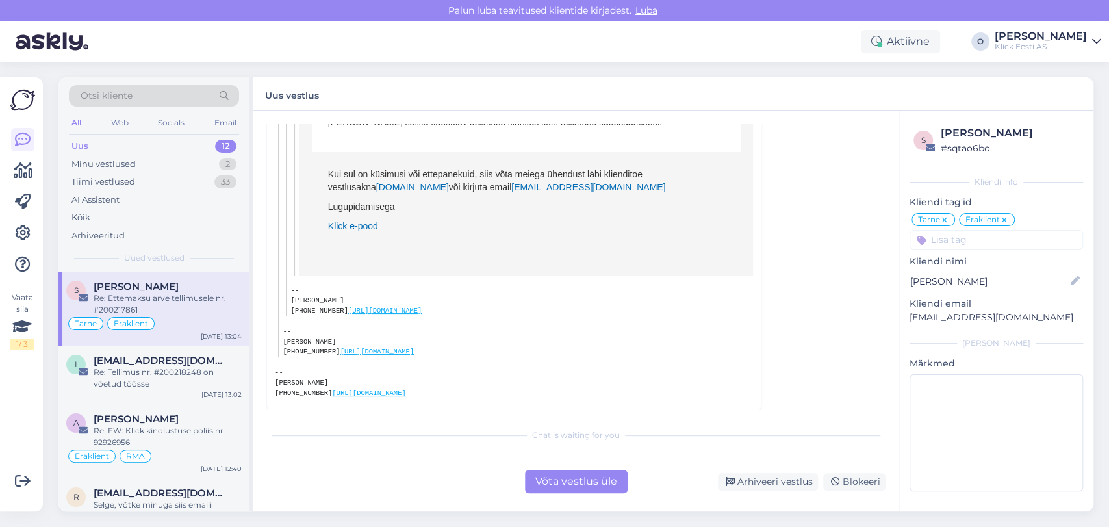
scroll to position [2022, 0]
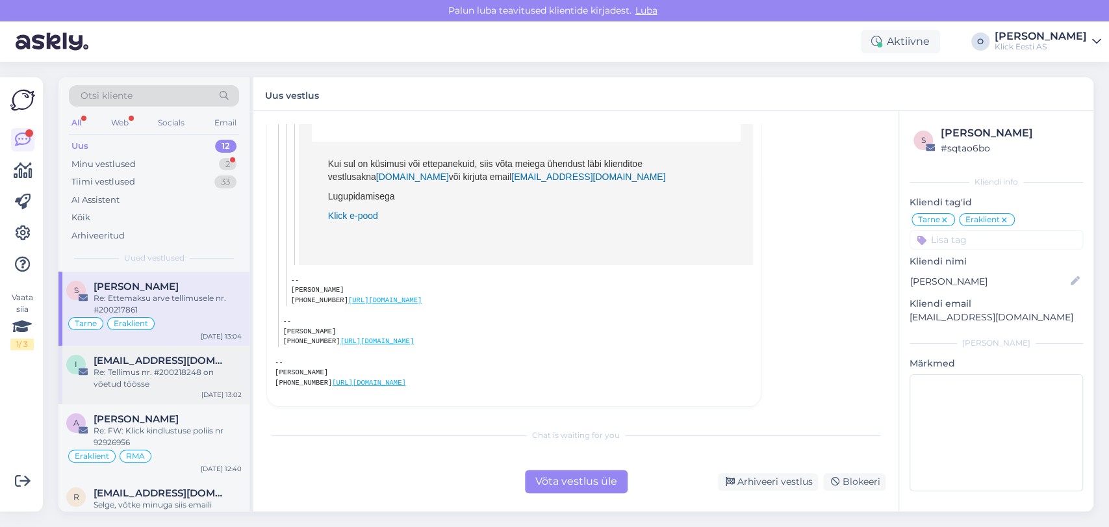
click at [114, 360] on span "[EMAIL_ADDRESS][DOMAIN_NAME]" at bounding box center [161, 361] width 135 height 12
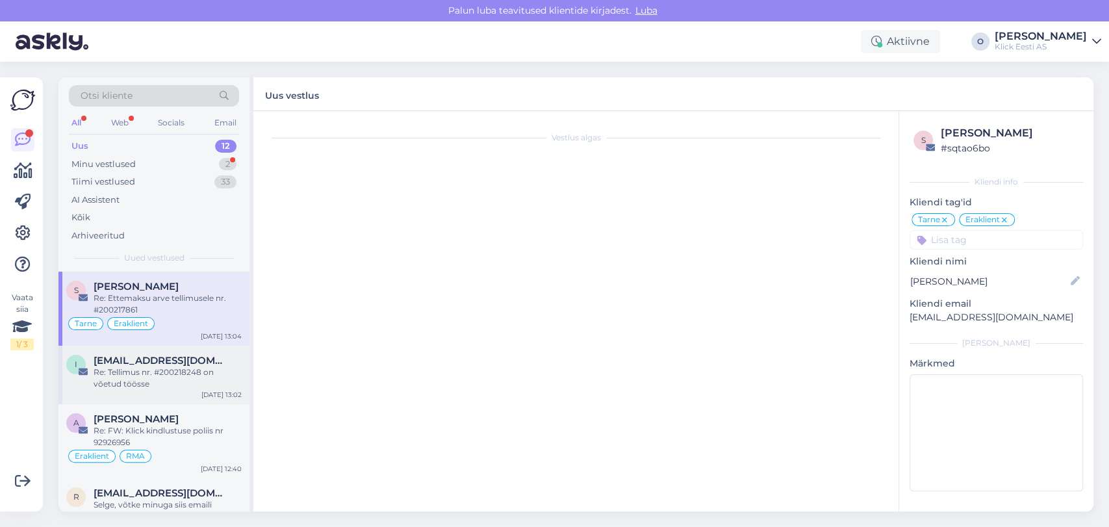
scroll to position [0, 0]
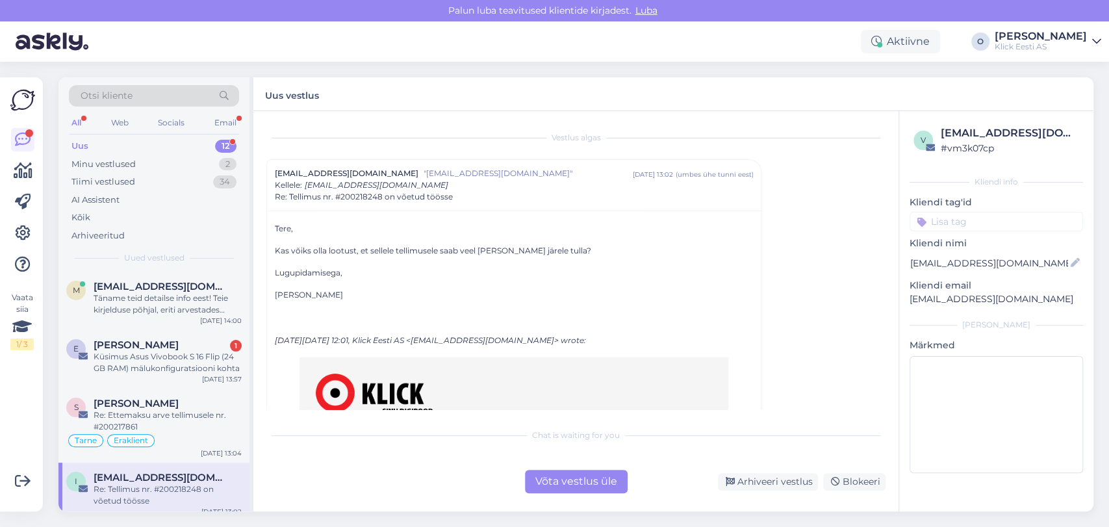
click at [135, 138] on div "Uus 12" at bounding box center [154, 146] width 170 height 18
click at [156, 281] on span "[EMAIL_ADDRESS][DOMAIN_NAME]" at bounding box center [161, 287] width 135 height 12
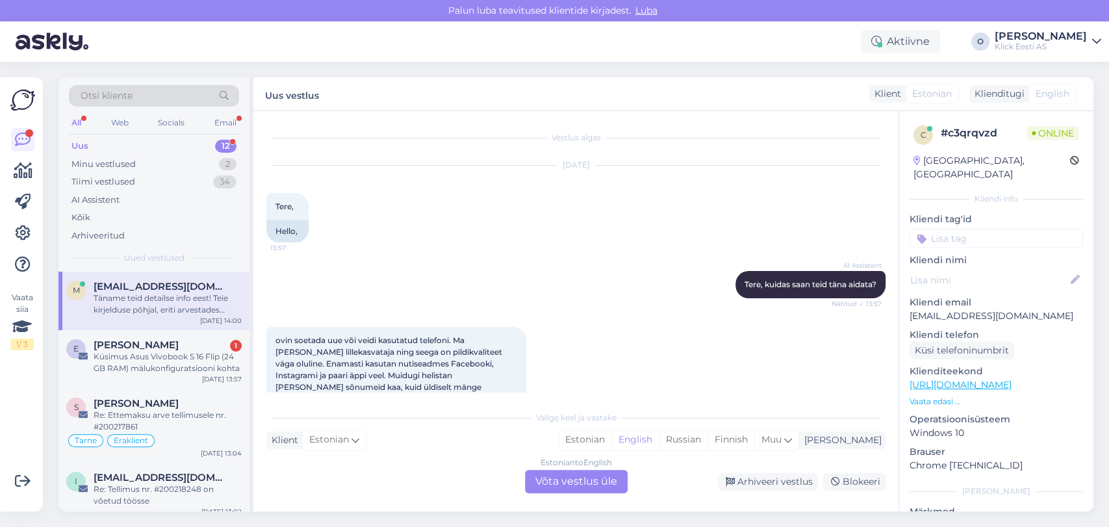
scroll to position [518, 0]
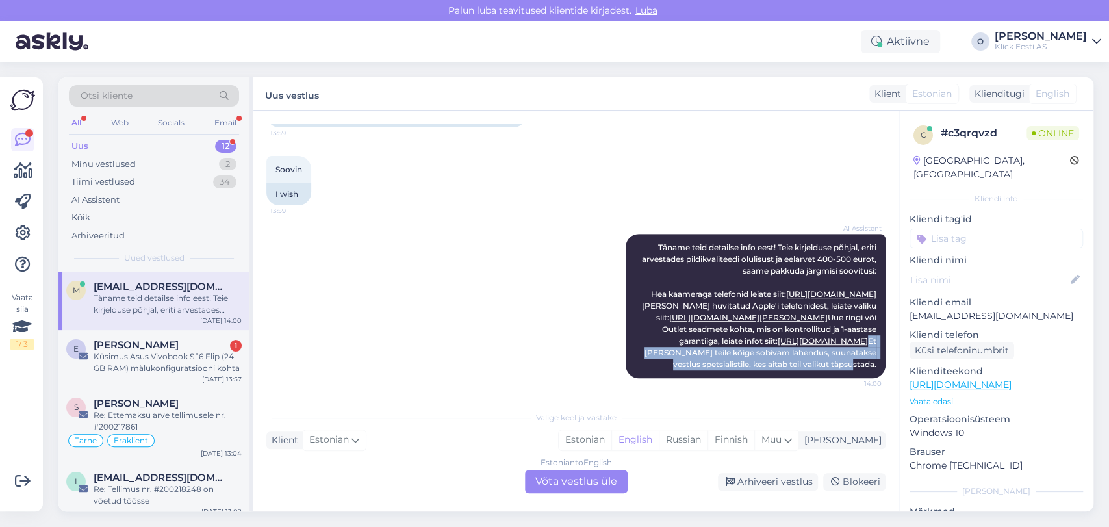
drag, startPoint x: 897, startPoint y: 363, endPoint x: 885, endPoint y: 328, distance: 37.0
click at [885, 328] on div "Vestlus algas [DATE] Tere, 13:57 Hello, AI Assistent [PERSON_NAME], kuidas saan…" at bounding box center [581, 258] width 631 height 268
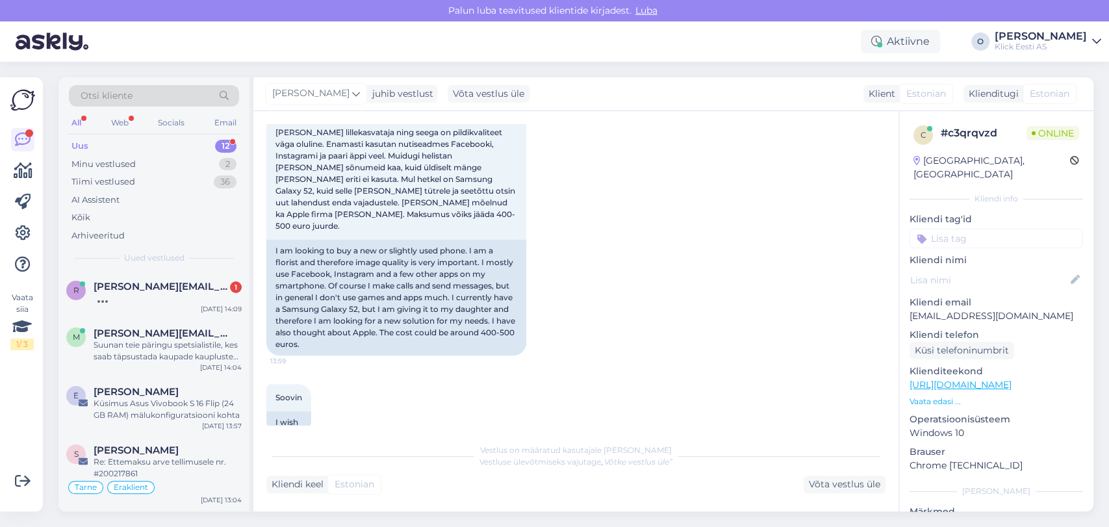
scroll to position [565, 0]
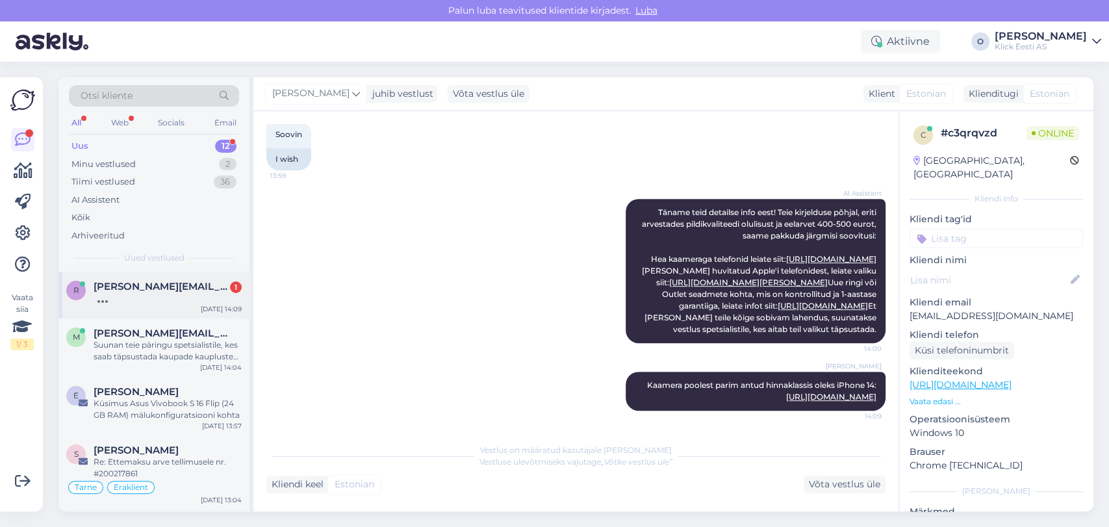
click at [151, 287] on span "[PERSON_NAME][EMAIL_ADDRESS][PERSON_NAME][DOMAIN_NAME]" at bounding box center [161, 287] width 135 height 12
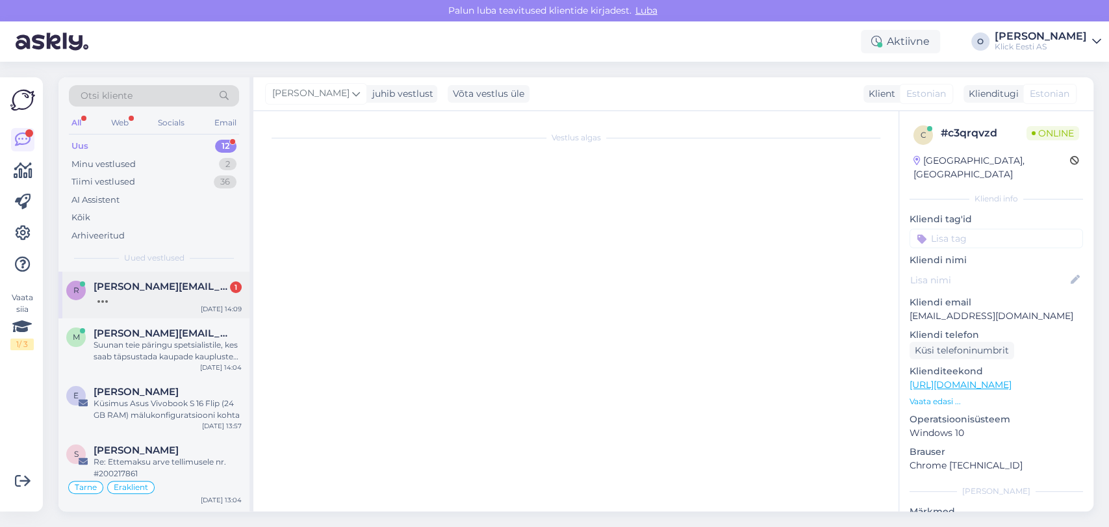
scroll to position [0, 0]
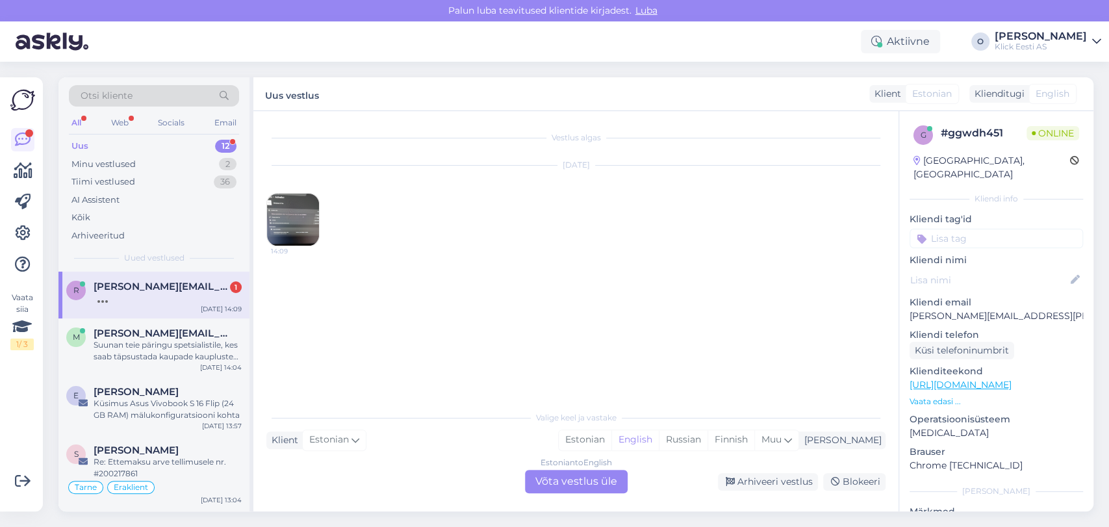
click at [299, 207] on img at bounding box center [293, 220] width 52 height 52
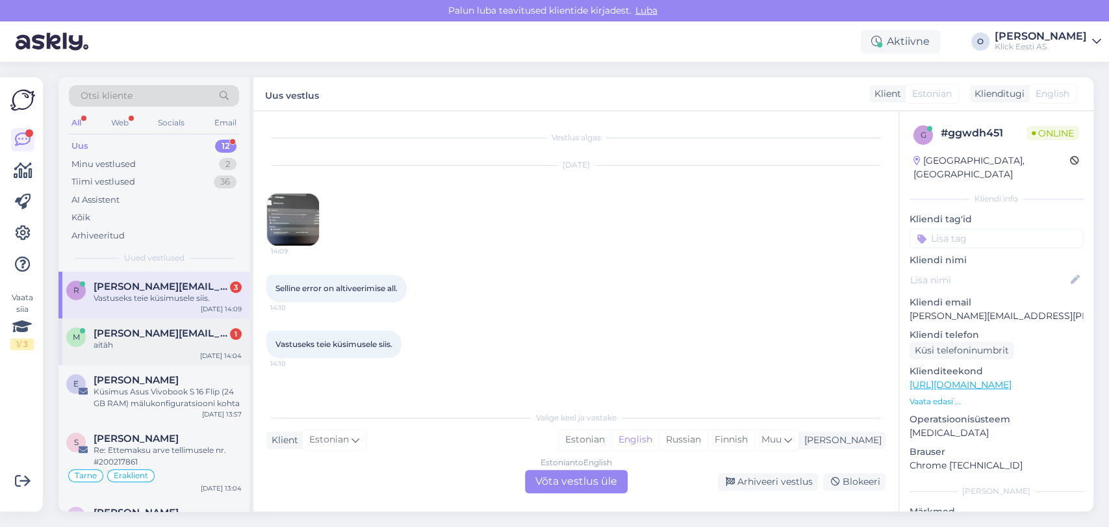
click at [140, 338] on span "[PERSON_NAME][EMAIL_ADDRESS][DOMAIN_NAME]" at bounding box center [161, 334] width 135 height 12
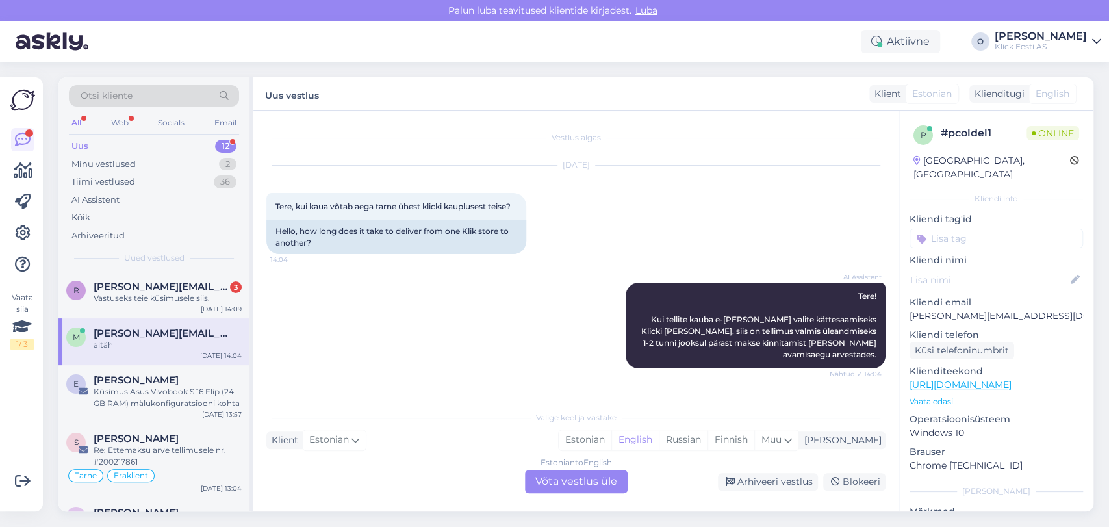
click at [951, 309] on p "[PERSON_NAME][EMAIL_ADDRESS][DOMAIN_NAME]" at bounding box center [997, 316] width 174 height 14
copy p "[PERSON_NAME][EMAIL_ADDRESS][DOMAIN_NAME]"
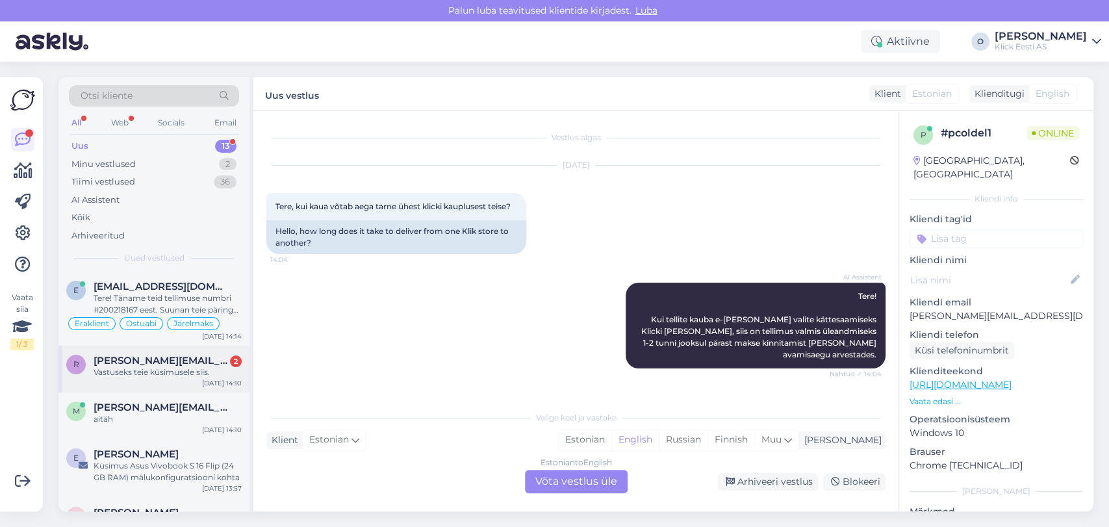
click at [166, 367] on div "Vastuseks teie küsimusele siis." at bounding box center [168, 373] width 148 height 12
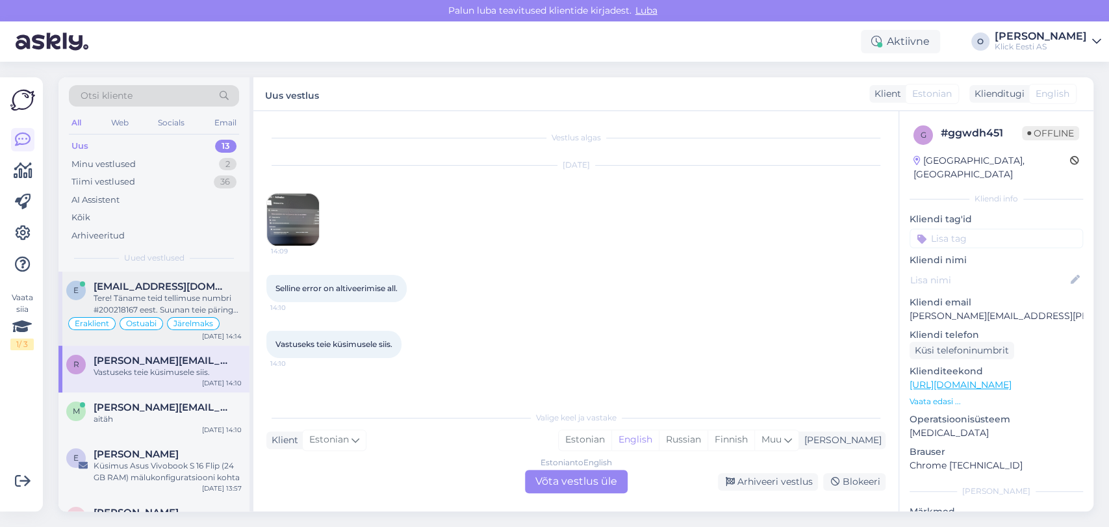
click at [118, 304] on div "Tere! Täname teid tellimuse numbri #200218167 eest. Suunan teie päringu tarneaj…" at bounding box center [168, 303] width 148 height 23
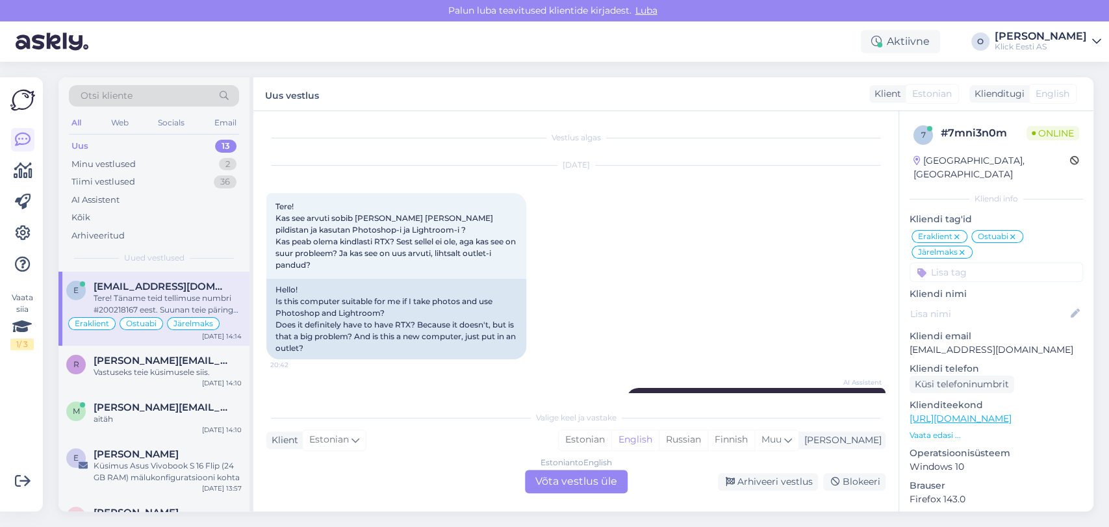
scroll to position [693, 0]
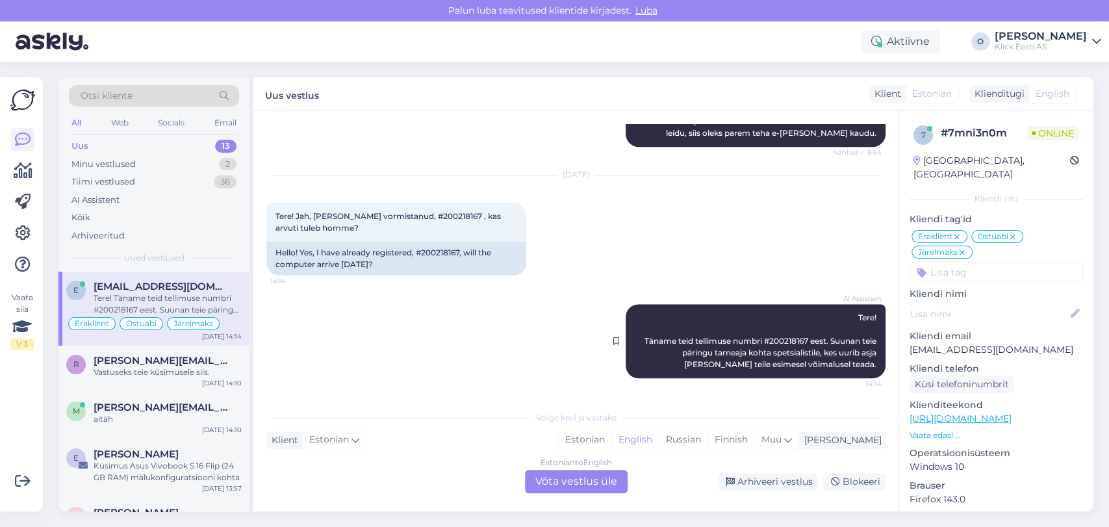
click at [772, 342] on span "Tere! Täname teid tellimuse numbri #200218167 eest. Suunan teie päringu tarneaj…" at bounding box center [762, 341] width 234 height 57
copy span "200218167"
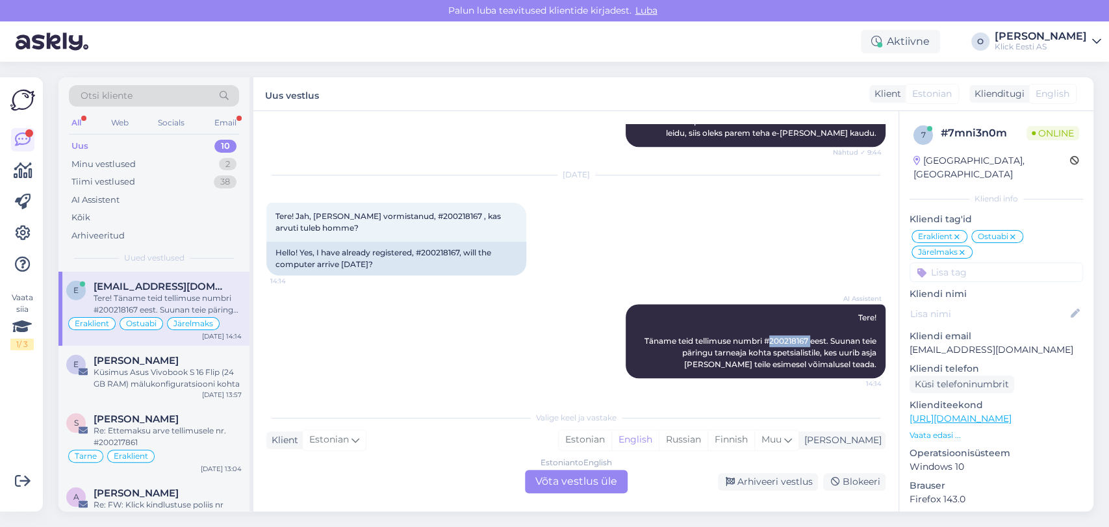
click at [156, 147] on div "Uus 10" at bounding box center [154, 146] width 170 height 18
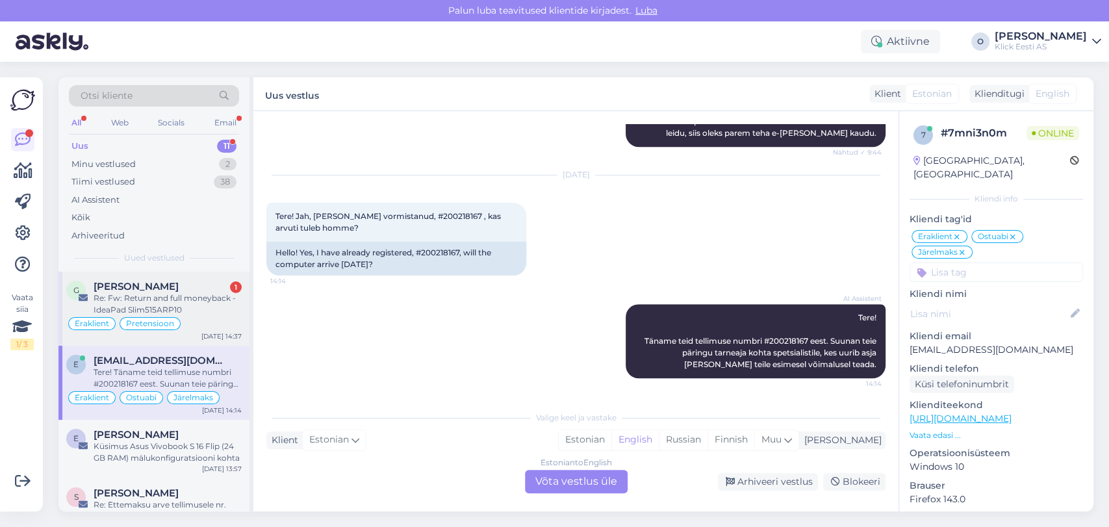
click at [155, 276] on div "G [PERSON_NAME] 1 Re: Fw: Return and full moneyback - IdeaPad Slim515ARP10 Erak…" at bounding box center [153, 309] width 191 height 74
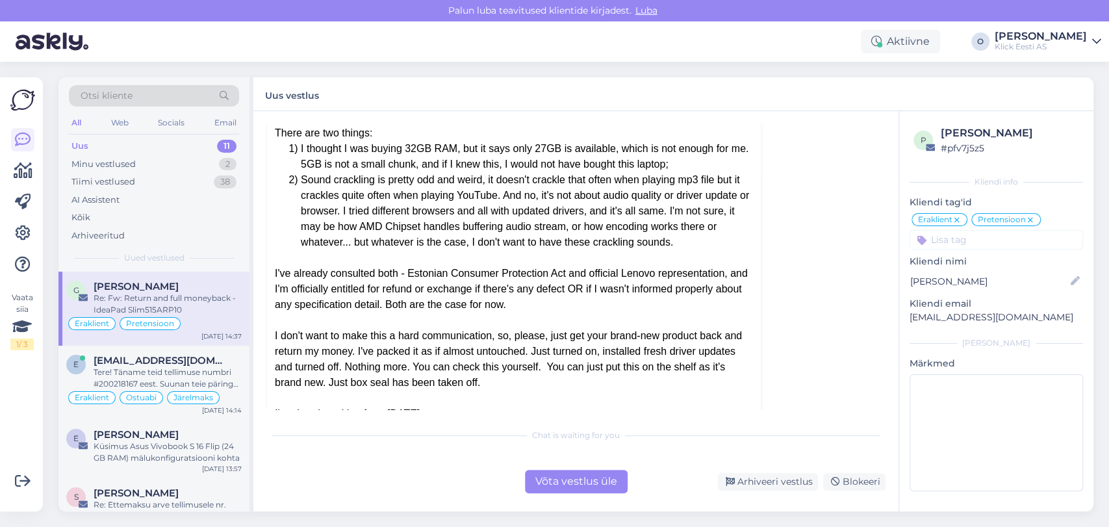
scroll to position [519, 0]
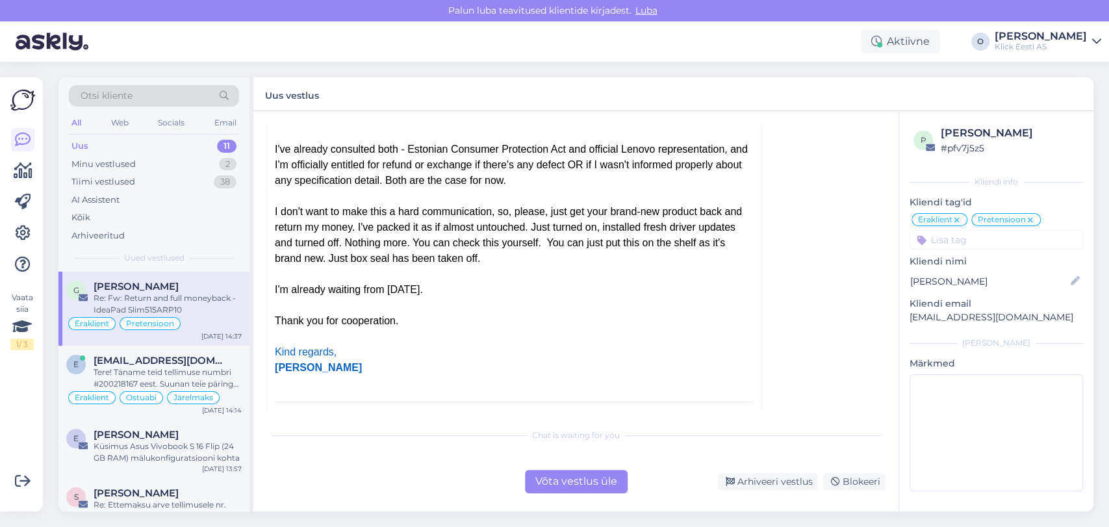
drag, startPoint x: 276, startPoint y: 135, endPoint x: 593, endPoint y: 315, distance: 365.2
copy div "Hi, I'm already worried about this case and would like to once more reiterate: …"
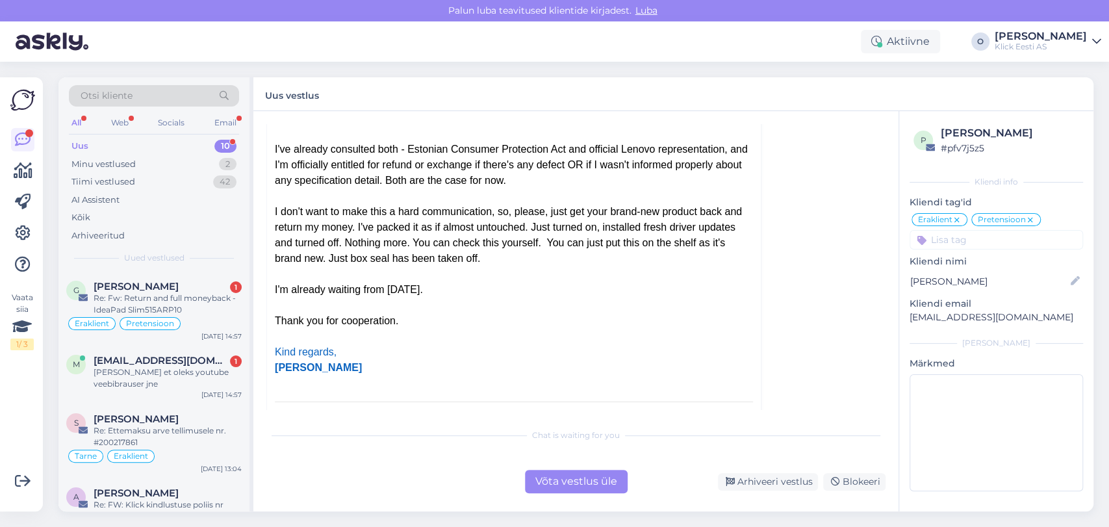
scroll to position [2125, 0]
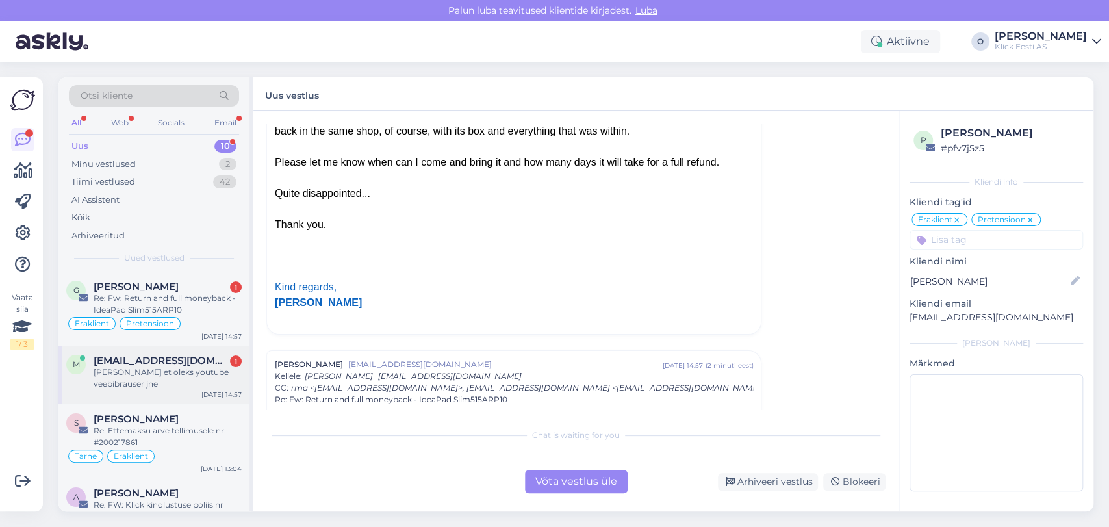
click at [156, 359] on span "[EMAIL_ADDRESS][DOMAIN_NAME]" at bounding box center [161, 361] width 135 height 12
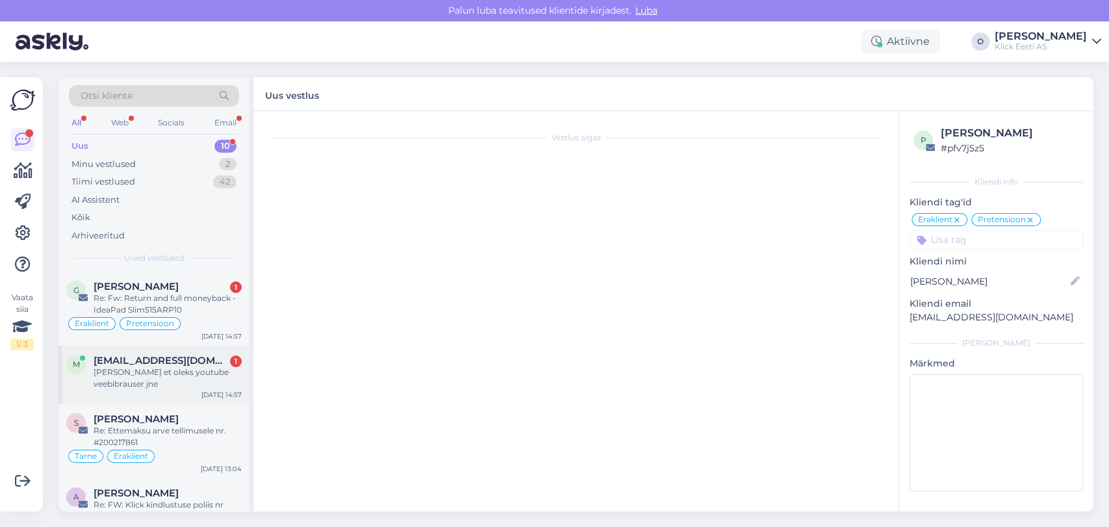
scroll to position [162, 0]
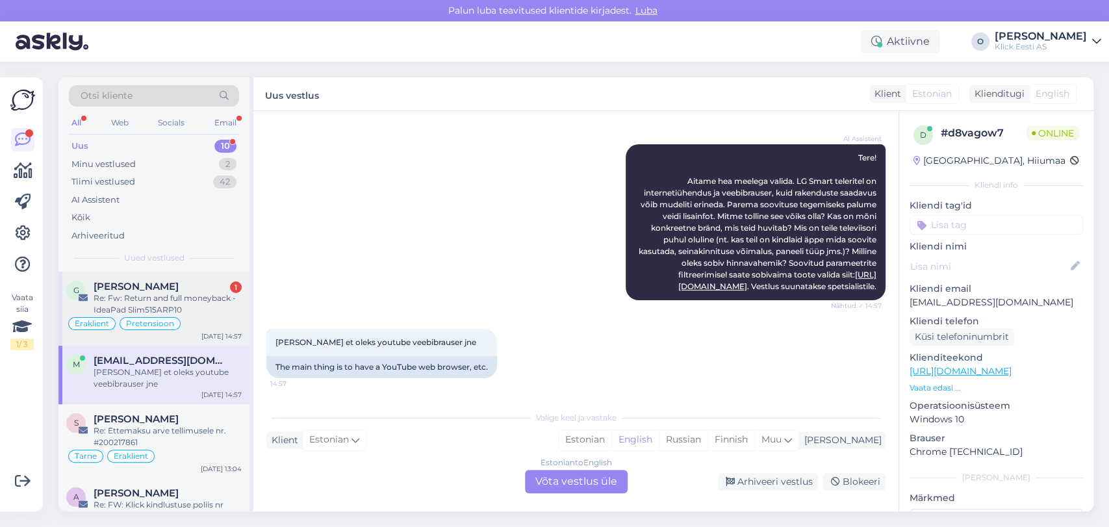
click at [151, 292] on div "Re: Fw: Return and full moneyback - IdeaPad Slim515ARP10" at bounding box center [168, 303] width 148 height 23
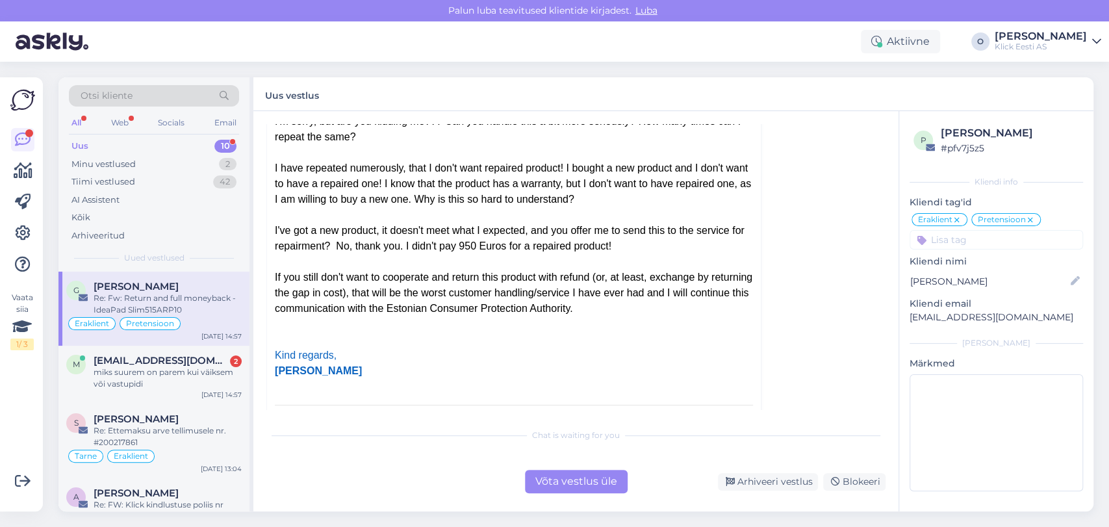
scroll to position [543, 0]
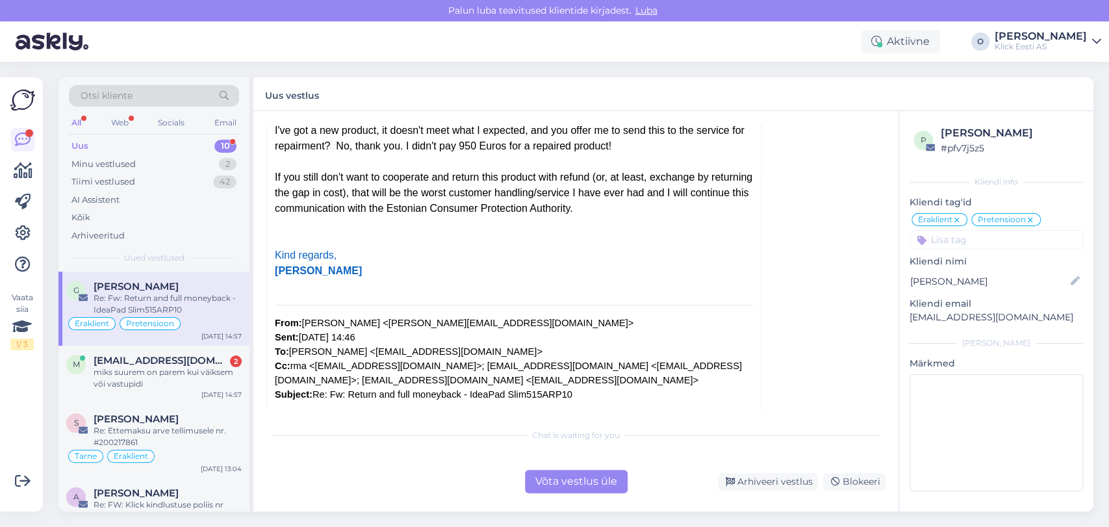
drag, startPoint x: 273, startPoint y: 175, endPoint x: 567, endPoint y: 209, distance: 296.3
copy div "Hi! I'm sorry, but are you kidding me??? Can you handle this a bit more serious…"
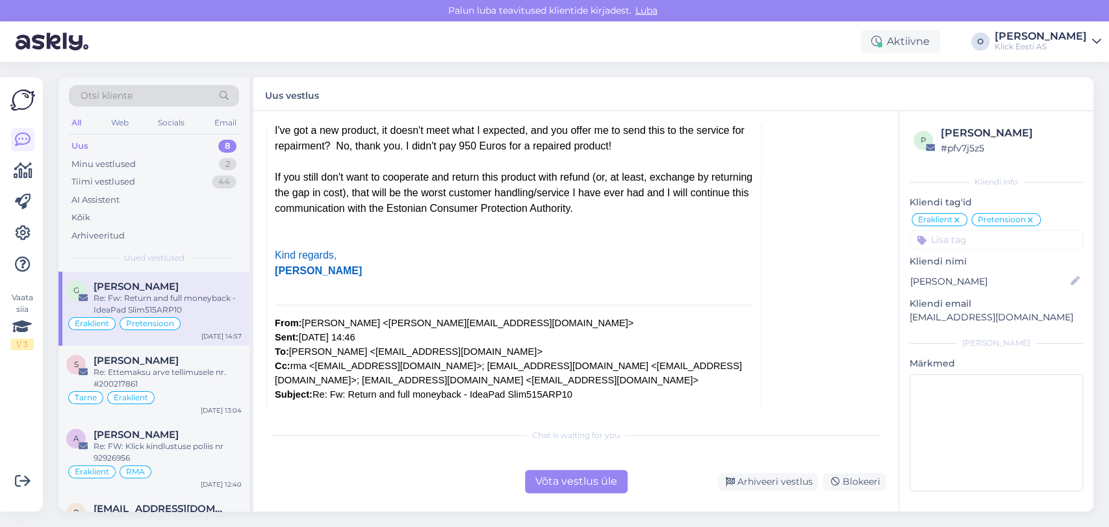
click at [198, 281] on div "[PERSON_NAME]" at bounding box center [168, 287] width 148 height 12
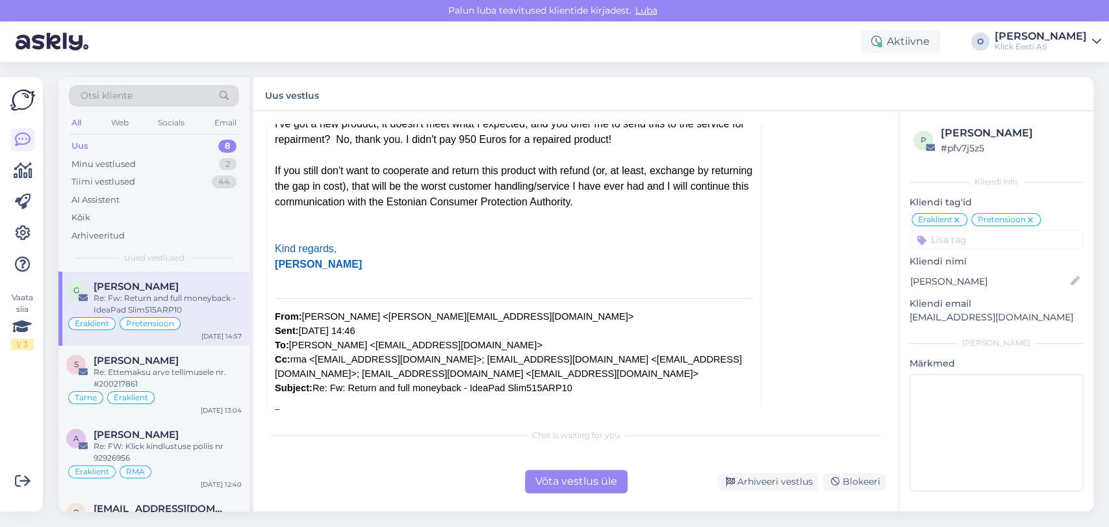
scroll to position [619, 0]
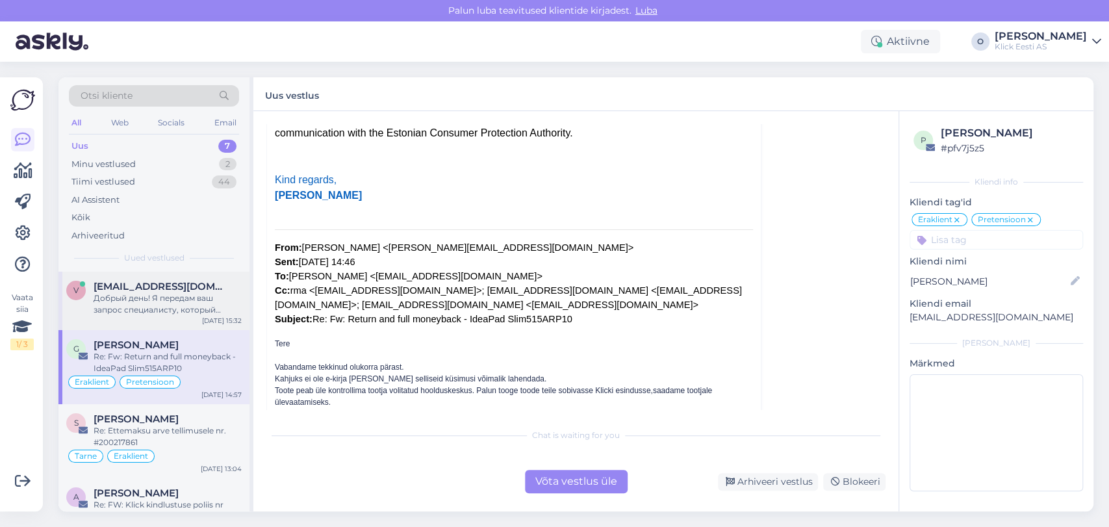
click at [116, 297] on div "Добрый день! Я передам ваш запрос специалисту, который сможет повторно отправит…" at bounding box center [168, 303] width 148 height 23
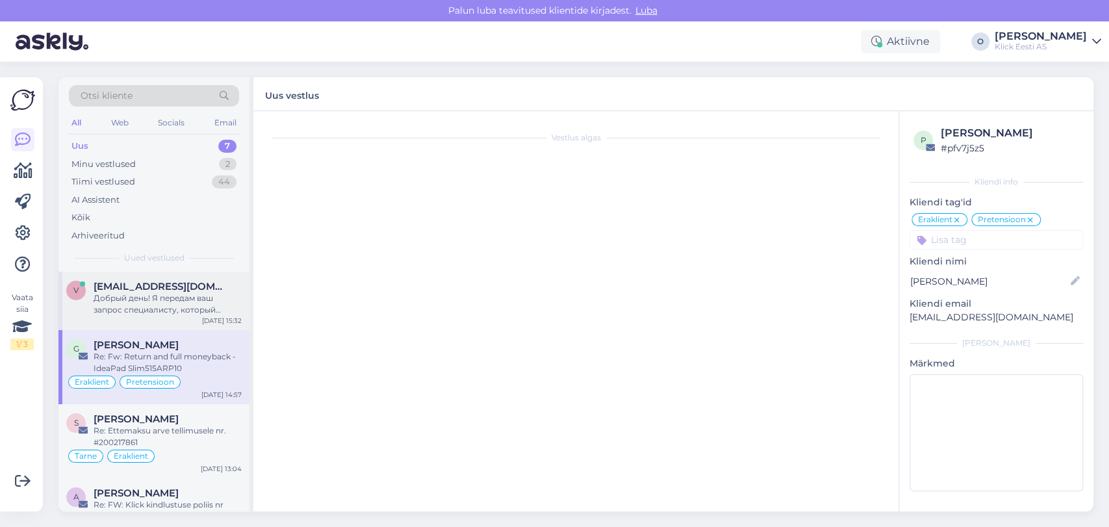
scroll to position [60, 0]
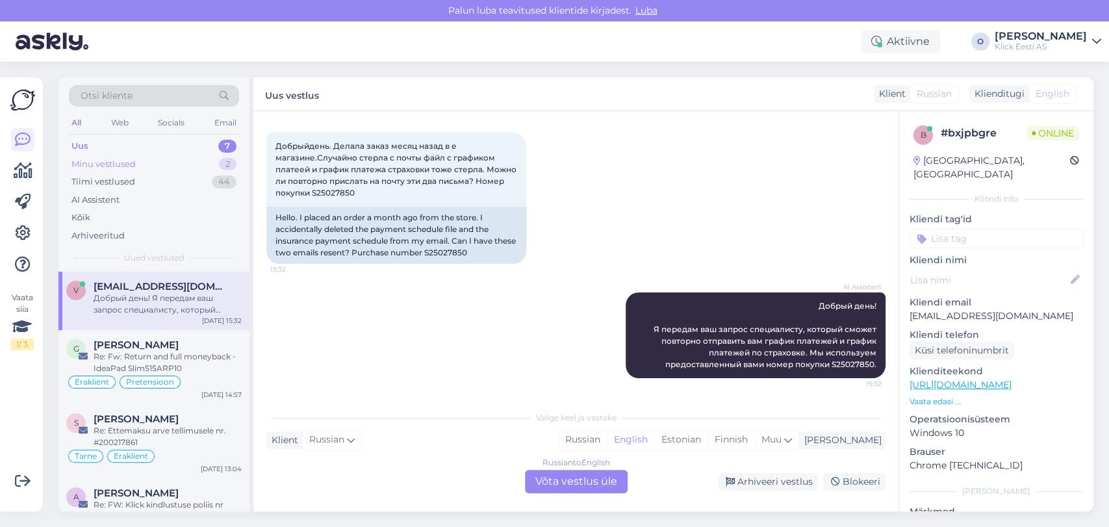
click at [136, 167] on div "Minu vestlused 2" at bounding box center [154, 164] width 170 height 18
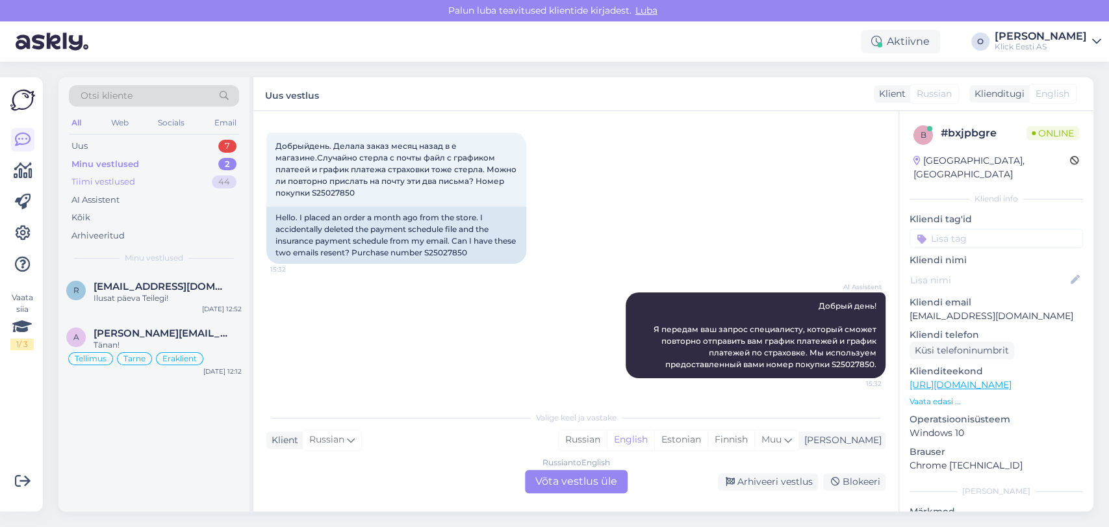
click at [135, 178] on div "Tiimi vestlused 44" at bounding box center [154, 182] width 170 height 18
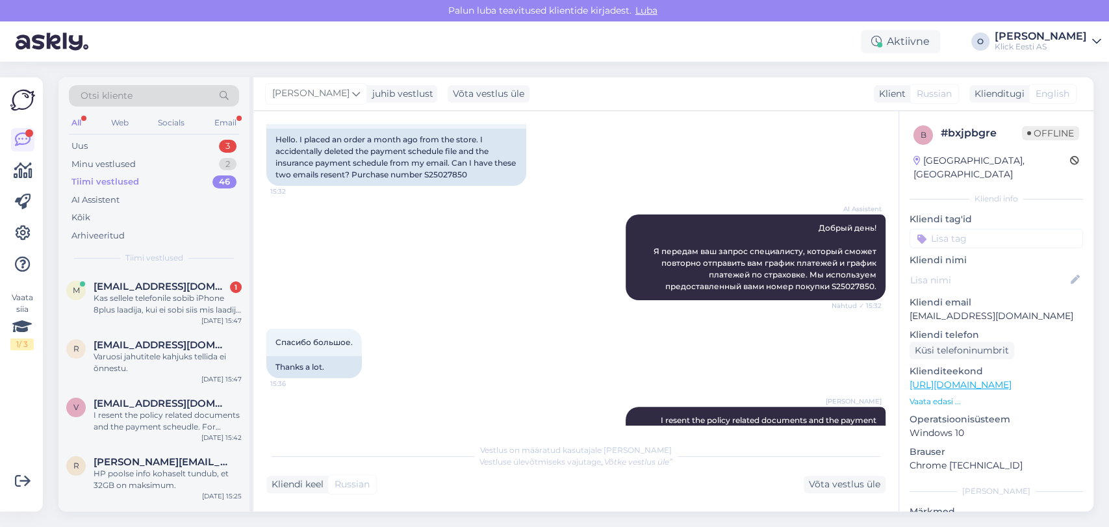
scroll to position [230, 0]
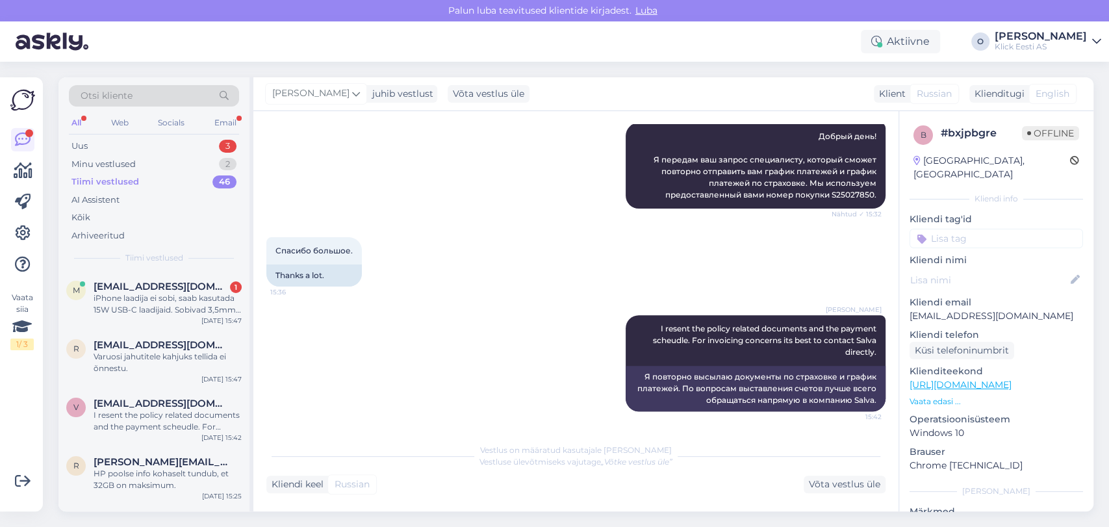
click at [168, 97] on div "Otsi kliente" at bounding box center [154, 95] width 170 height 21
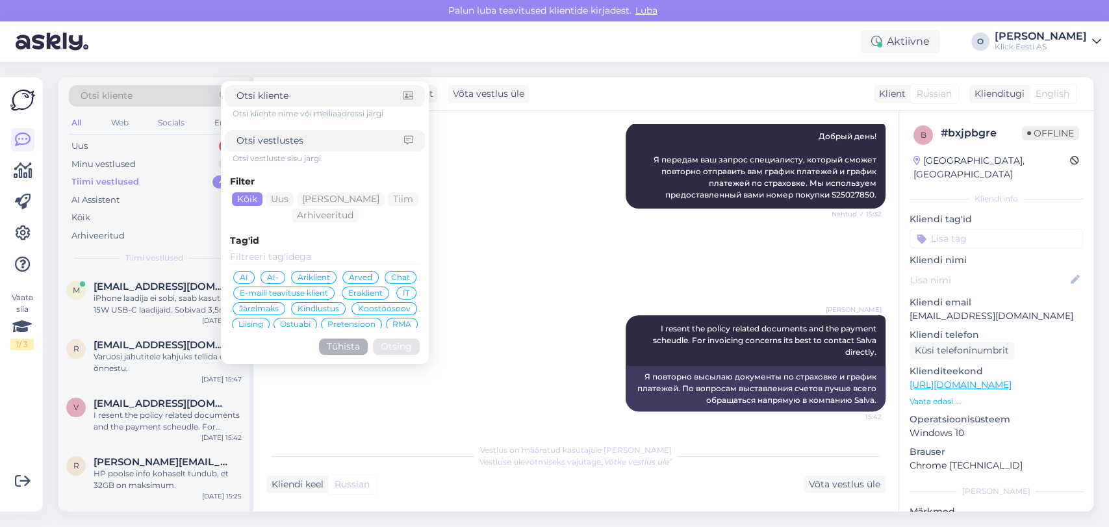
type input "Argo Nurs"
click button "Otsing" at bounding box center [396, 347] width 47 height 16
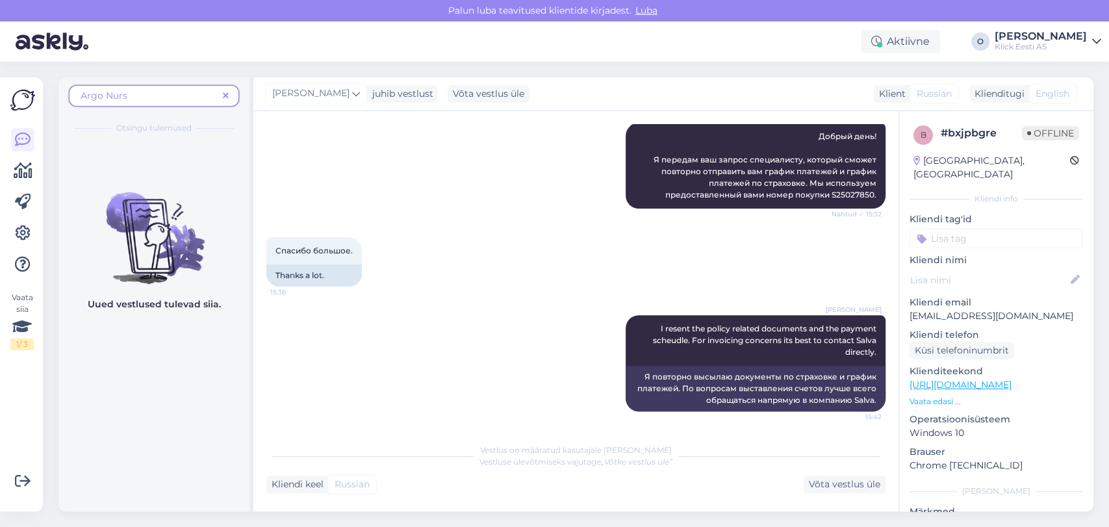
click at [151, 99] on span "Argo Nurs" at bounding box center [149, 96] width 137 height 14
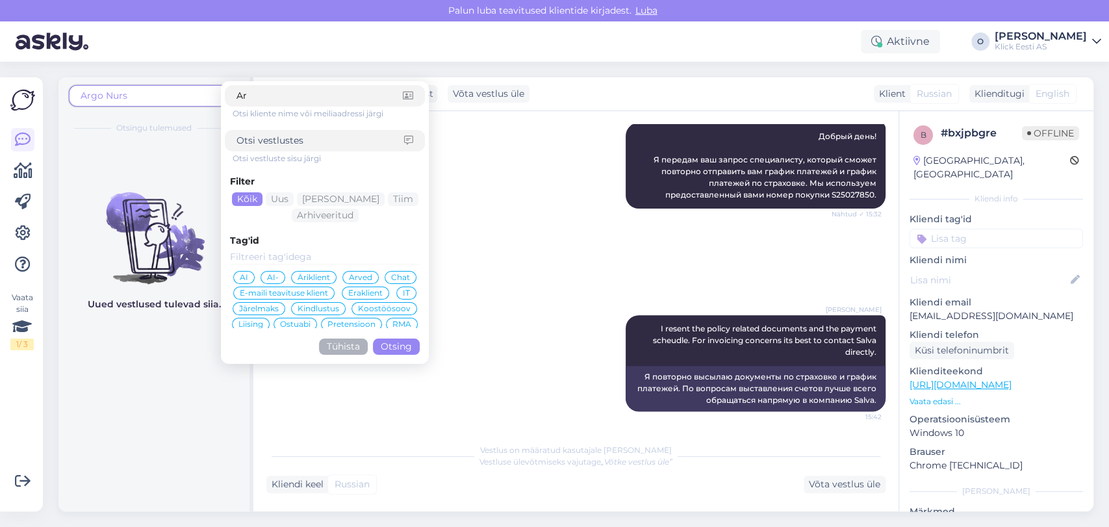
type input "A"
type input "[EMAIL_ADDRESS][DOMAIN_NAME]"
click button "Otsing" at bounding box center [396, 347] width 47 height 16
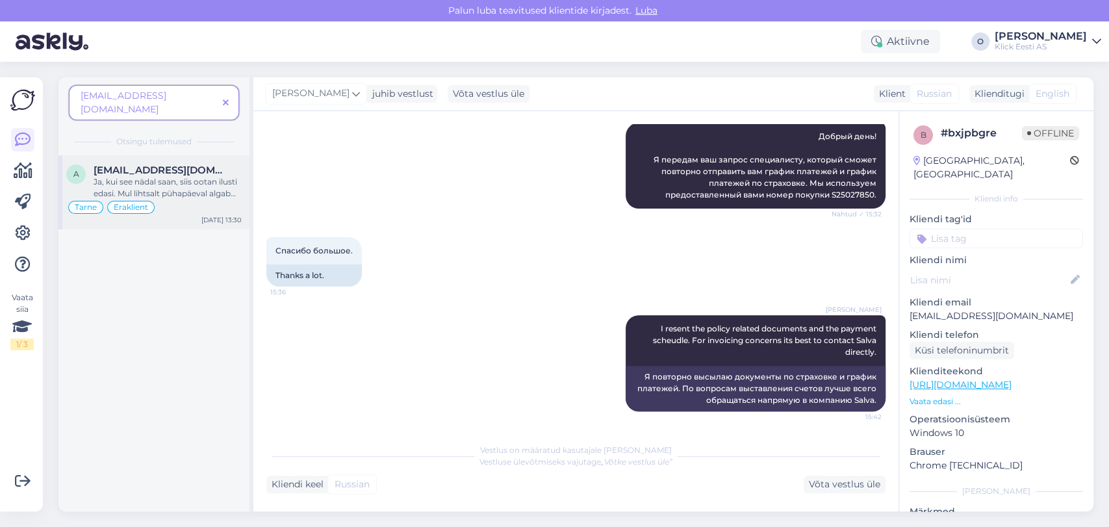
click at [213, 164] on div "[EMAIL_ADDRESS][DOMAIN_NAME]" at bounding box center [168, 170] width 148 height 12
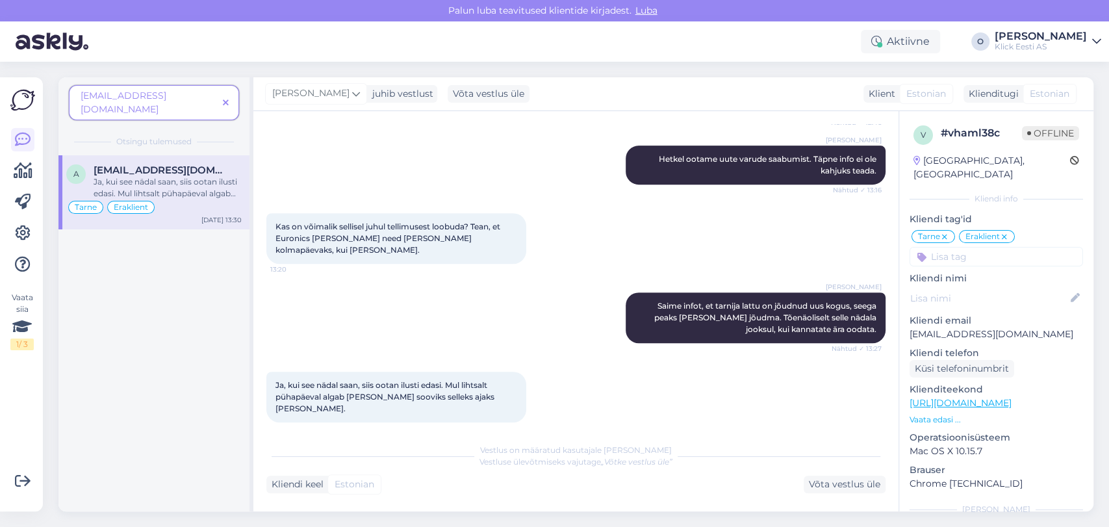
click at [223, 100] on span at bounding box center [226, 103] width 16 height 14
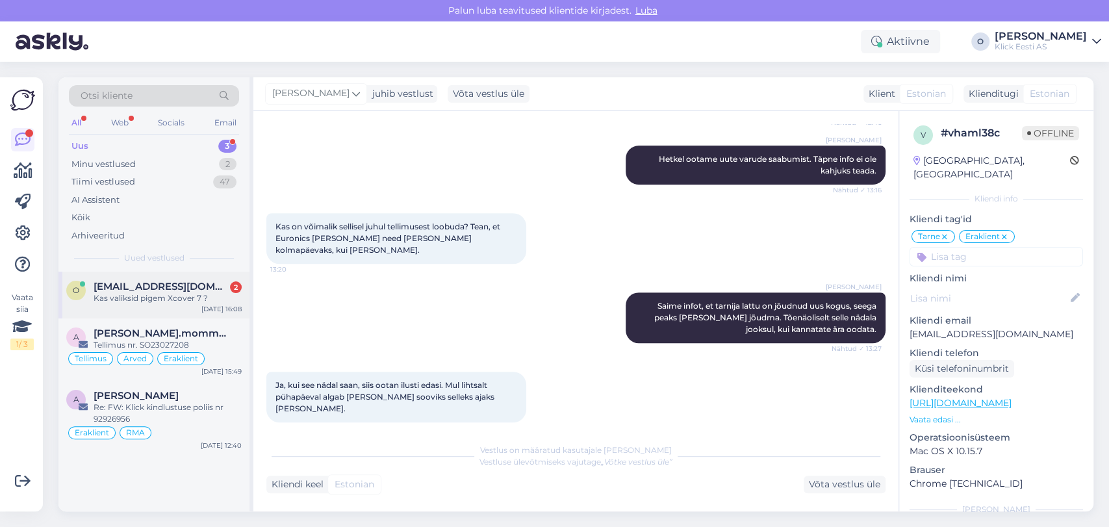
click at [146, 281] on span "[EMAIL_ADDRESS][DOMAIN_NAME]" at bounding box center [161, 287] width 135 height 12
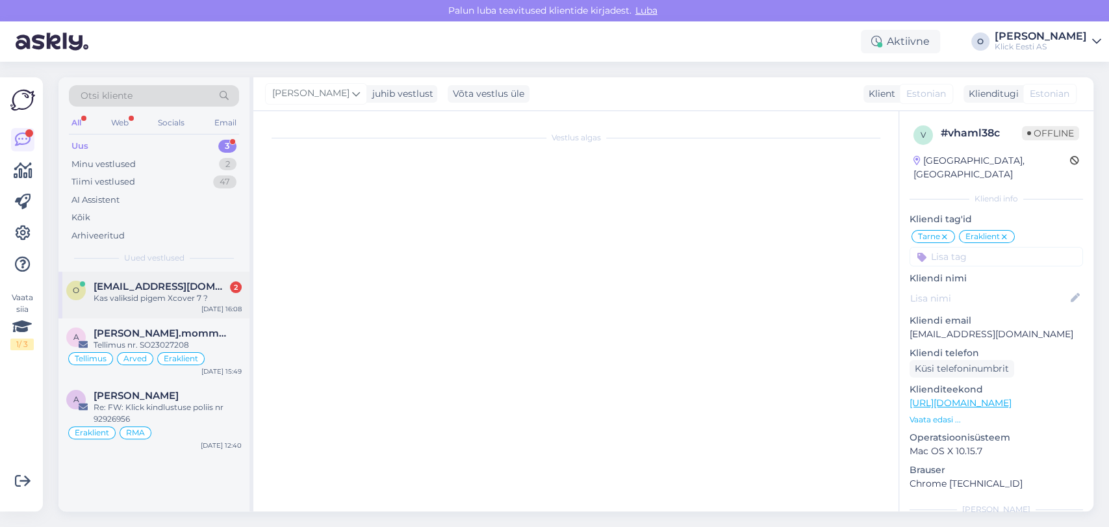
scroll to position [193, 0]
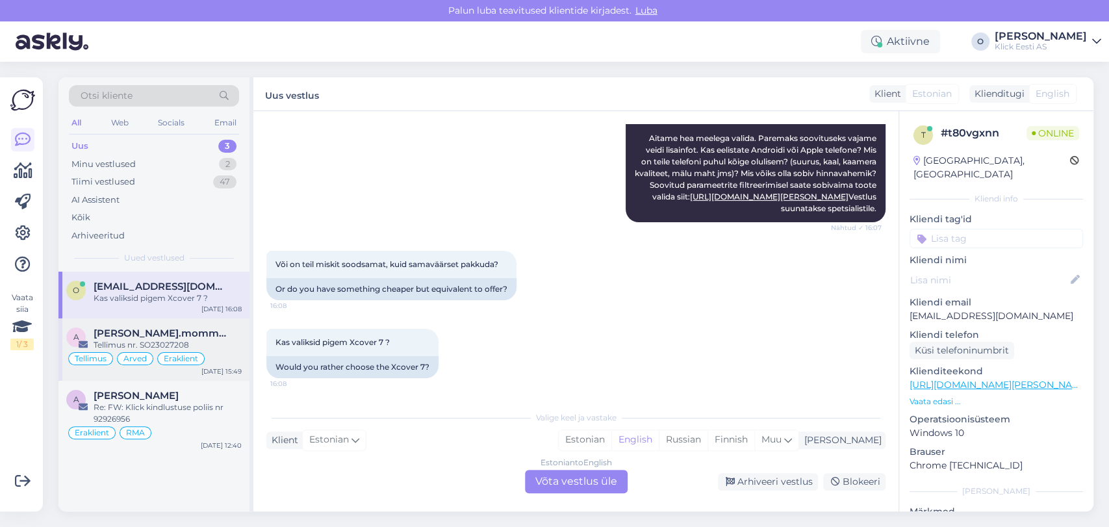
click at [138, 341] on div "Tellimus nr. SO23027208" at bounding box center [168, 345] width 148 height 12
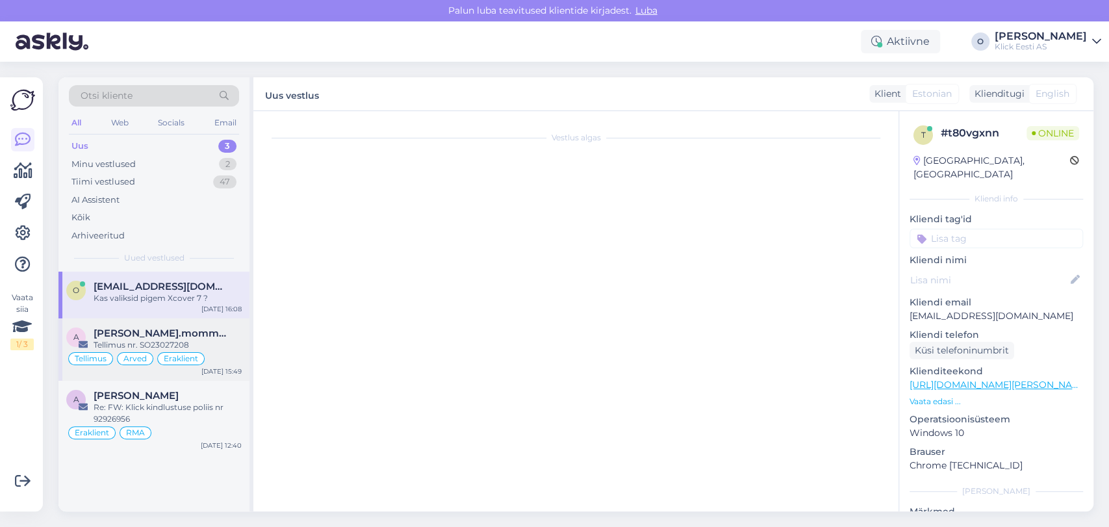
scroll to position [6062, 0]
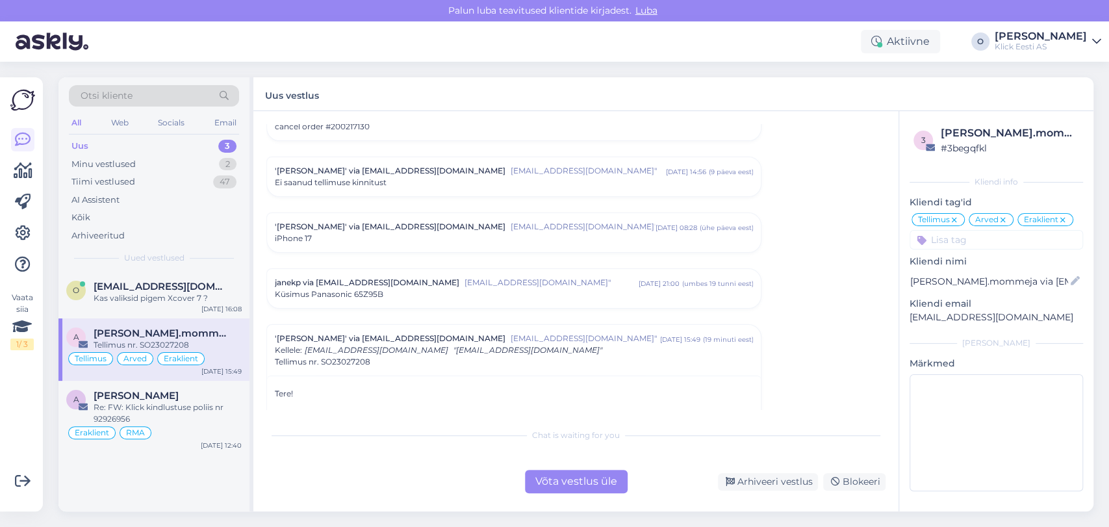
click at [388, 435] on p "Tere," at bounding box center [514, 441] width 478 height 12
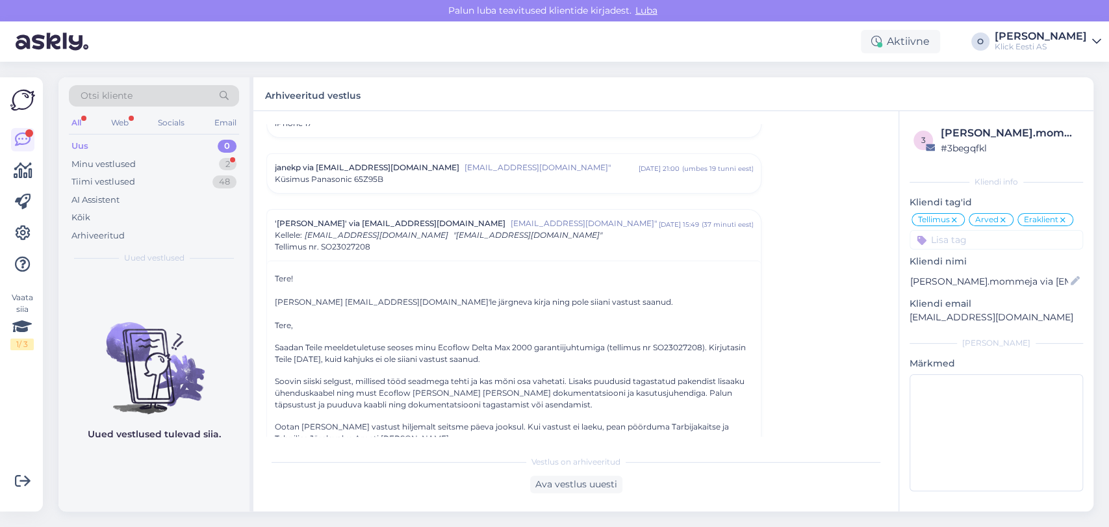
scroll to position [6223, 0]
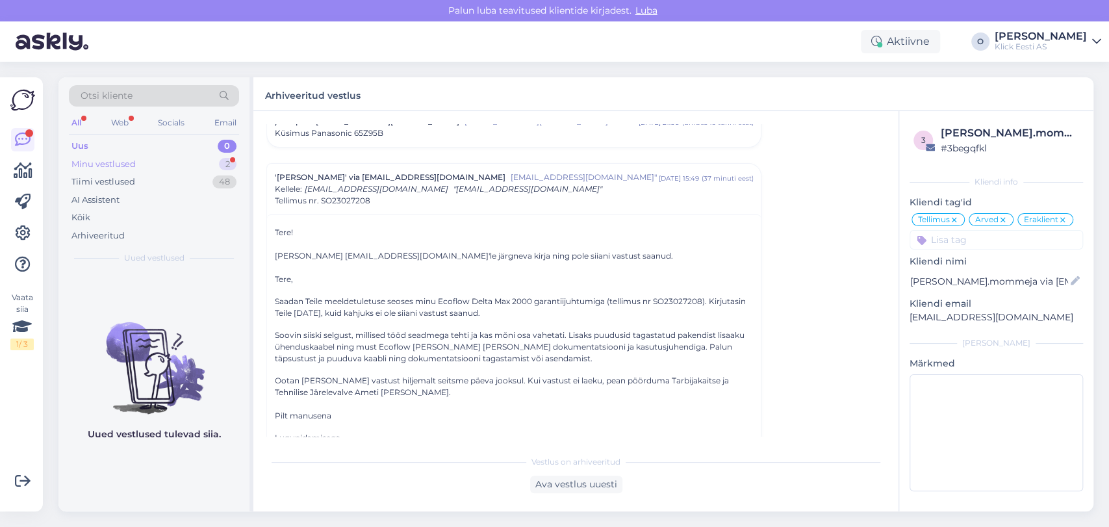
click at [149, 161] on div "Minu vestlused 2" at bounding box center [154, 164] width 170 height 18
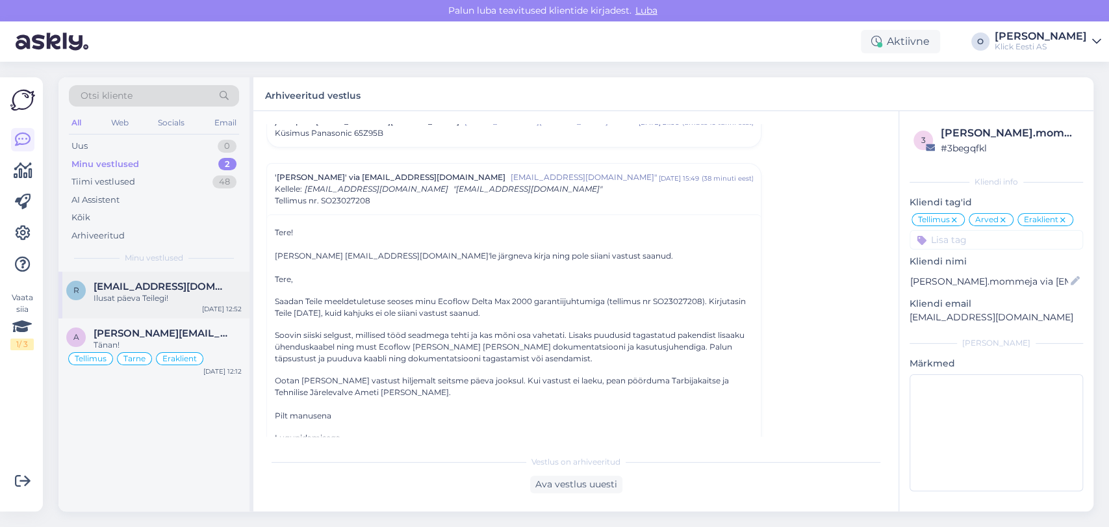
click at [113, 290] on span "[EMAIL_ADDRESS][DOMAIN_NAME]" at bounding box center [161, 287] width 135 height 12
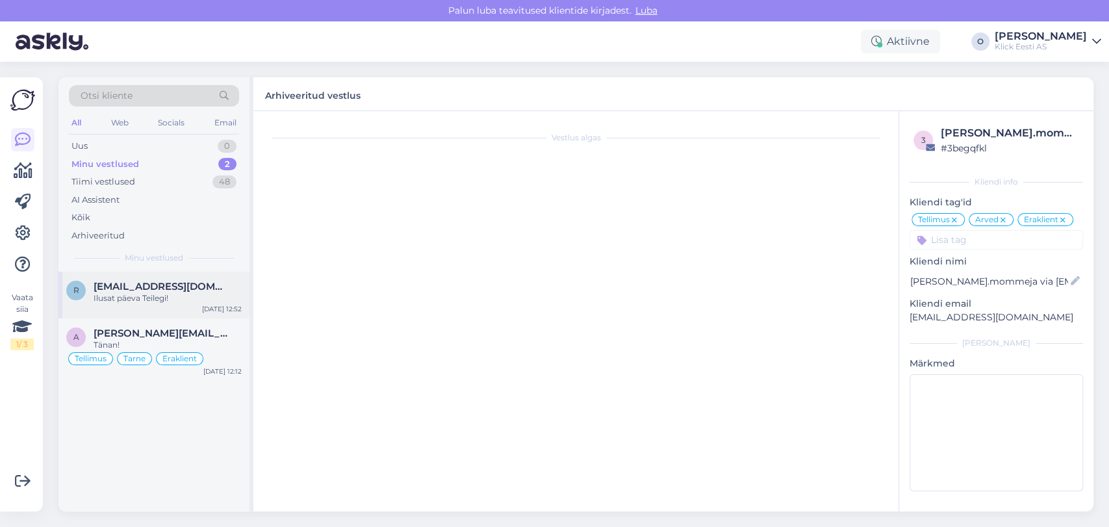
scroll to position [3286, 0]
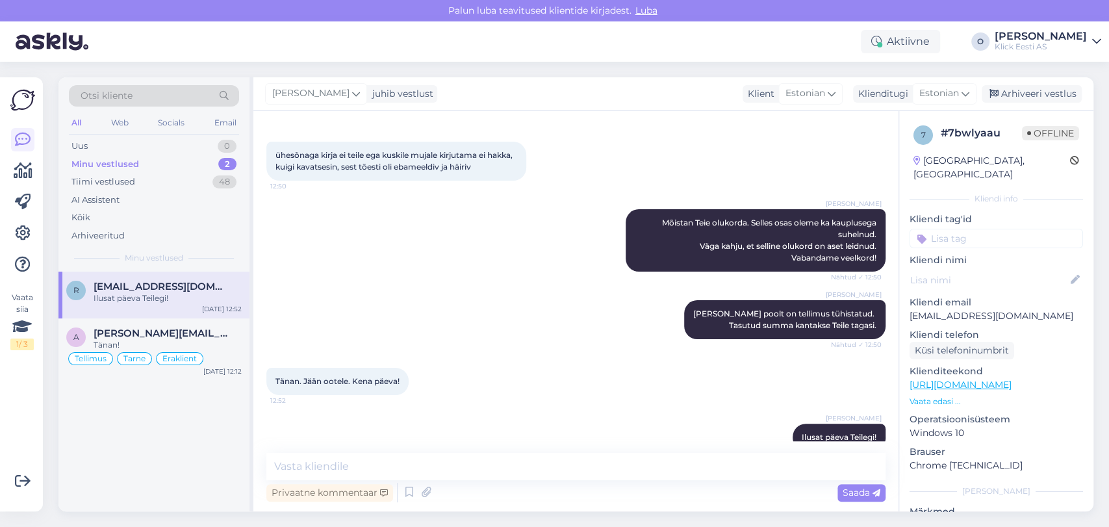
click at [122, 315] on div "r [EMAIL_ADDRESS][DOMAIN_NAME] Ilusat päeva Teilegi! [DATE] 12:52" at bounding box center [153, 295] width 191 height 47
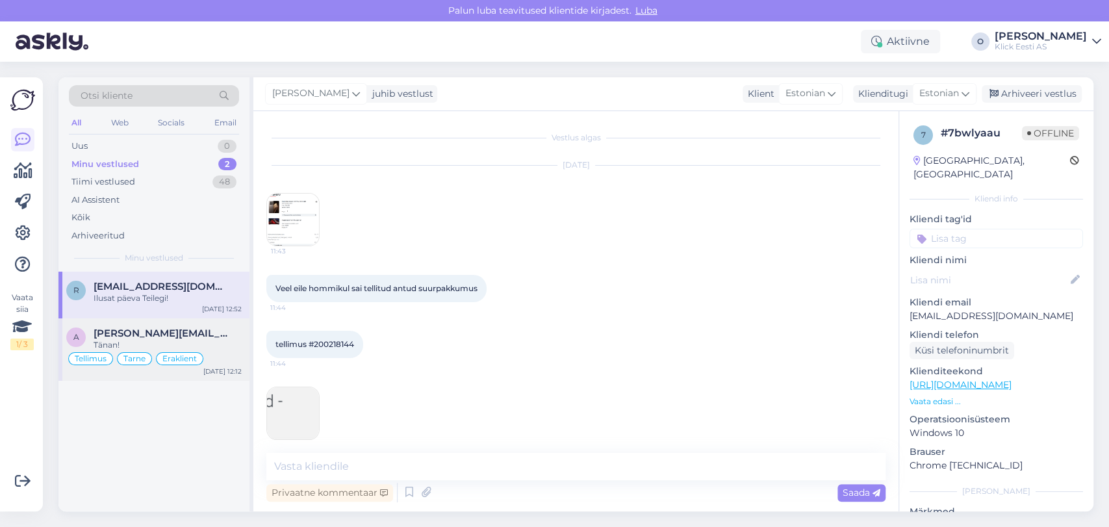
click at [130, 334] on span "[PERSON_NAME][EMAIL_ADDRESS][DOMAIN_NAME]" at bounding box center [161, 334] width 135 height 12
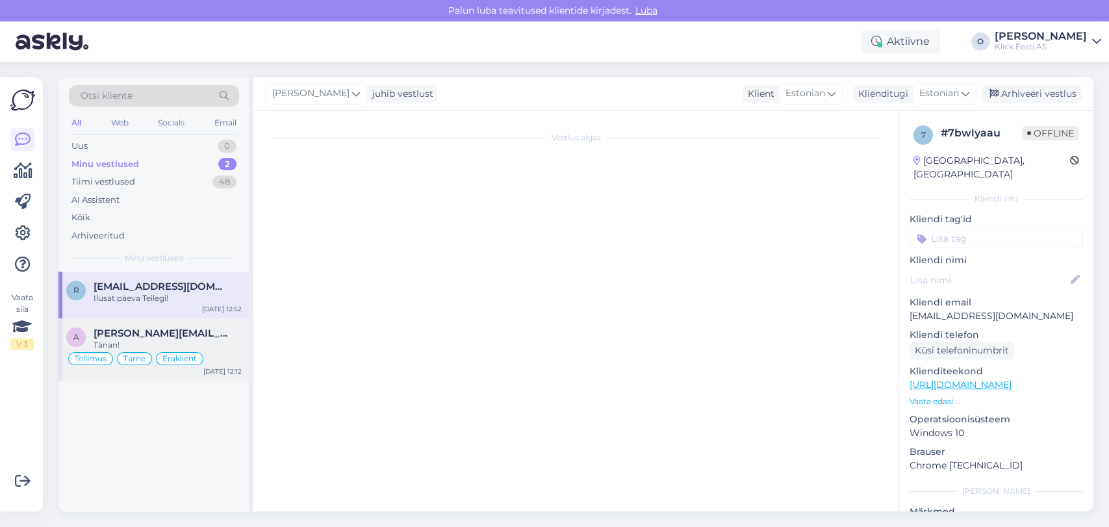
scroll to position [877, 0]
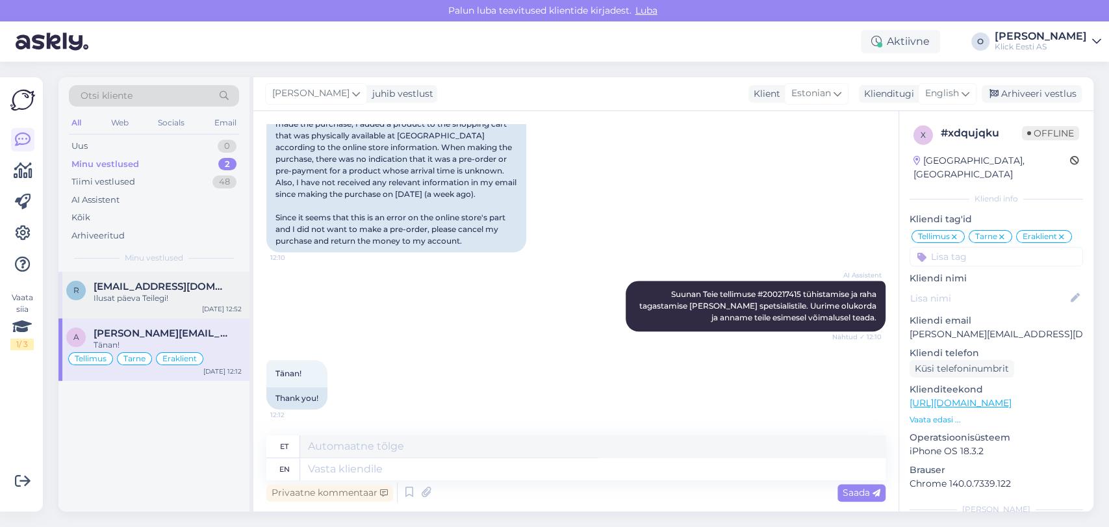
click at [127, 292] on div "Ilusat päeva Teilegi!" at bounding box center [168, 298] width 148 height 12
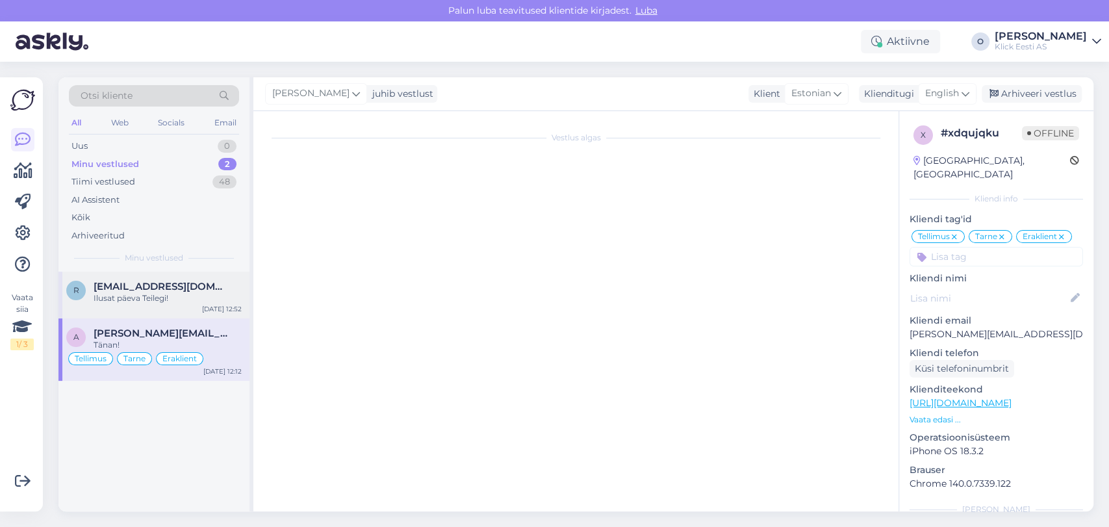
scroll to position [3286, 0]
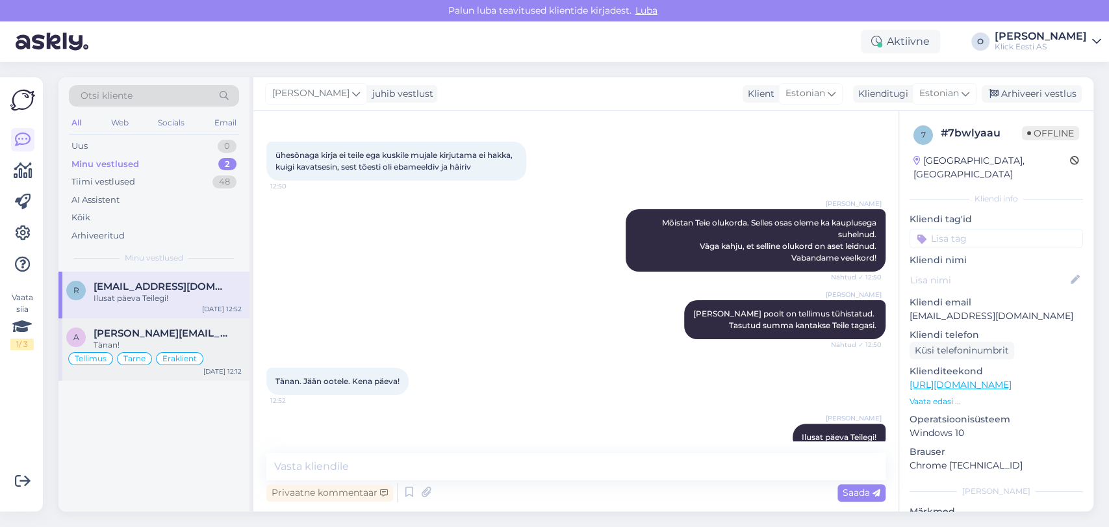
click at [128, 334] on span "[PERSON_NAME][EMAIL_ADDRESS][DOMAIN_NAME]" at bounding box center [161, 334] width 135 height 12
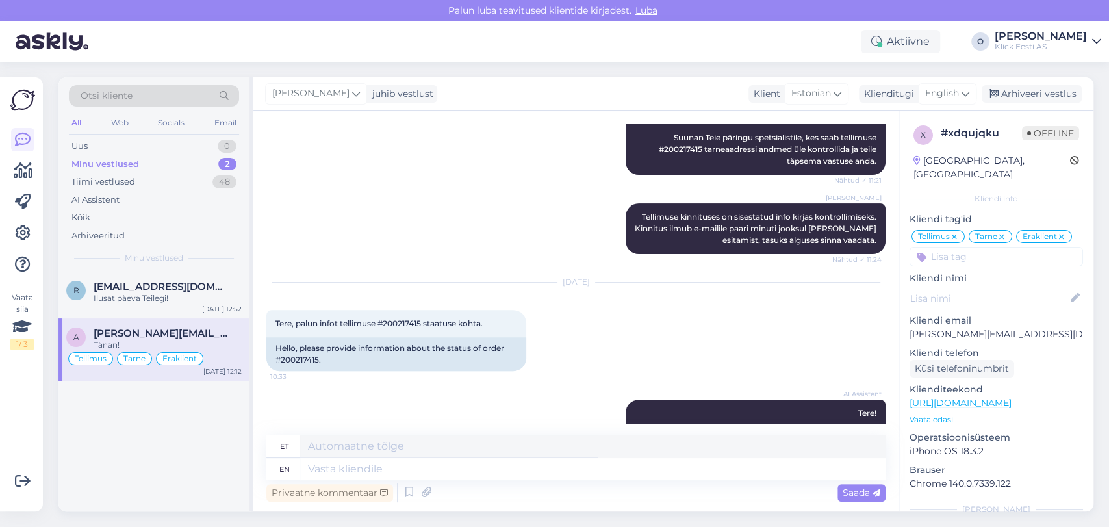
scroll to position [0, 0]
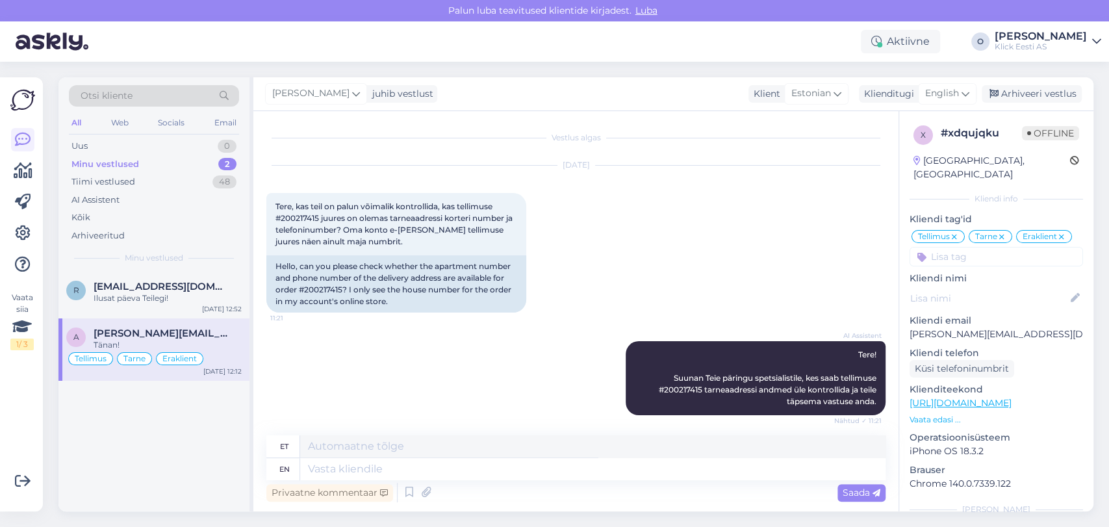
click at [177, 172] on div "Minu vestlused 2" at bounding box center [154, 164] width 170 height 18
click at [168, 179] on div "Tiimi vestlused 48" at bounding box center [154, 182] width 170 height 18
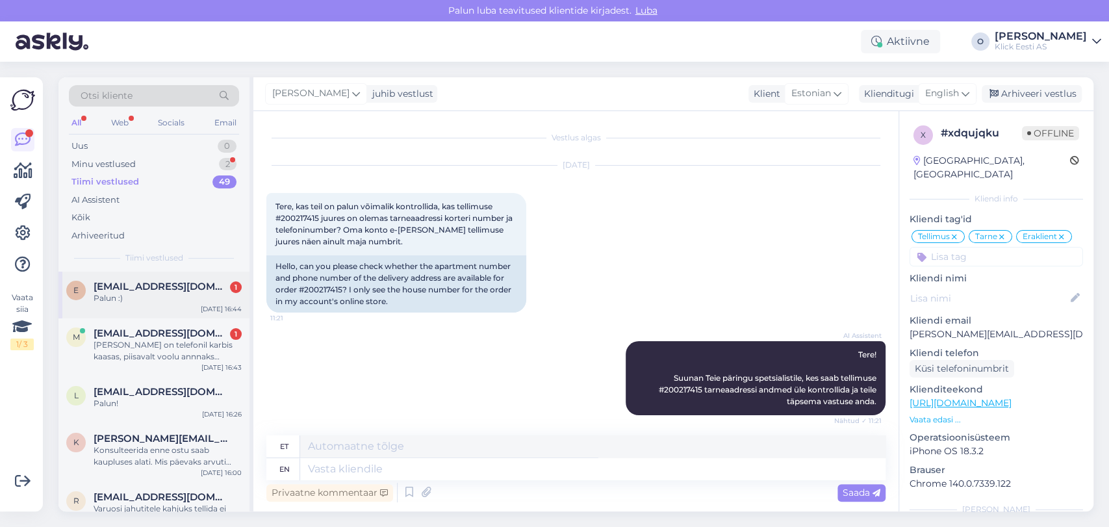
click at [175, 285] on span "[EMAIL_ADDRESS][DOMAIN_NAME]" at bounding box center [161, 287] width 135 height 12
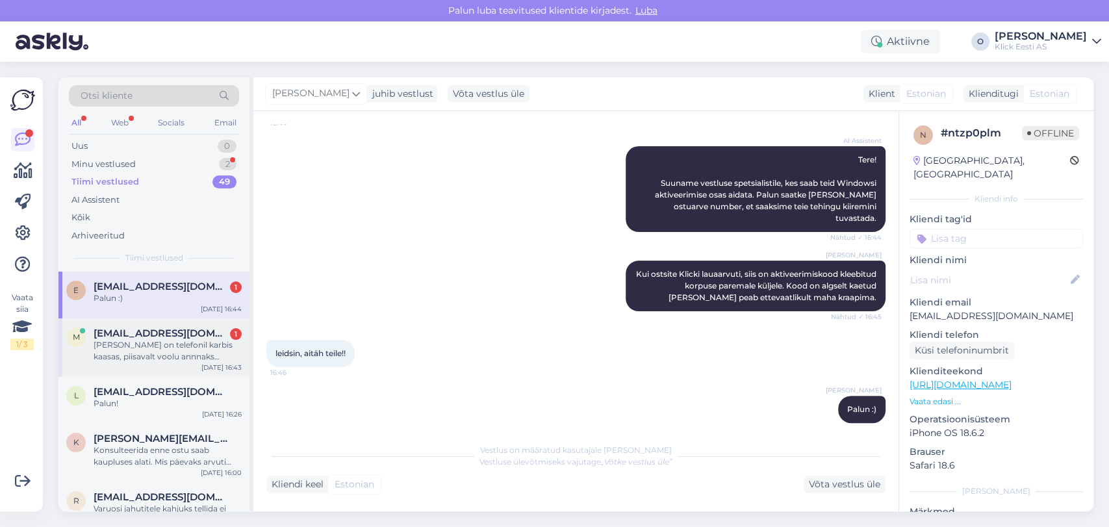
click at [132, 355] on div "[PERSON_NAME] on telefonil karbis kaasas, piisavalt voolu annnaks järgnev seina…" at bounding box center [168, 350] width 148 height 23
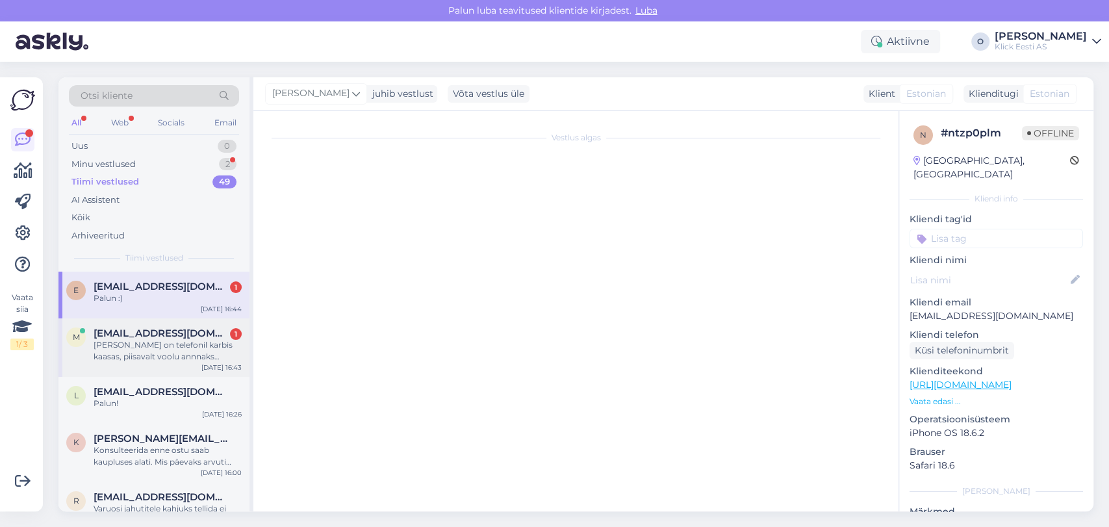
scroll to position [1014, 0]
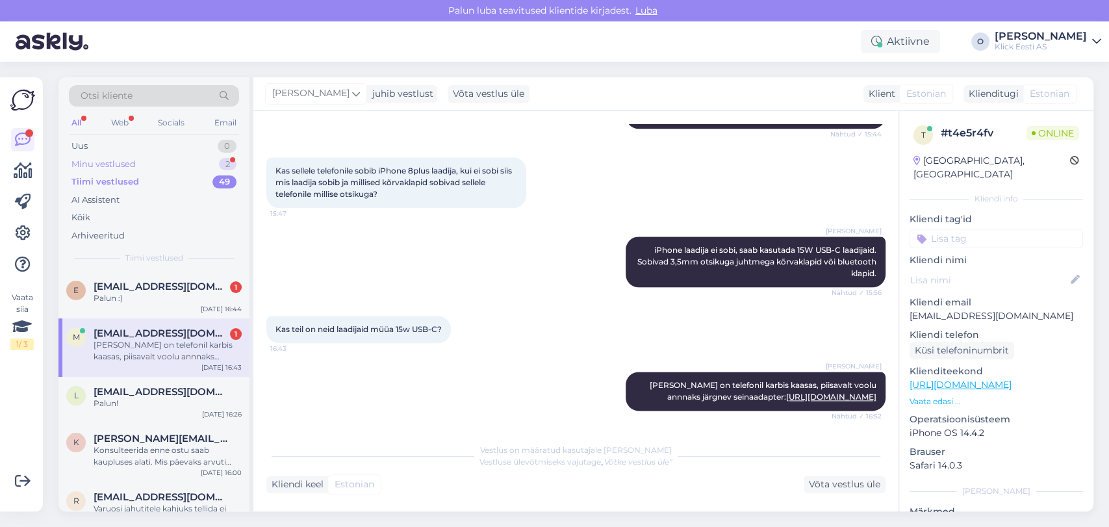
click at [127, 164] on div "Minu vestlused" at bounding box center [103, 164] width 64 height 13
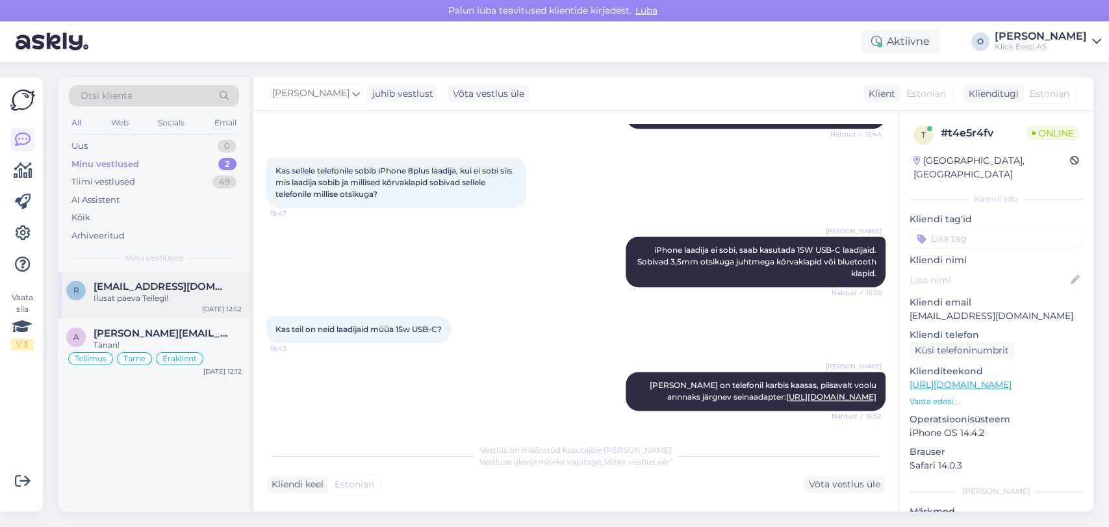
click at [121, 284] on span "[EMAIL_ADDRESS][DOMAIN_NAME]" at bounding box center [161, 287] width 135 height 12
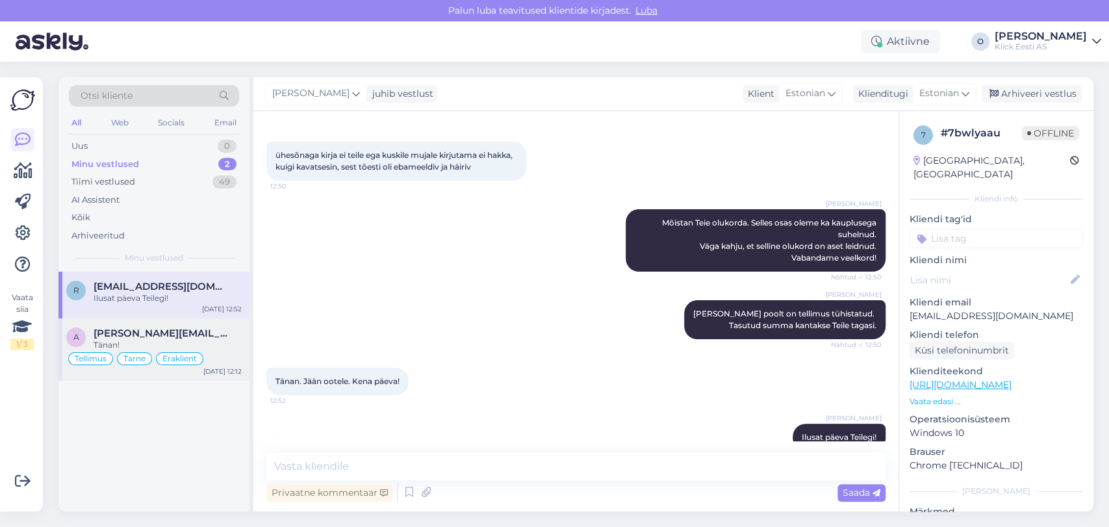
click at [116, 324] on div "a [PERSON_NAME][EMAIL_ADDRESS][DOMAIN_NAME] Tänan! Tellimus Tarne Eraklient [DA…" at bounding box center [153, 349] width 191 height 62
